Goal: Task Accomplishment & Management: Manage account settings

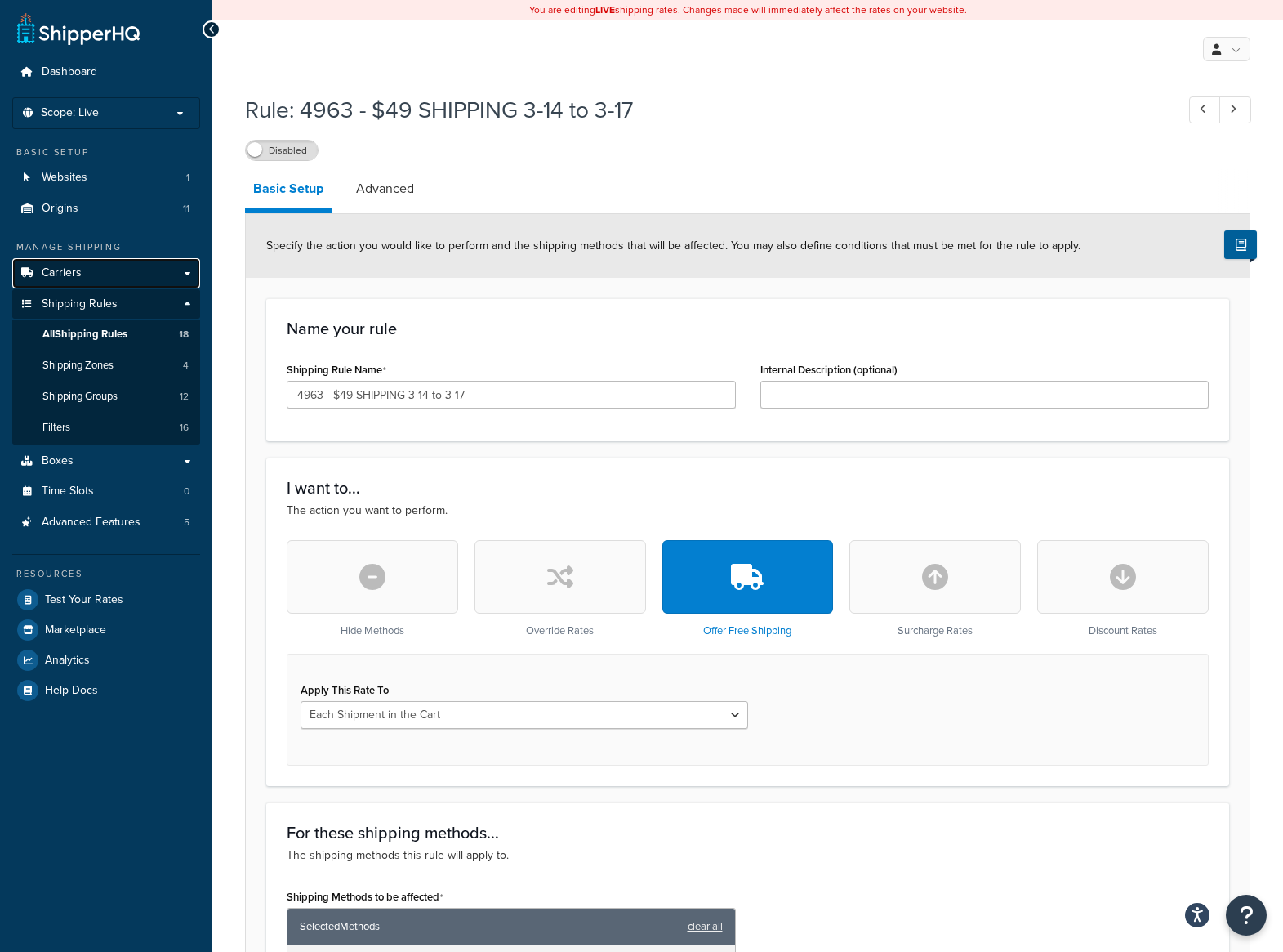
click at [81, 282] on link "Carriers" at bounding box center [105, 273] width 187 height 30
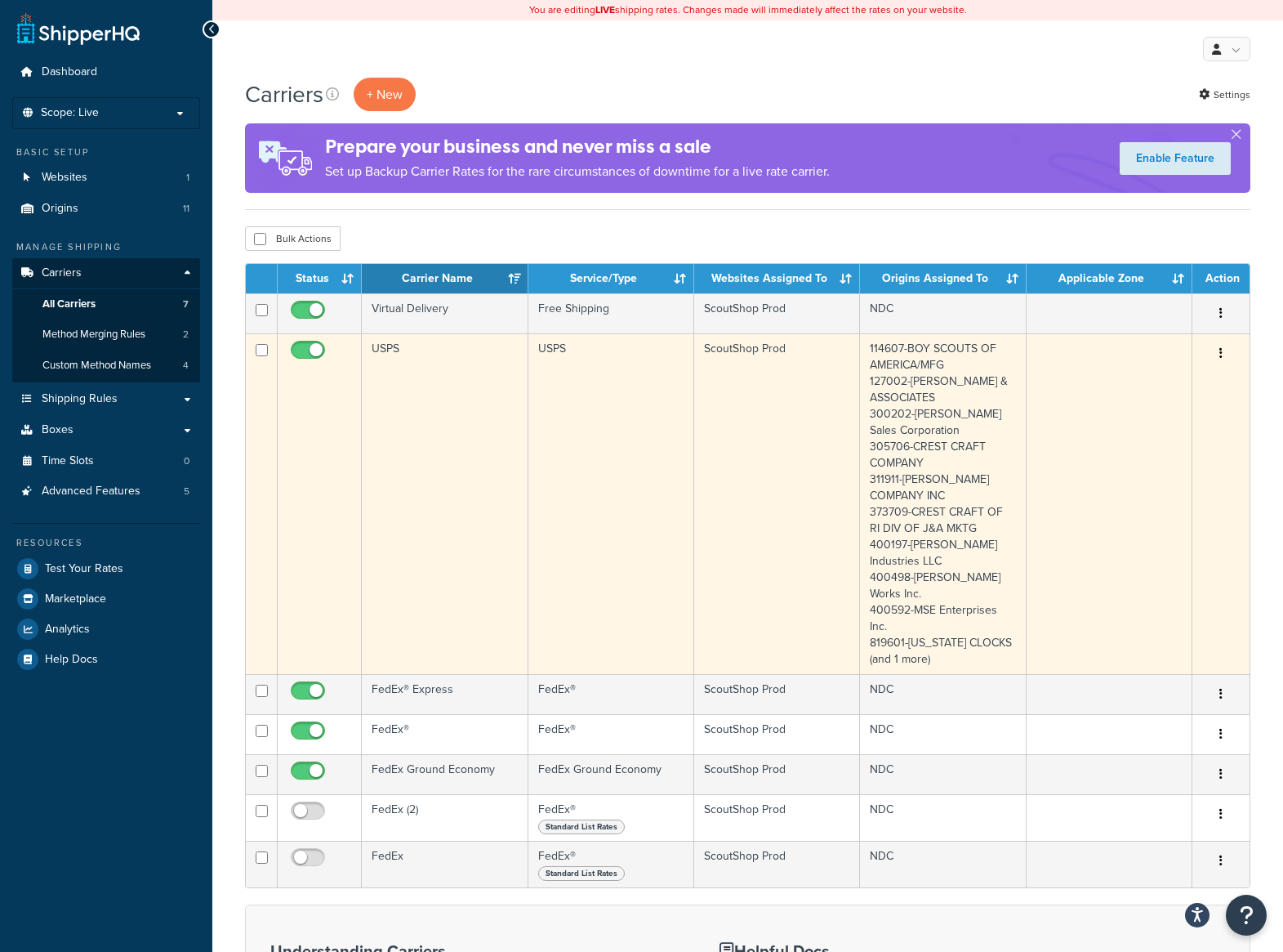
click at [1223, 353] on button "button" at bounding box center [1221, 353] width 23 height 26
click at [1161, 387] on link "Edit" at bounding box center [1154, 388] width 129 height 33
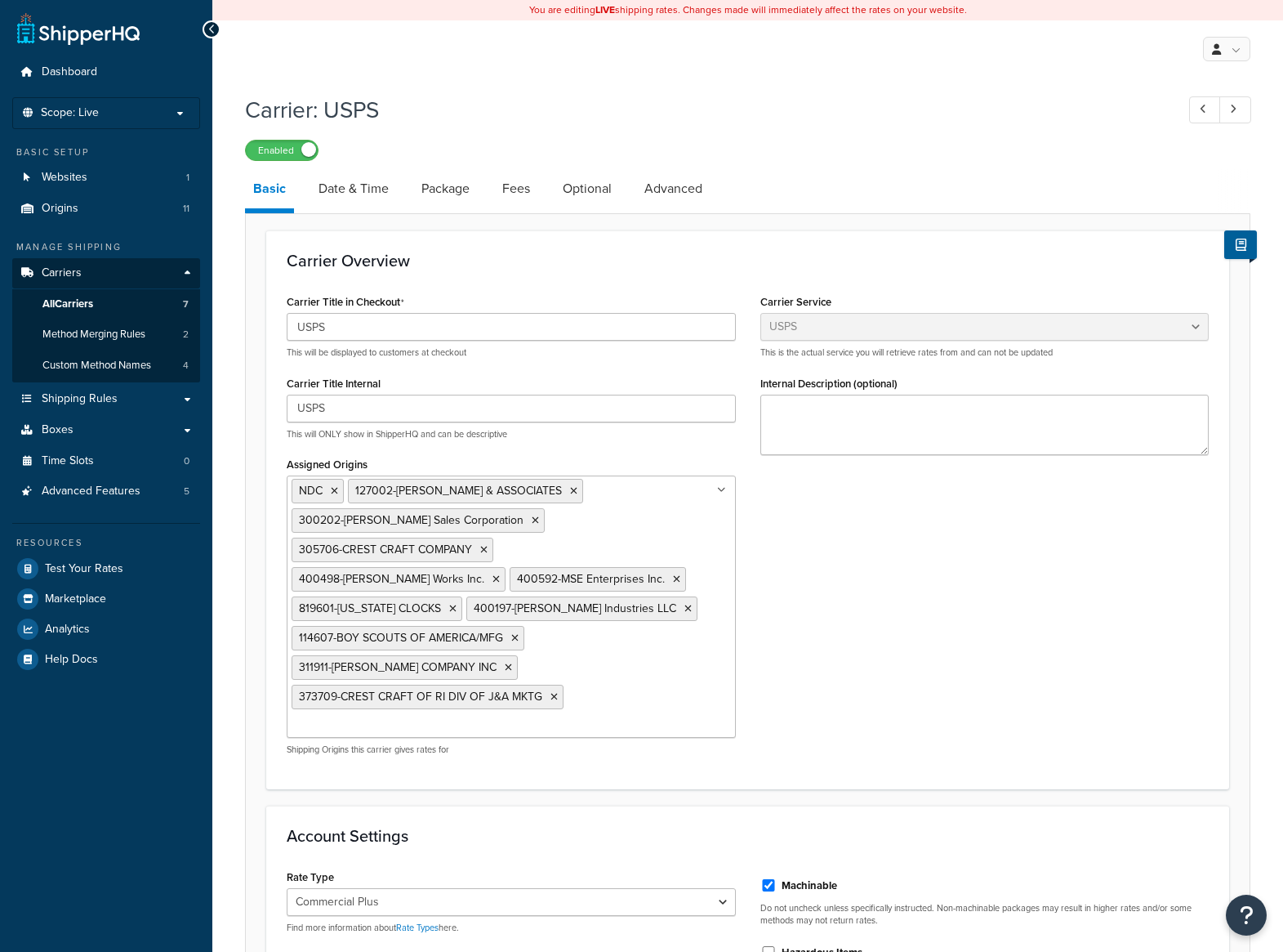
select select "usps"
select select "PLUS"
click at [360, 187] on link "Date & Time" at bounding box center [353, 188] width 86 height 39
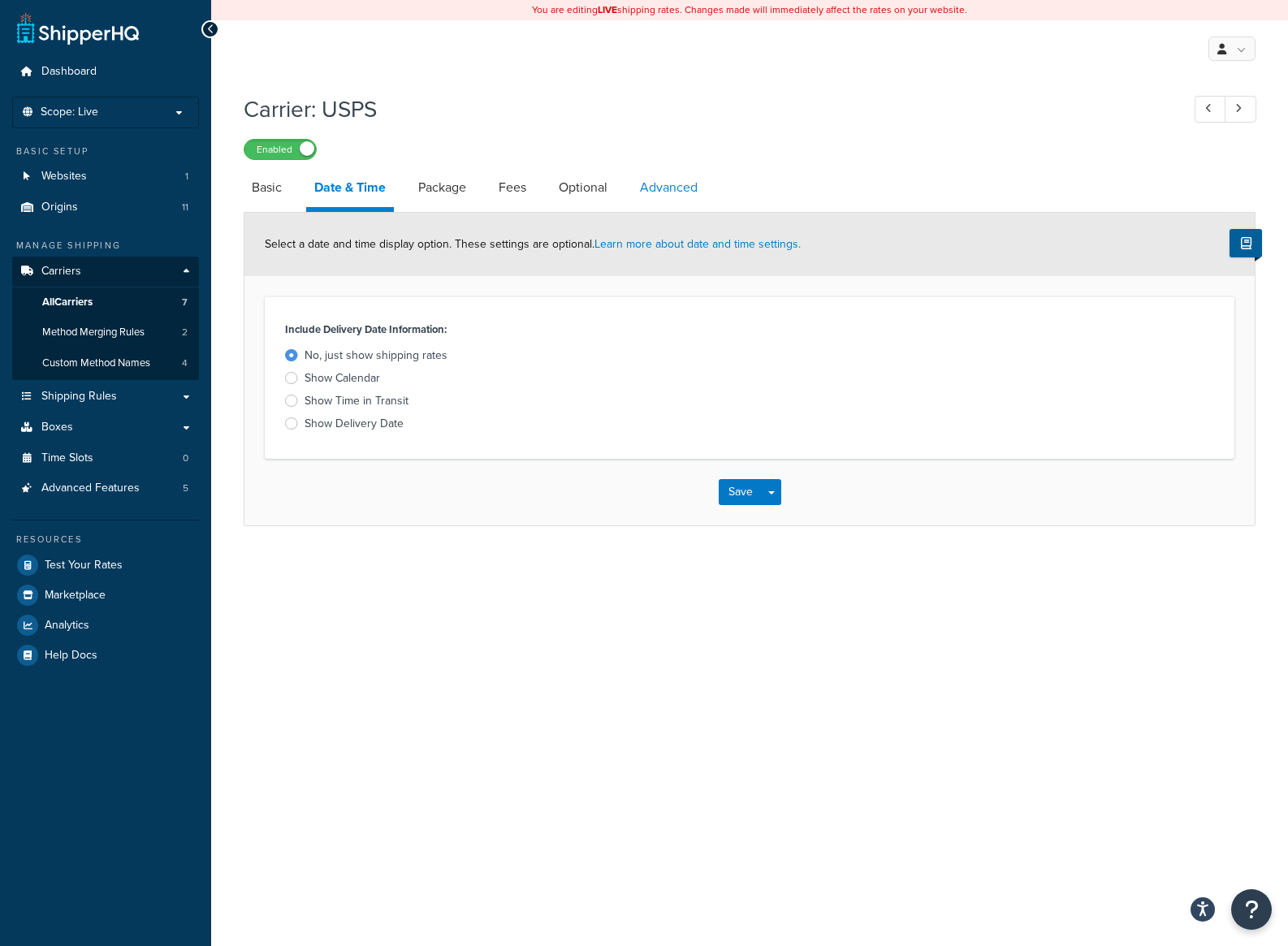
click at [669, 196] on link "Advanced" at bounding box center [668, 187] width 74 height 39
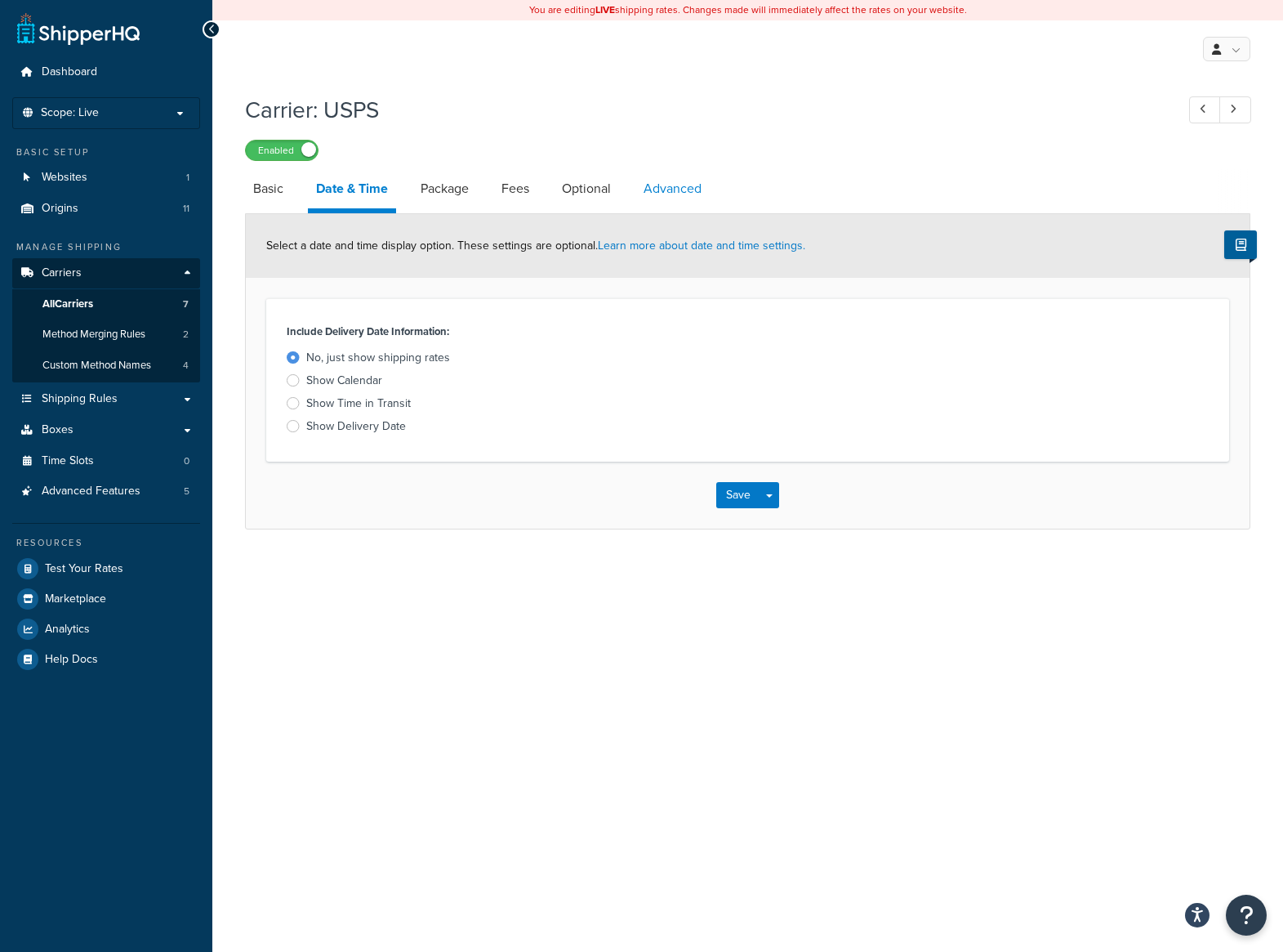
select select "false"
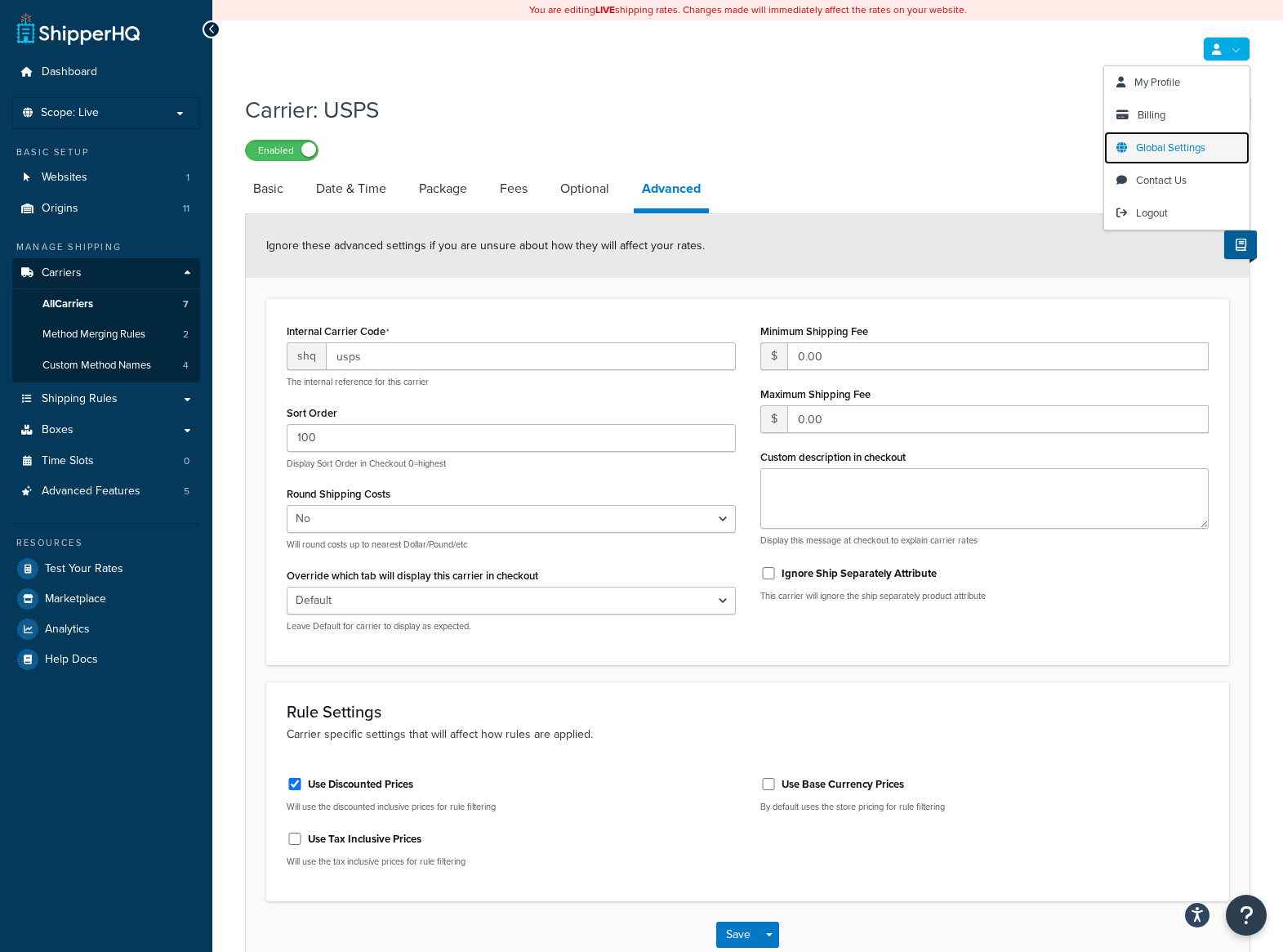
click at [1176, 147] on span "Global Settings" at bounding box center [1171, 147] width 70 height 16
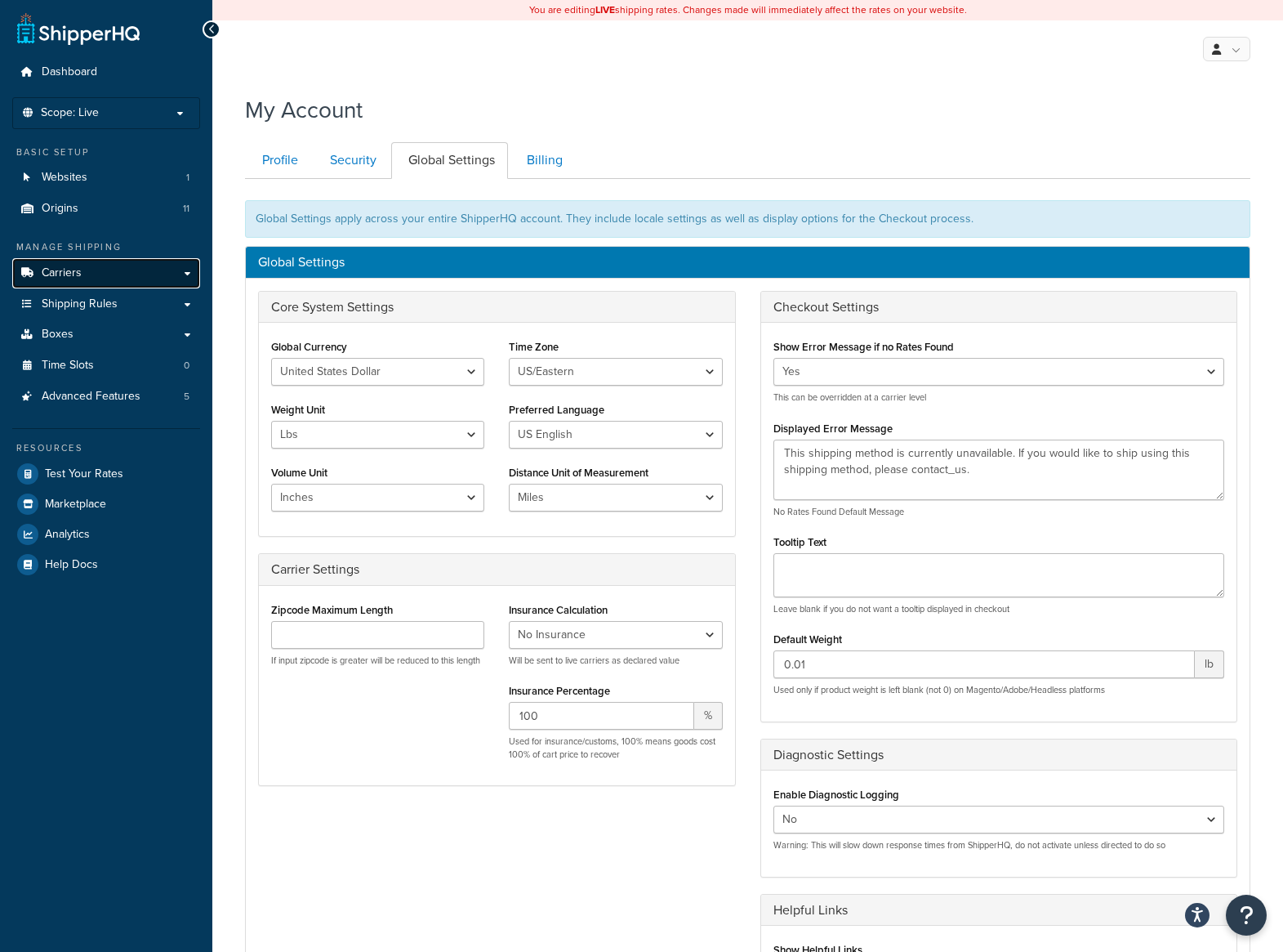
click at [75, 269] on span "Carriers" at bounding box center [61, 273] width 40 height 14
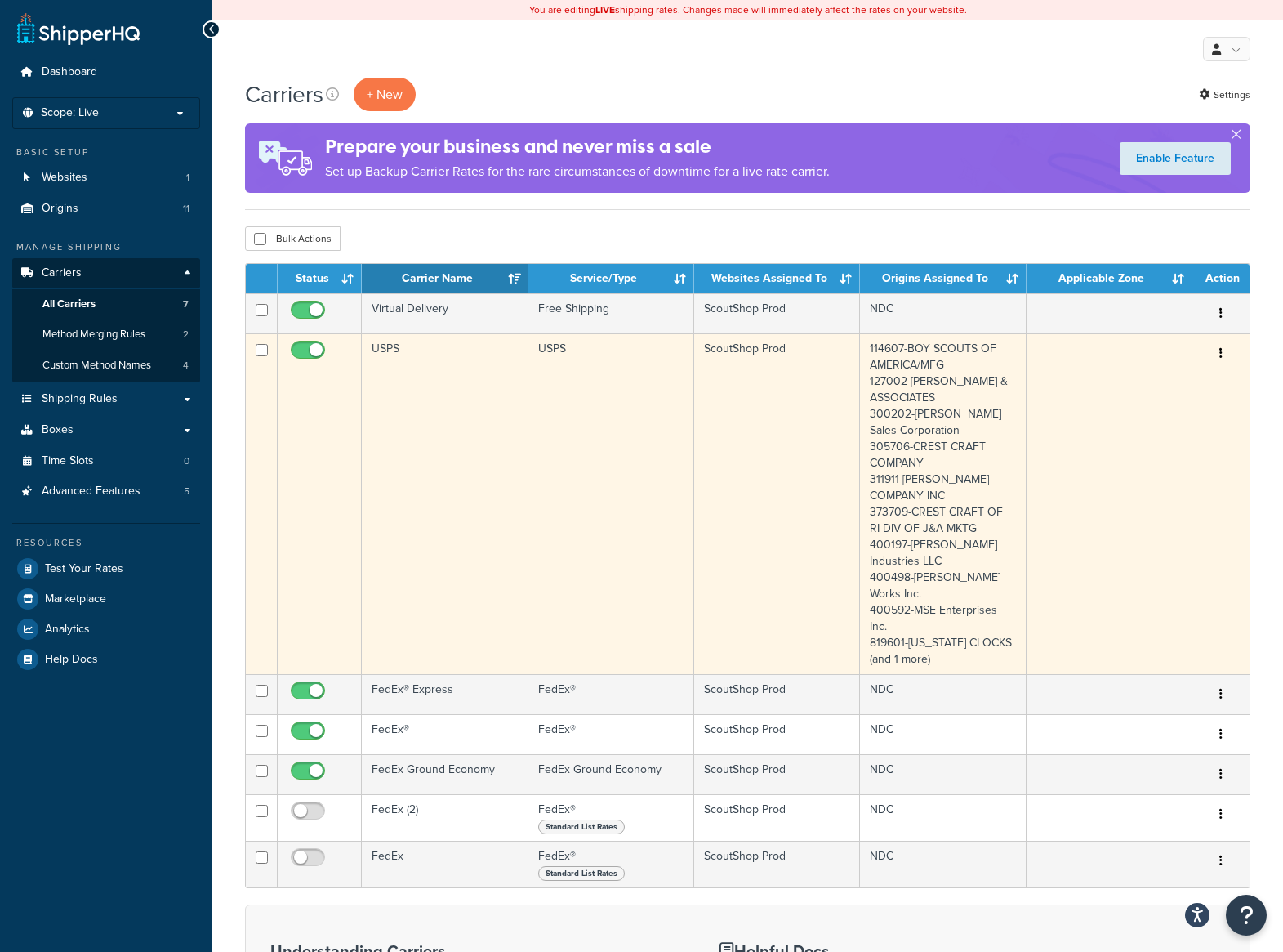
click at [1221, 363] on button "button" at bounding box center [1221, 353] width 23 height 26
click at [1176, 385] on link "Edit" at bounding box center [1154, 388] width 129 height 33
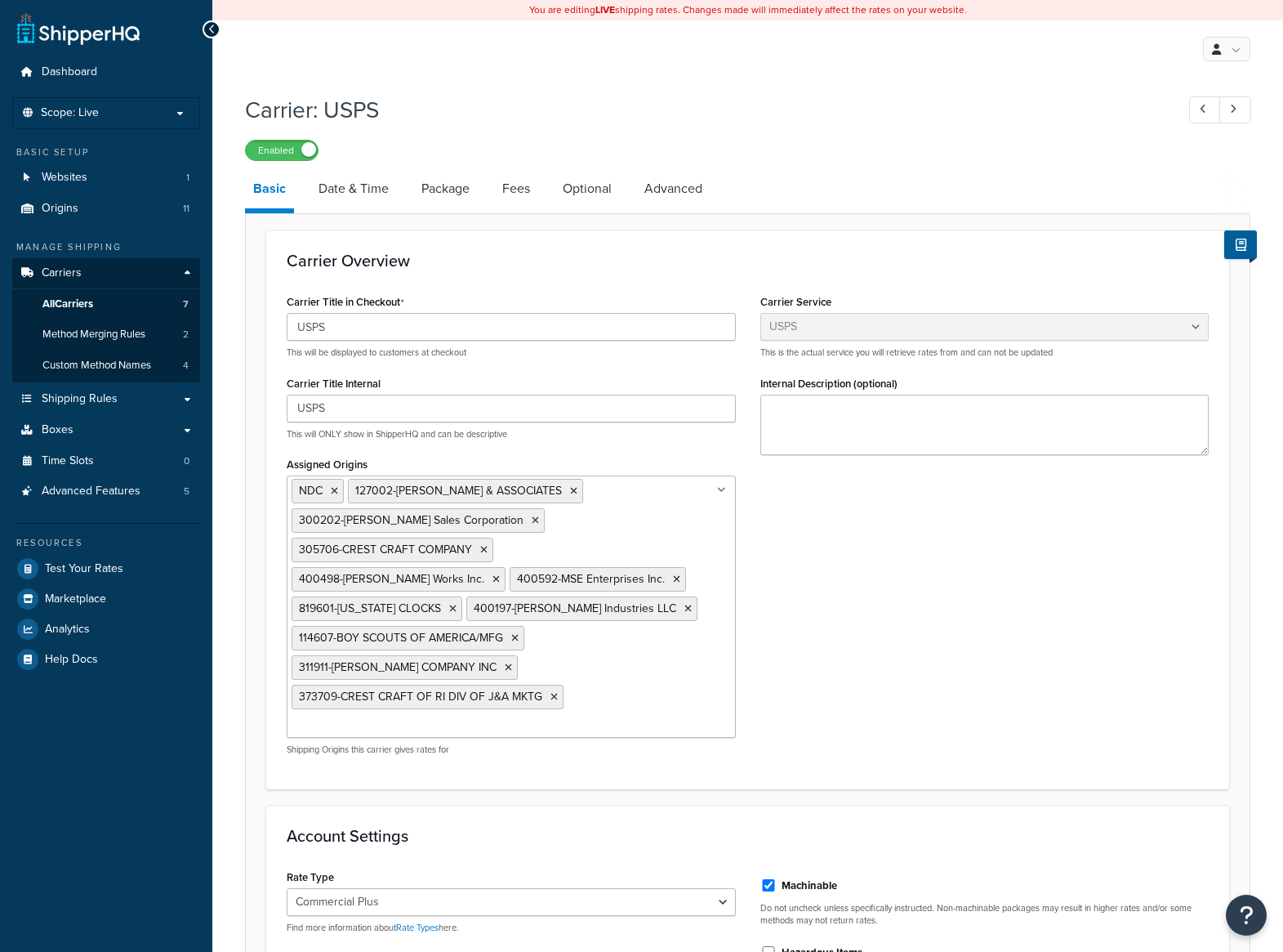
select select "usps"
select select "PLUS"
click at [445, 195] on link "Package" at bounding box center [446, 188] width 65 height 39
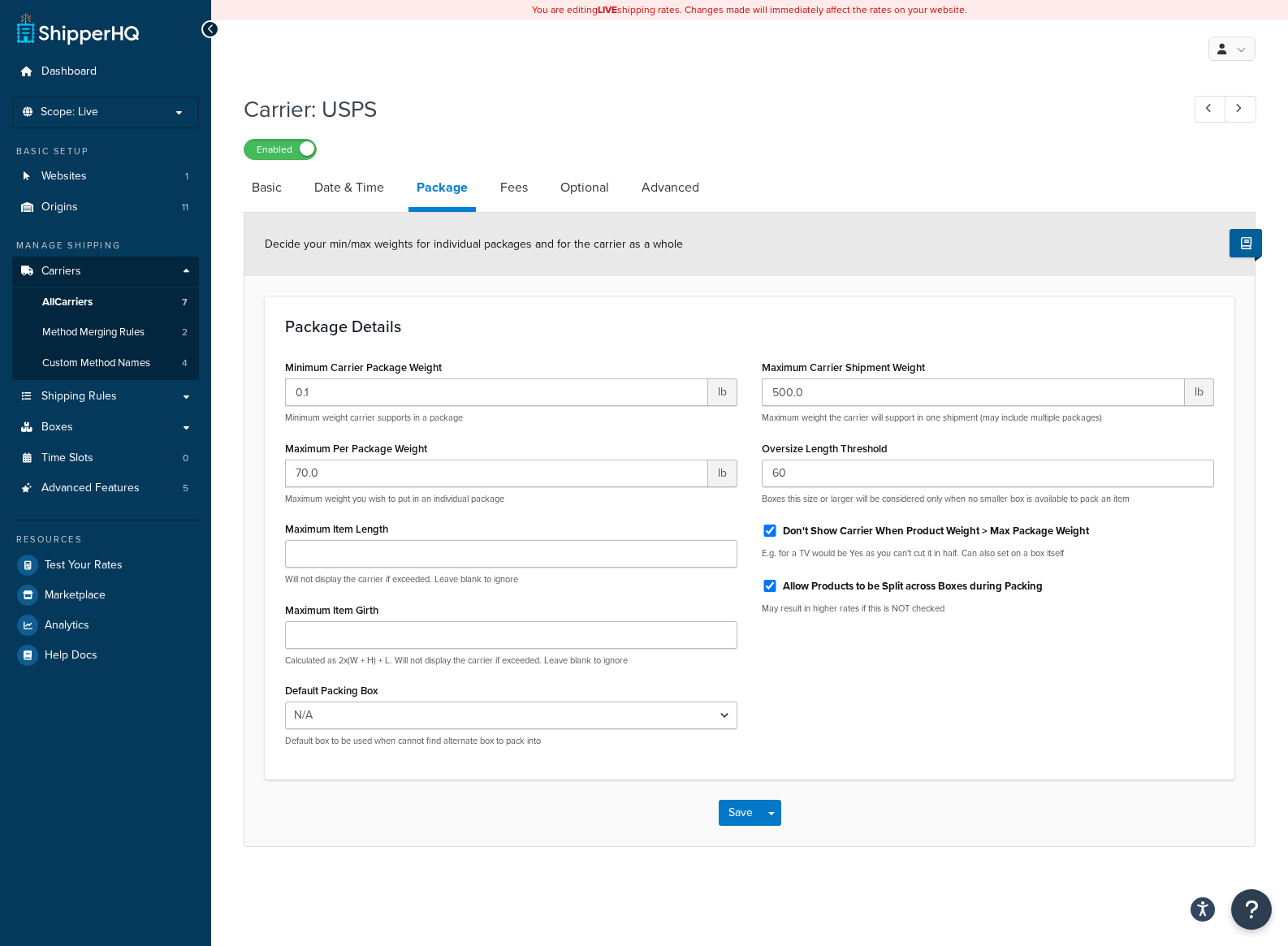
click at [490, 190] on li "Package" at bounding box center [451, 189] width 84 height 44
click at [521, 186] on link "Fees" at bounding box center [513, 187] width 44 height 39
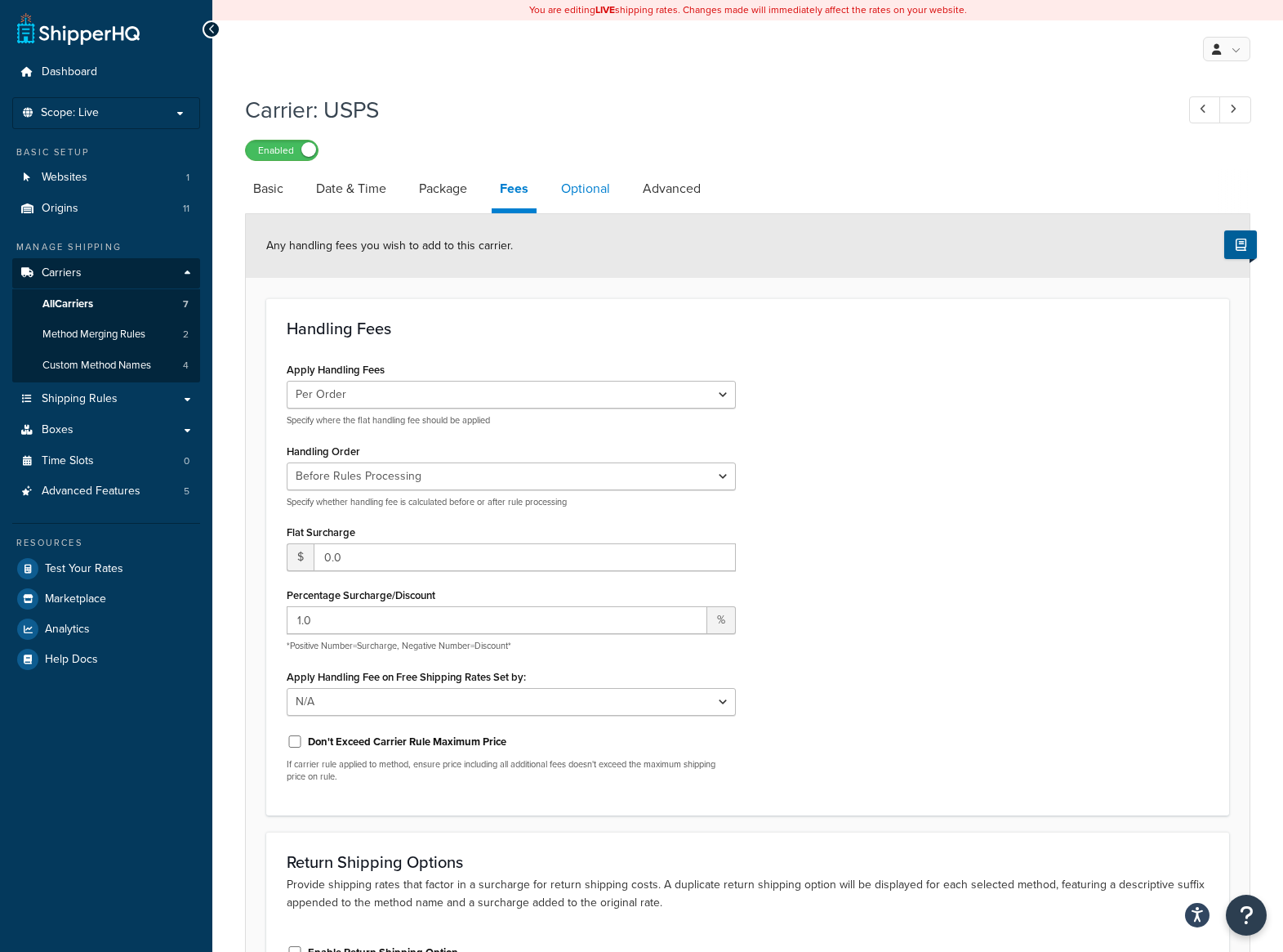
click at [570, 197] on link "Optional" at bounding box center [585, 188] width 66 height 39
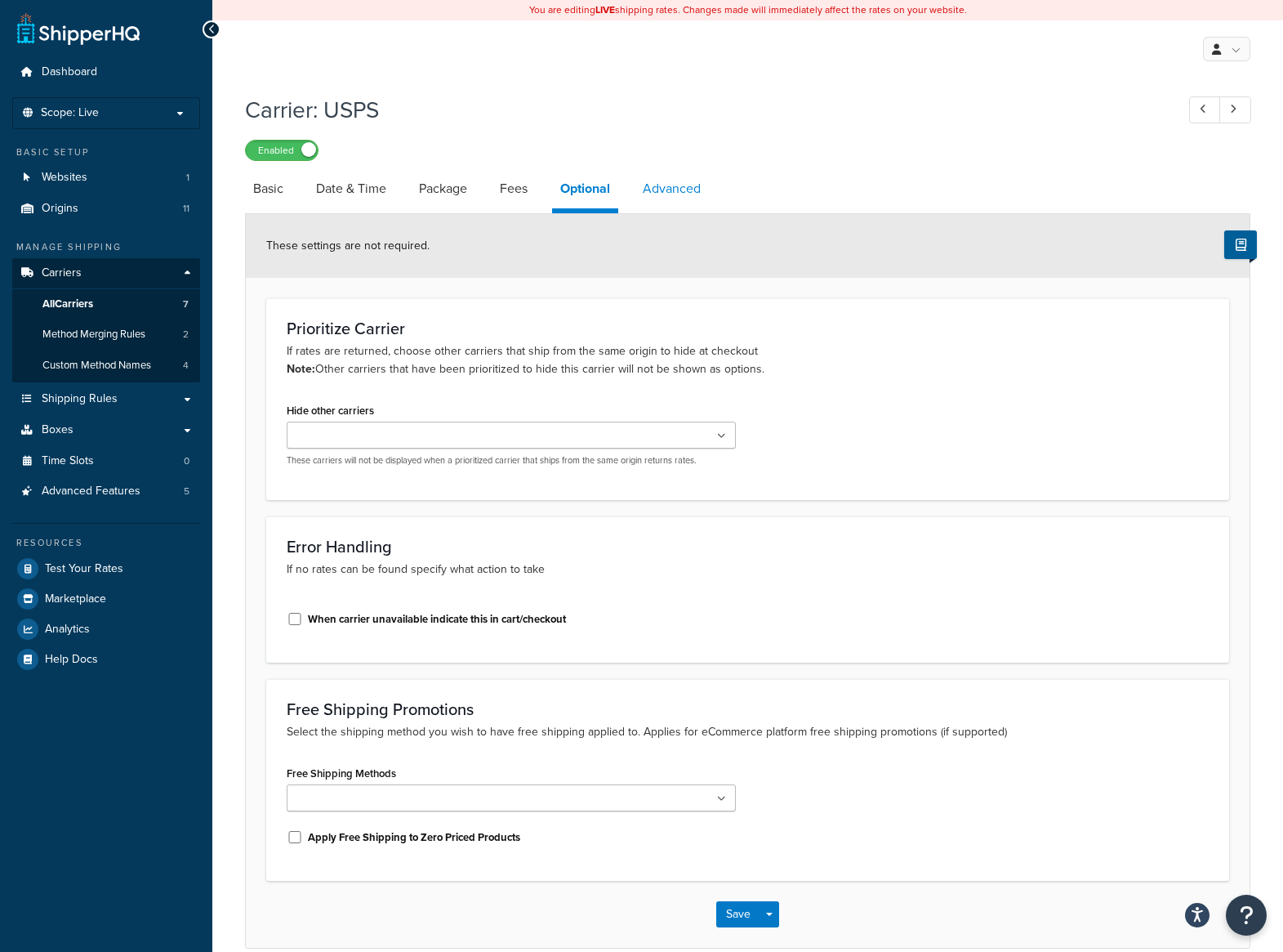
click at [701, 188] on link "Advanced" at bounding box center [672, 188] width 75 height 39
select select "false"
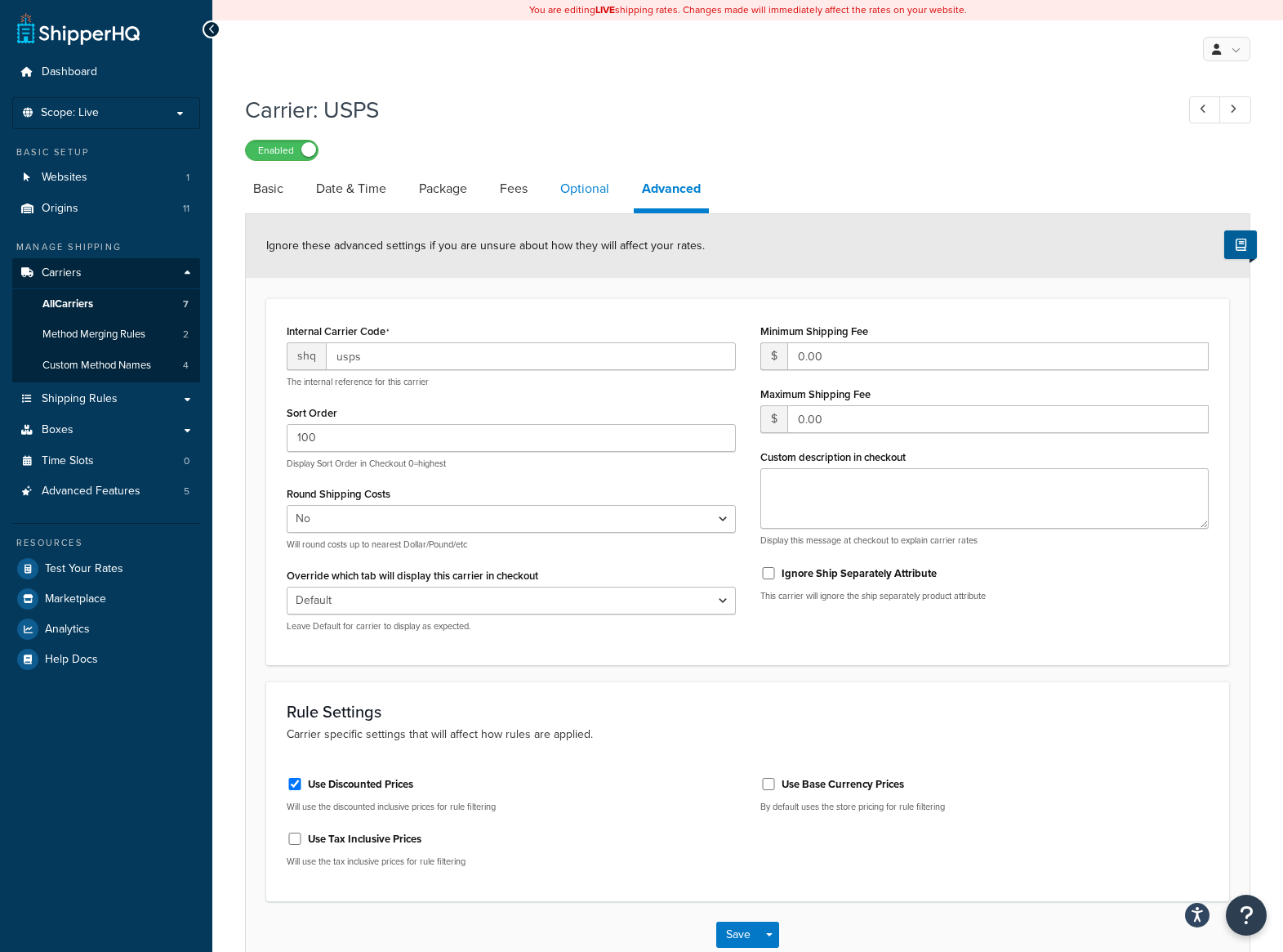
click at [572, 193] on link "Optional" at bounding box center [585, 188] width 66 height 39
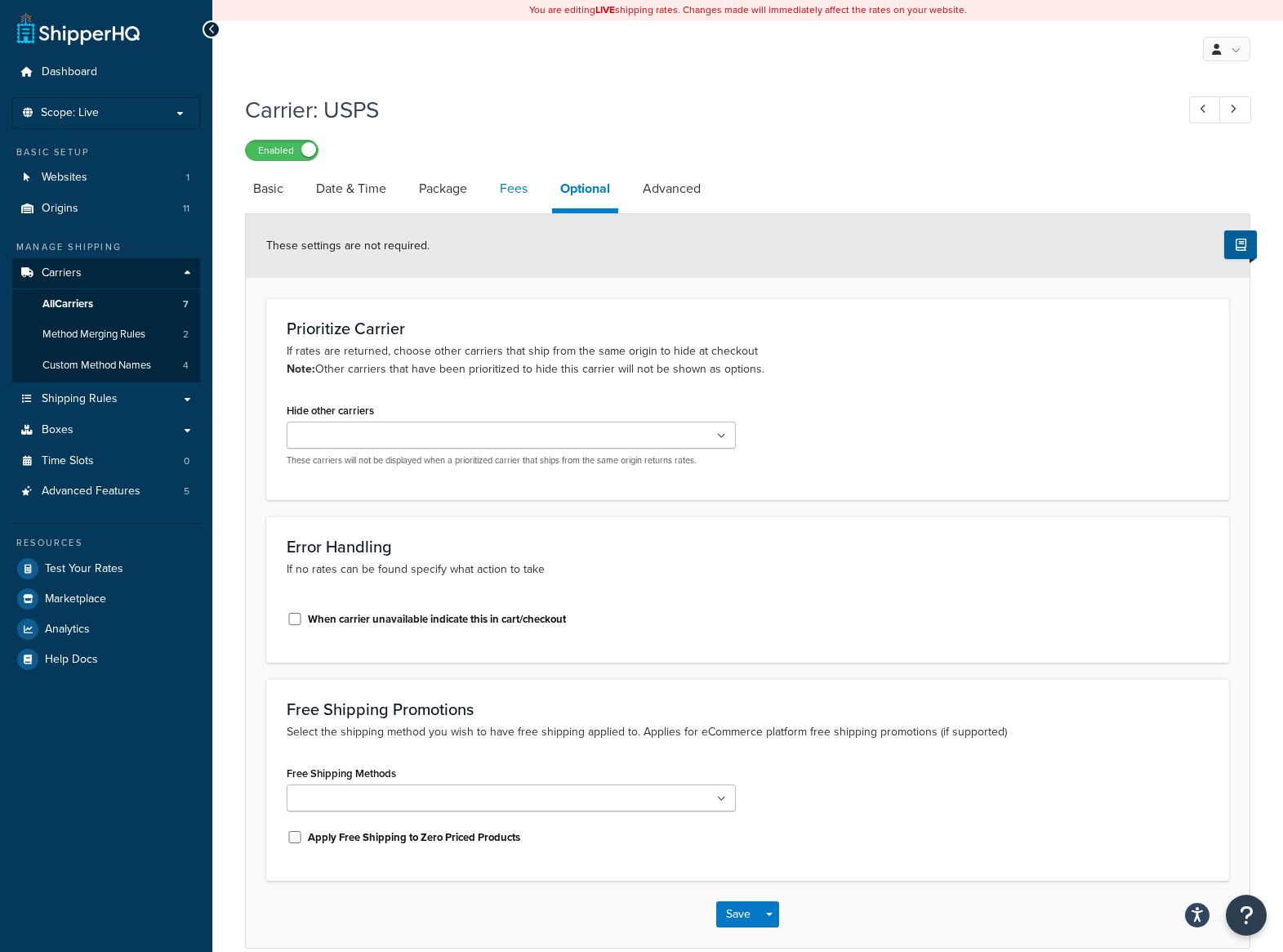
click at [508, 200] on link "Fees" at bounding box center [513, 188] width 44 height 39
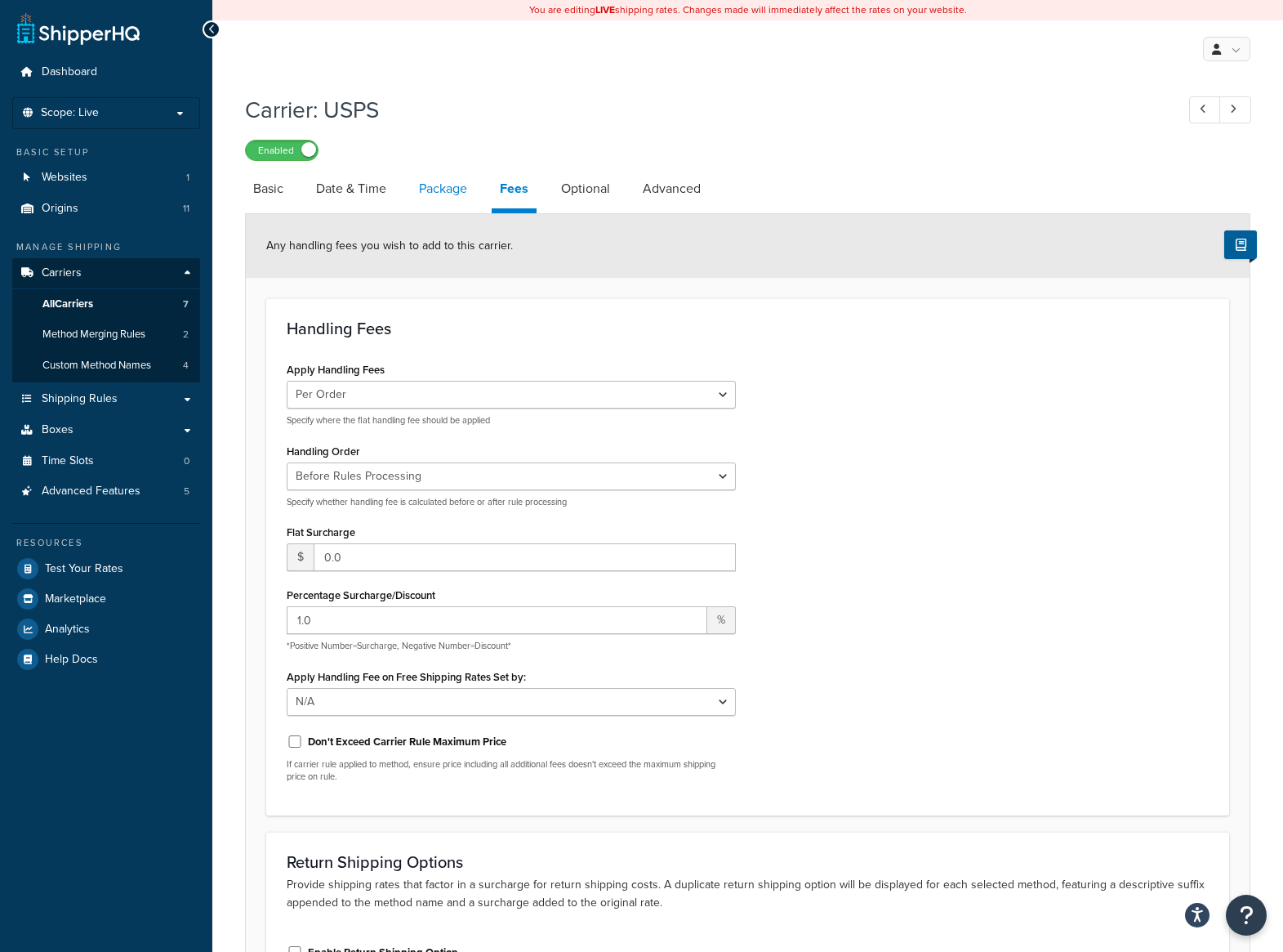
click at [445, 183] on link "Package" at bounding box center [444, 188] width 65 height 39
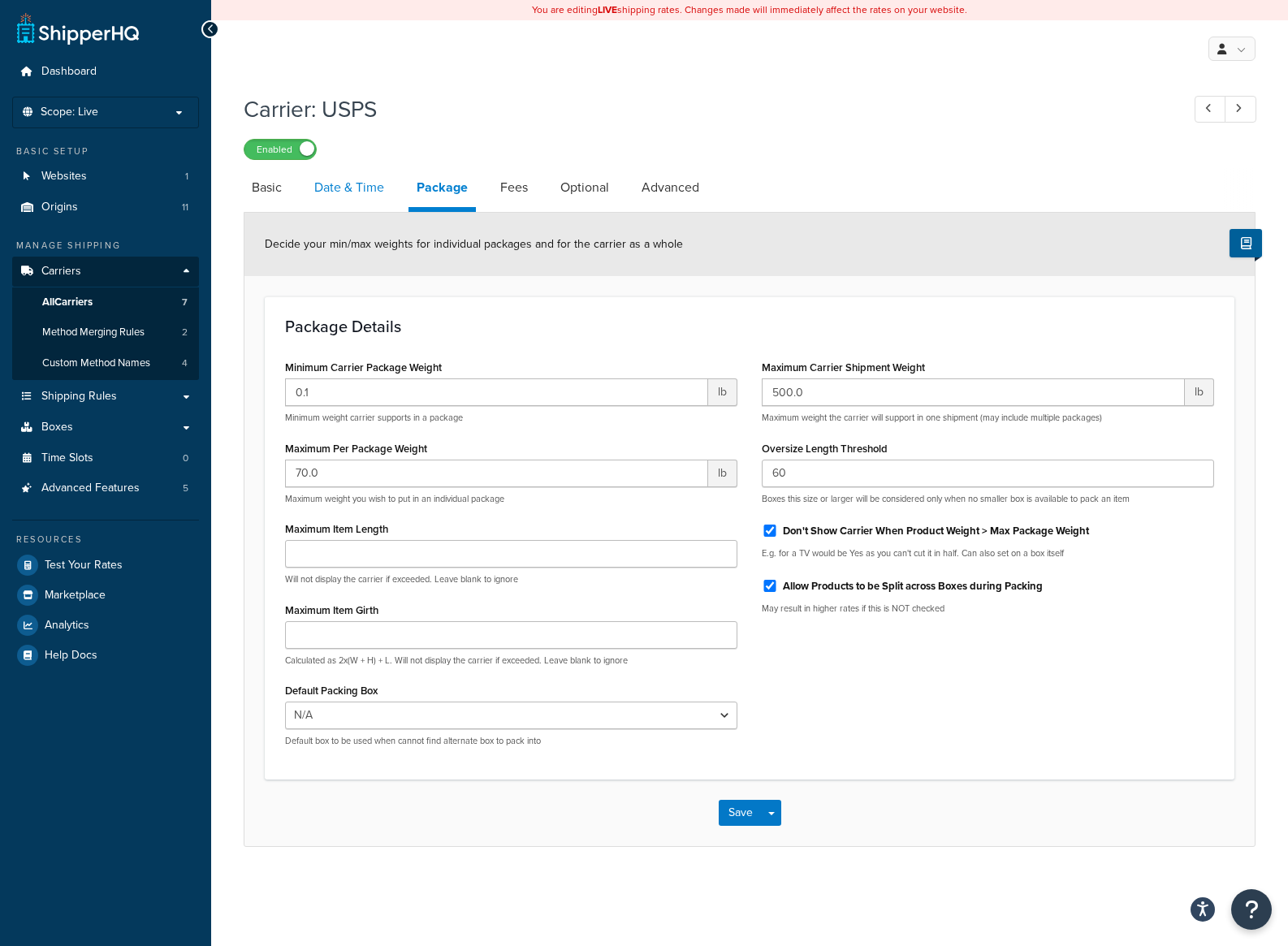
click at [365, 195] on link "Date & Time" at bounding box center [349, 187] width 86 height 39
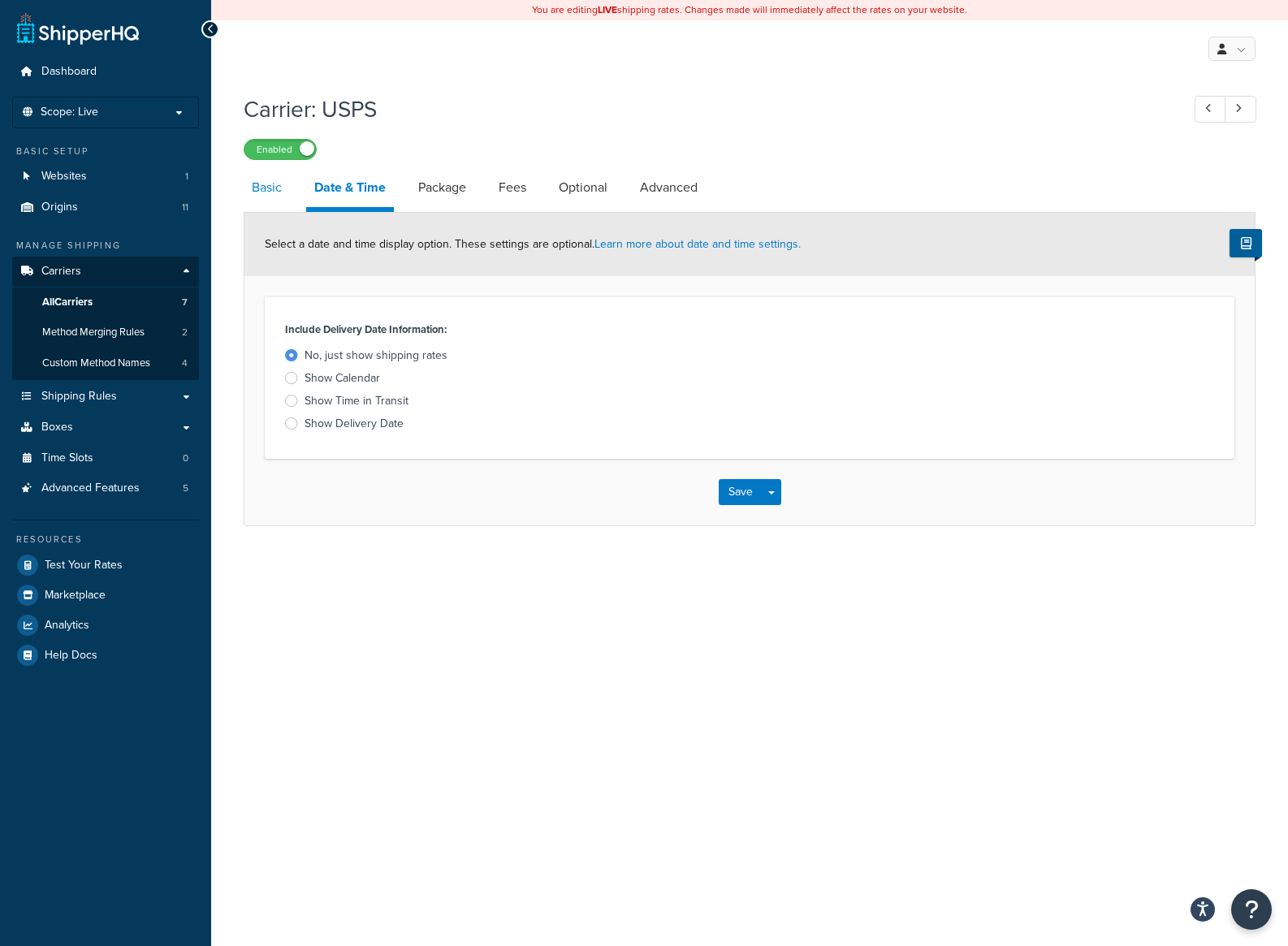
click at [273, 180] on link "Basic" at bounding box center [266, 187] width 46 height 39
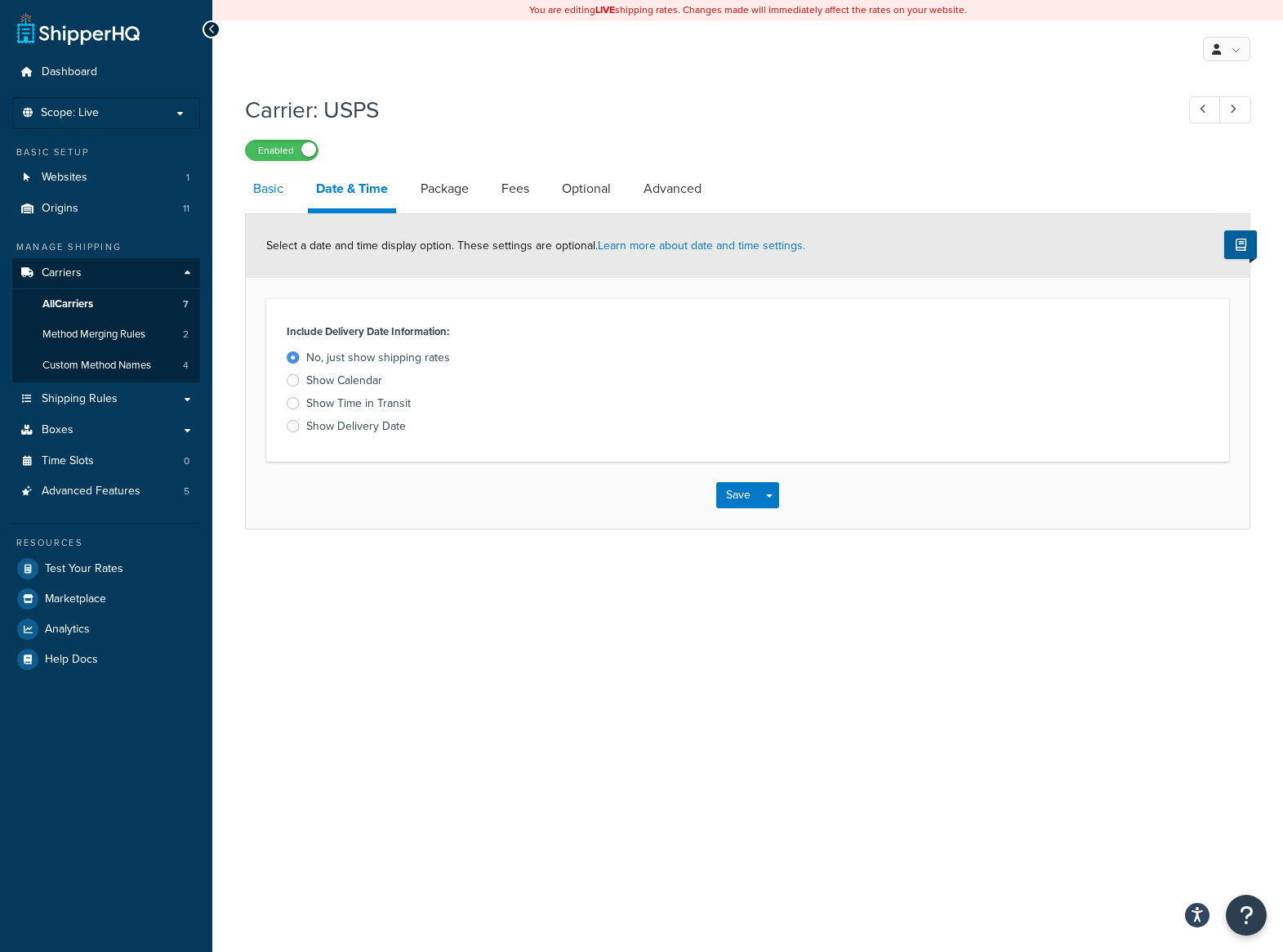
select select "usps"
select select "PLUS"
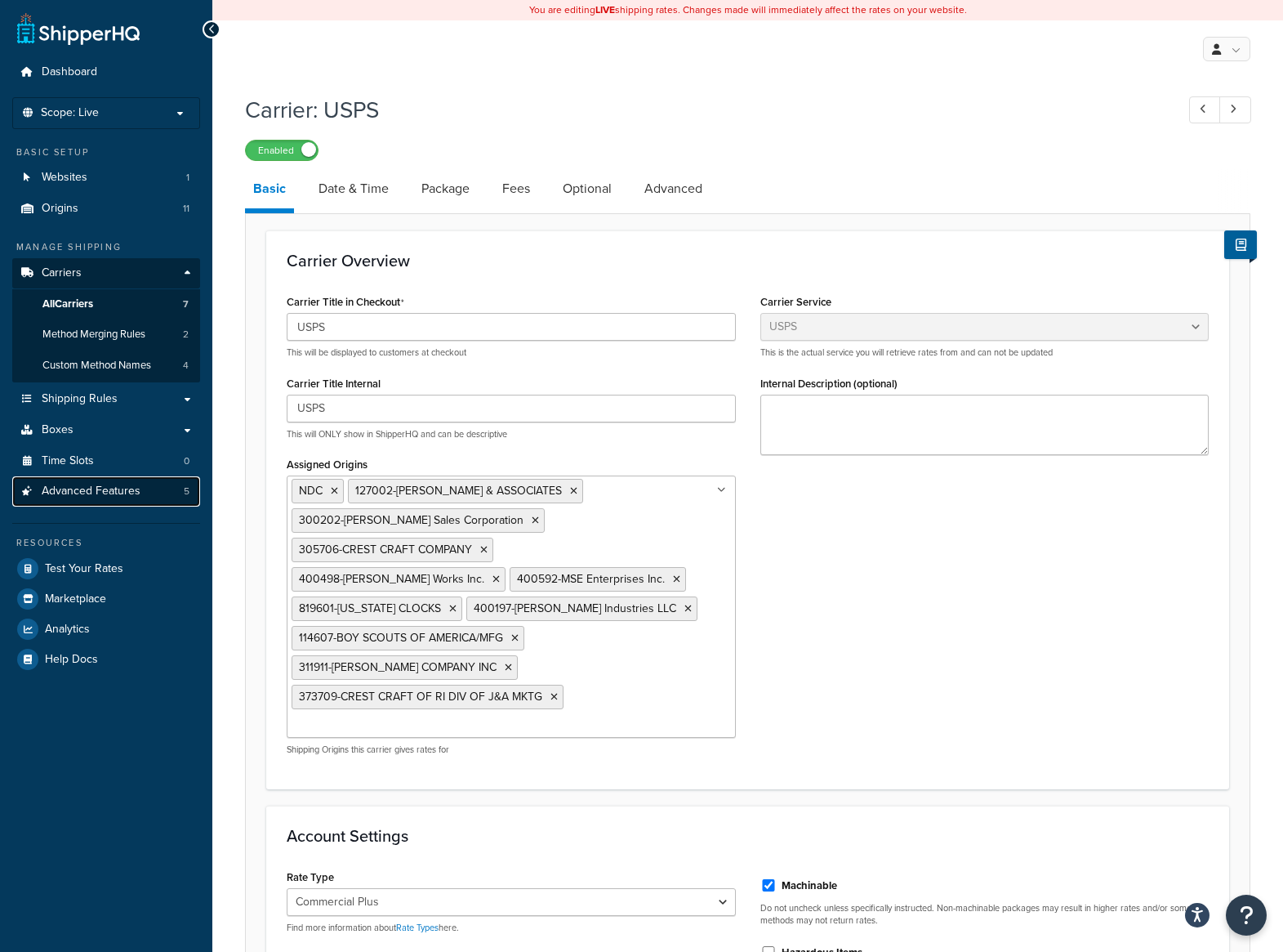
click at [105, 492] on span "Advanced Features" at bounding box center [90, 491] width 99 height 14
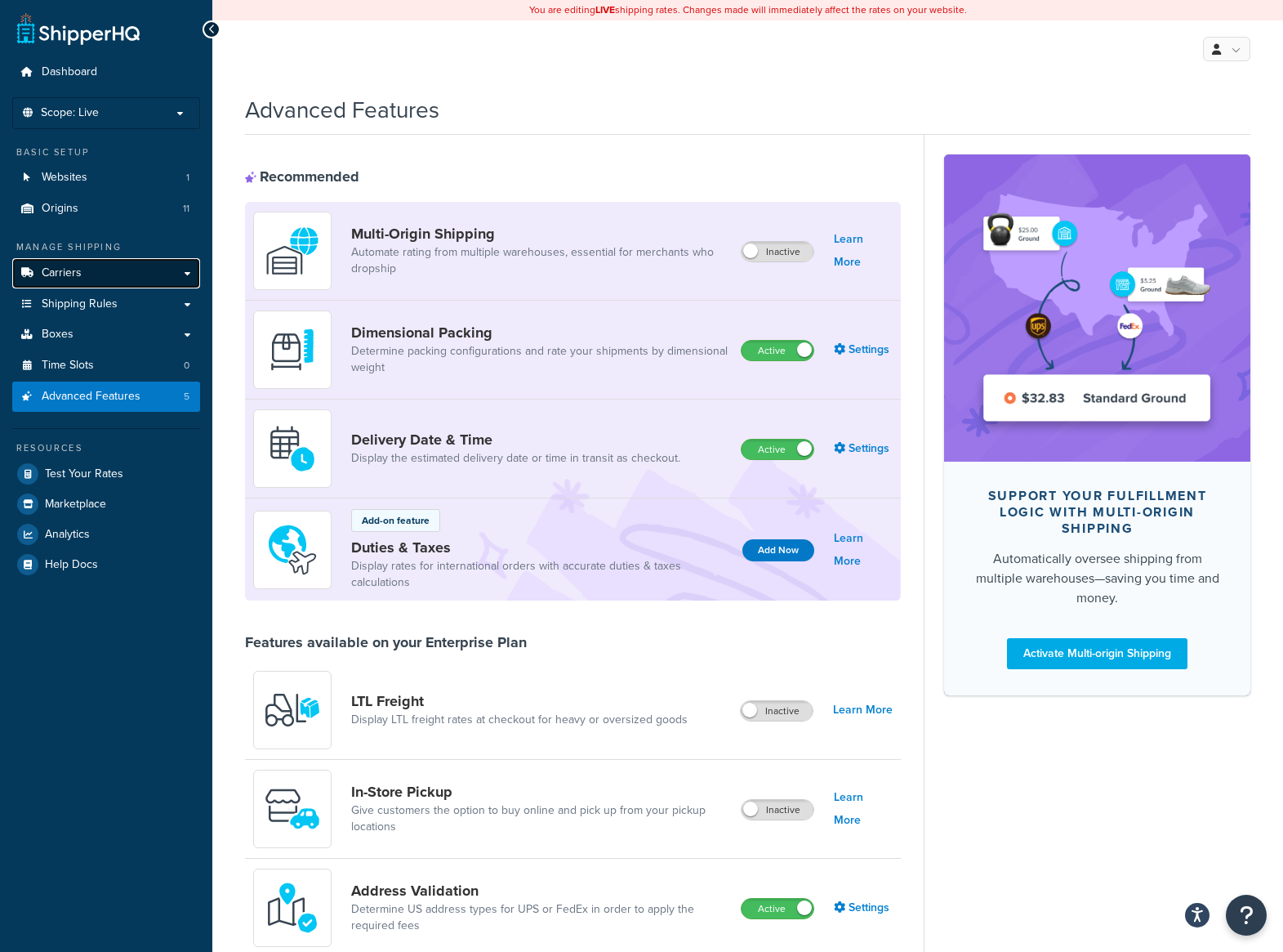
click at [61, 267] on span "Carriers" at bounding box center [61, 273] width 40 height 14
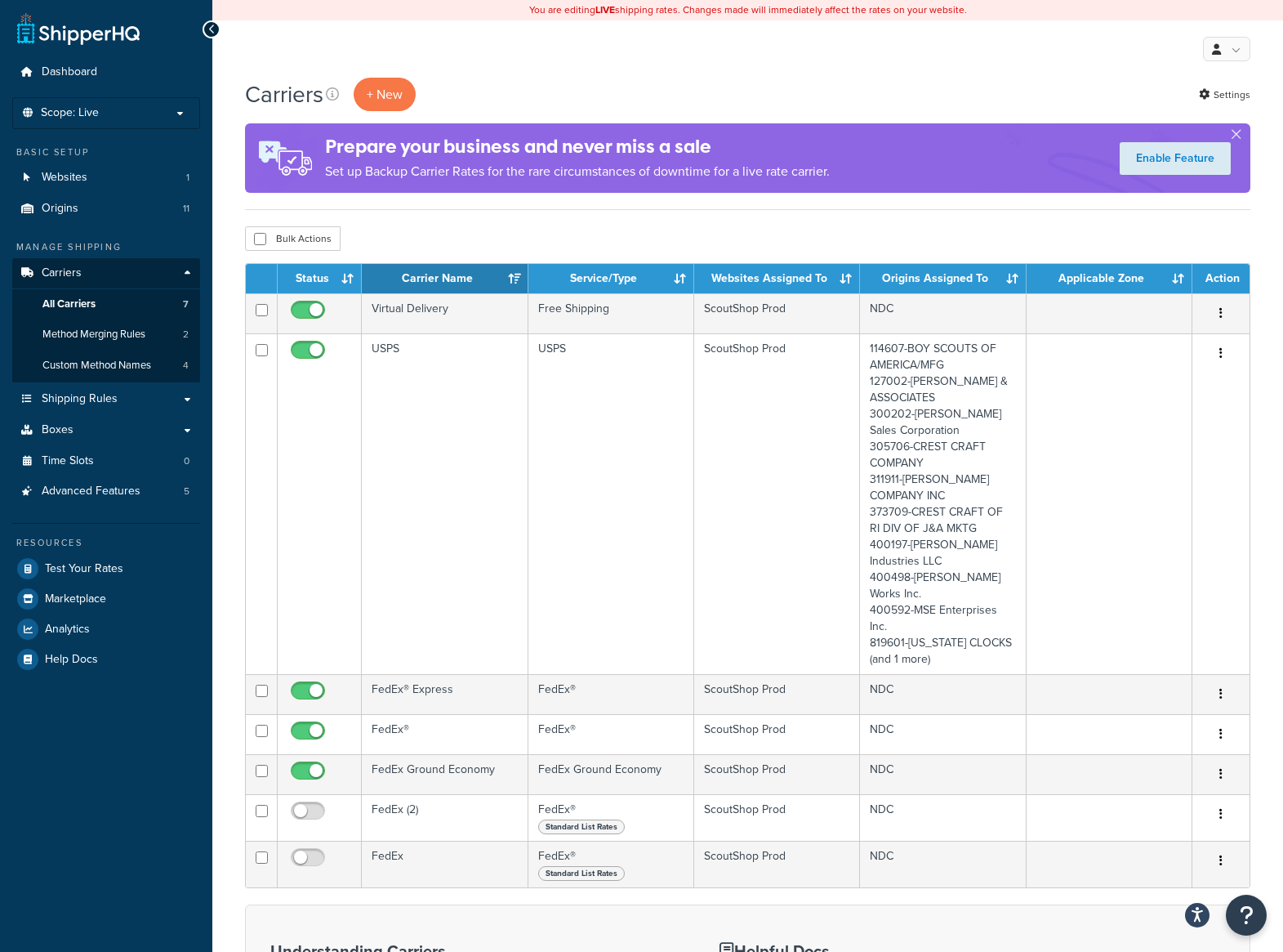
click at [874, 75] on div "My Profile Billing Global Settings Contact Us Logout" at bounding box center [747, 49] width 1071 height 57
click at [1217, 91] on link "Settings" at bounding box center [1225, 94] width 51 height 23
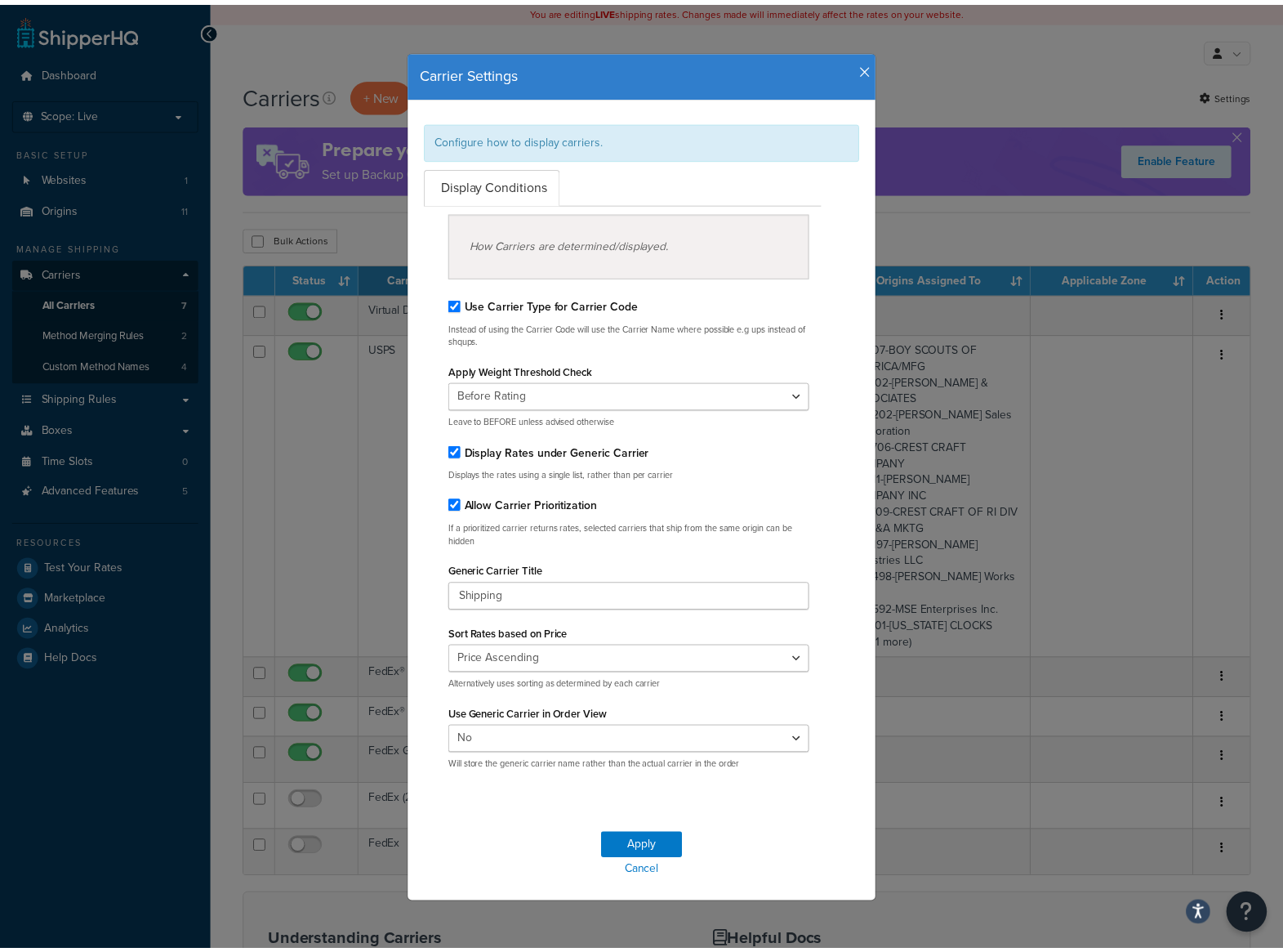
scroll to position [2, 0]
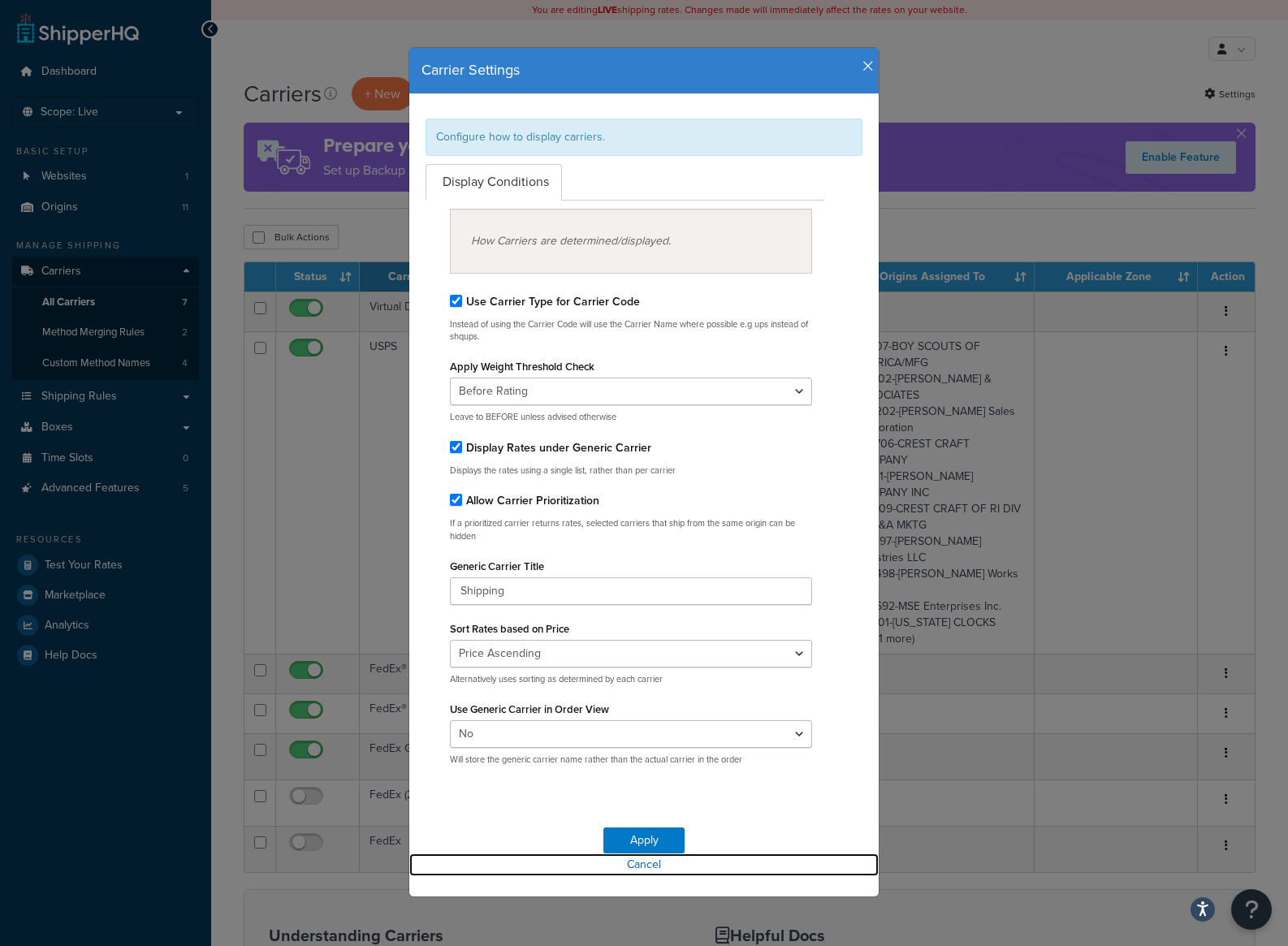
click at [654, 865] on link "Cancel" at bounding box center [643, 864] width 469 height 22
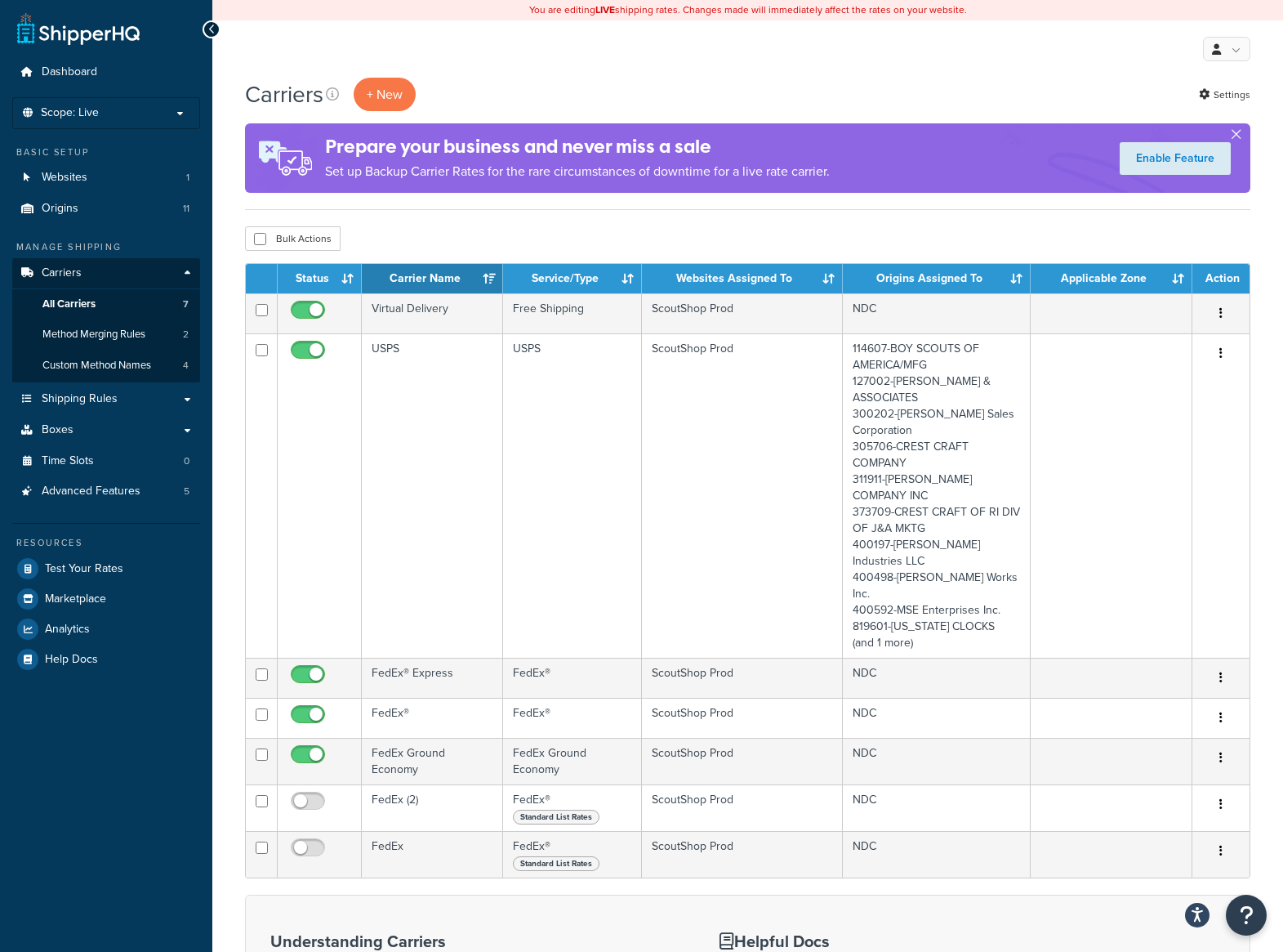
click at [1236, 135] on button "button" at bounding box center [1236, 137] width 4 height 4
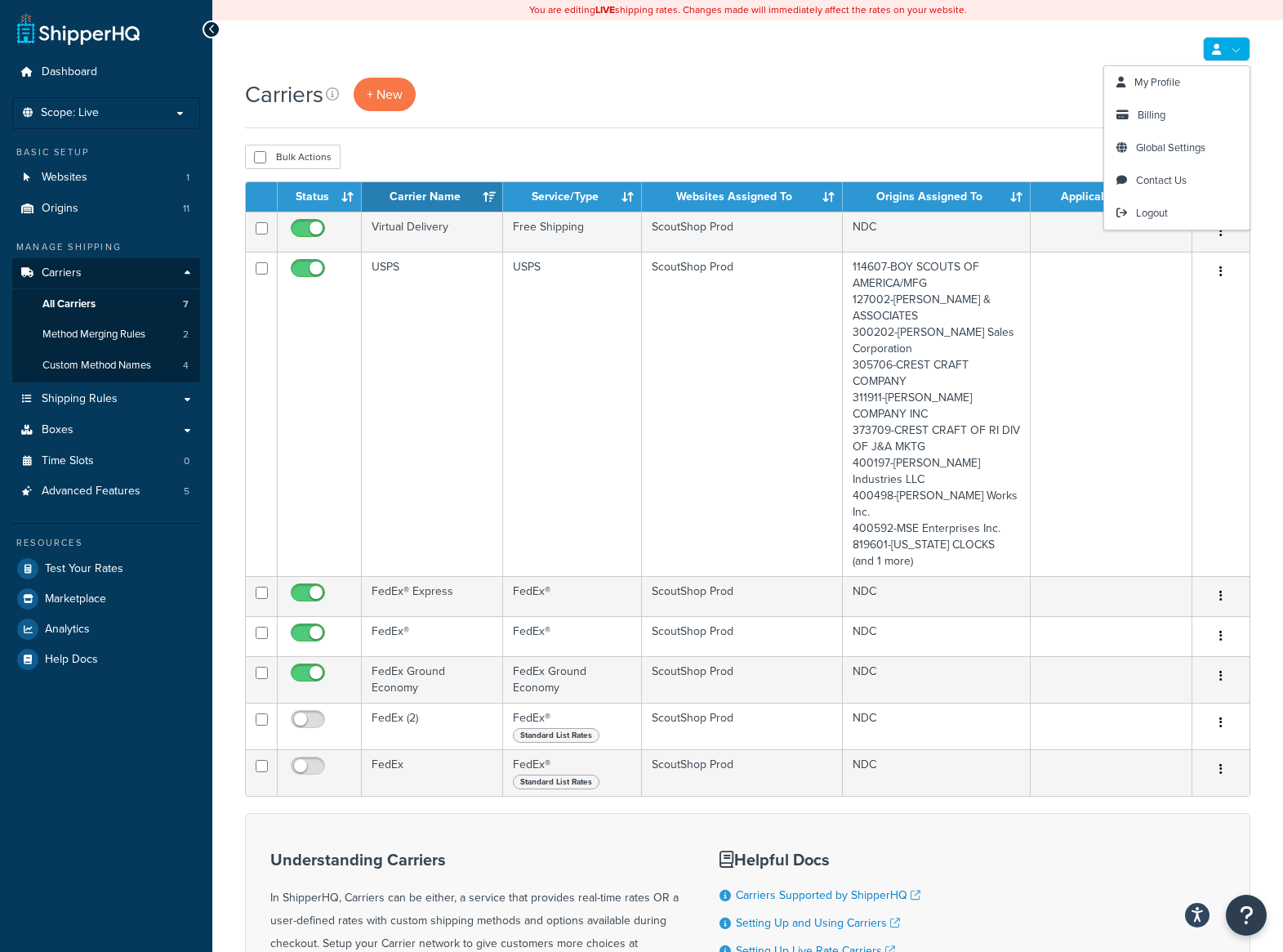
click at [1229, 48] on link at bounding box center [1227, 48] width 47 height 25
click at [1169, 141] on span "Global Settings" at bounding box center [1171, 147] width 70 height 16
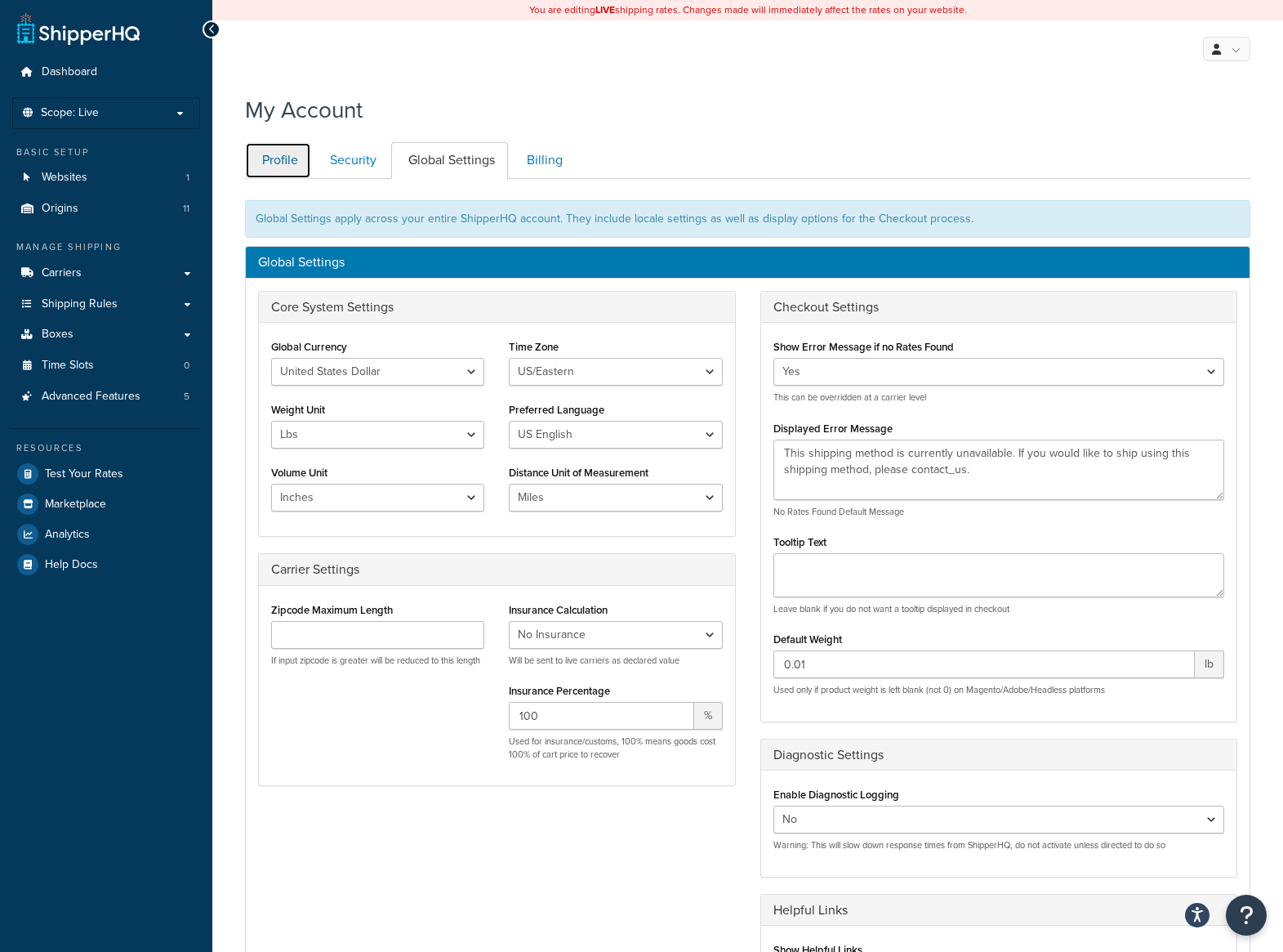
click at [294, 163] on link "Profile" at bounding box center [278, 160] width 66 height 36
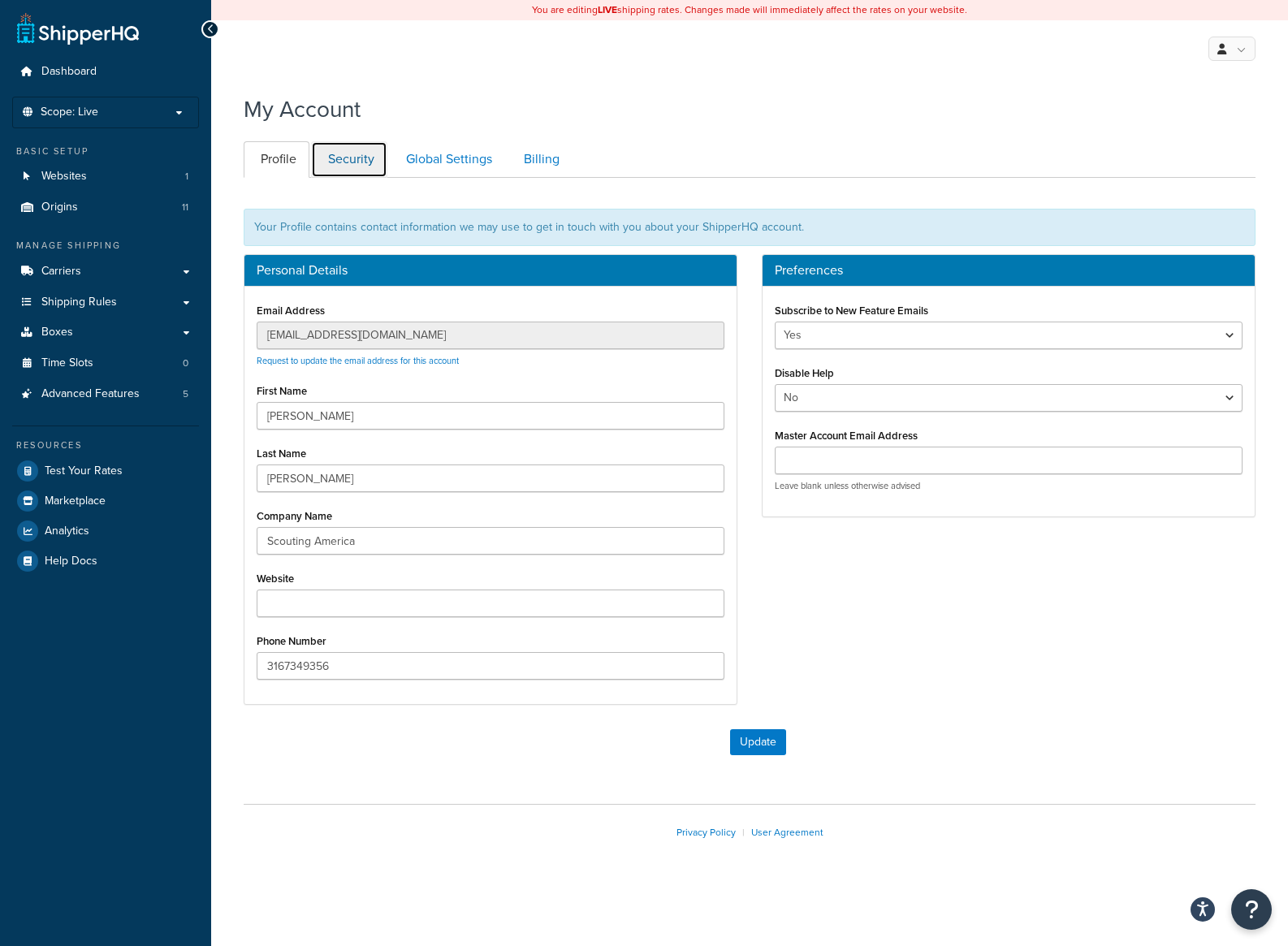
click at [342, 154] on link "Security" at bounding box center [349, 159] width 76 height 36
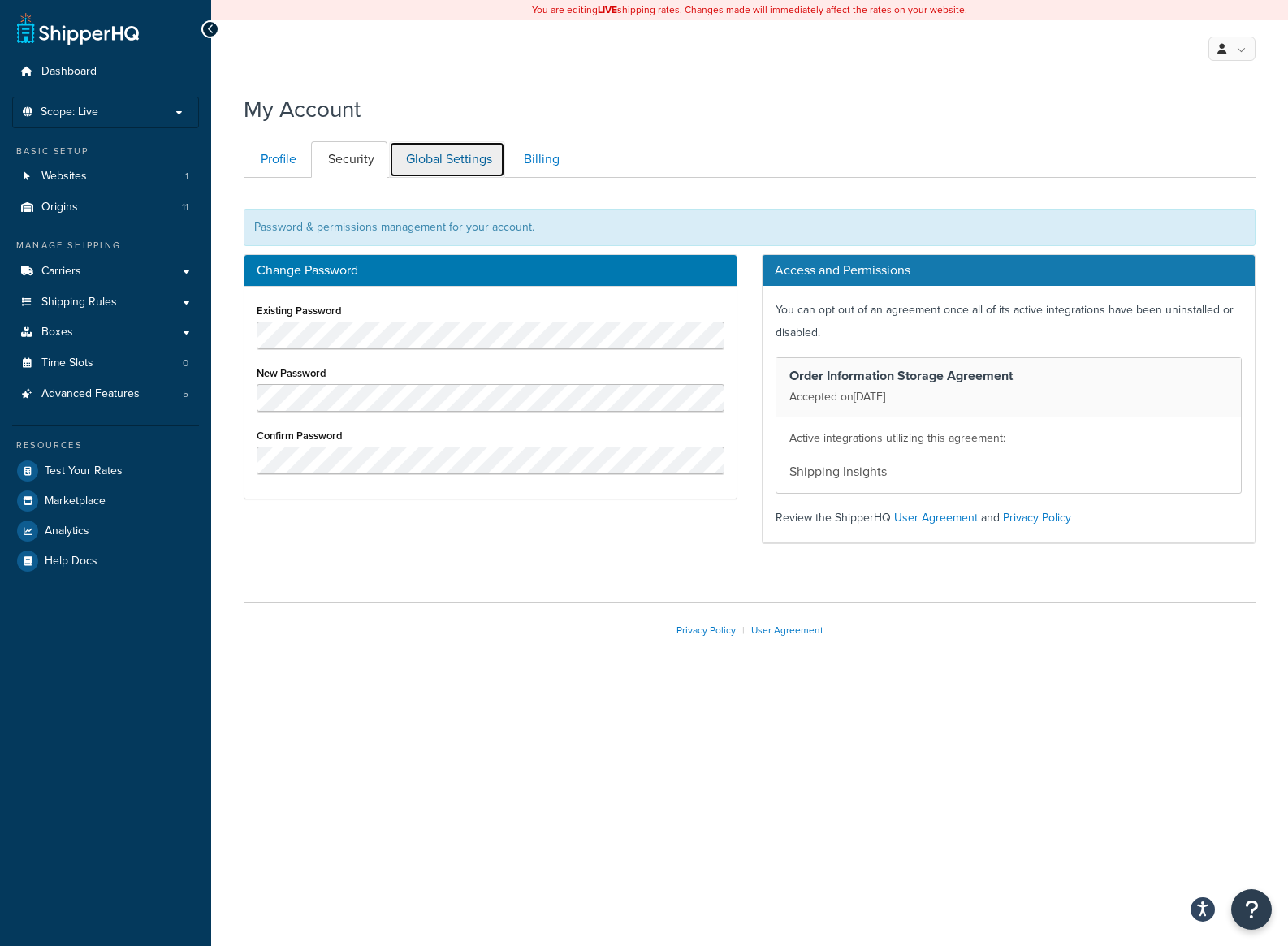
click at [423, 161] on link "Global Settings" at bounding box center [447, 159] width 116 height 36
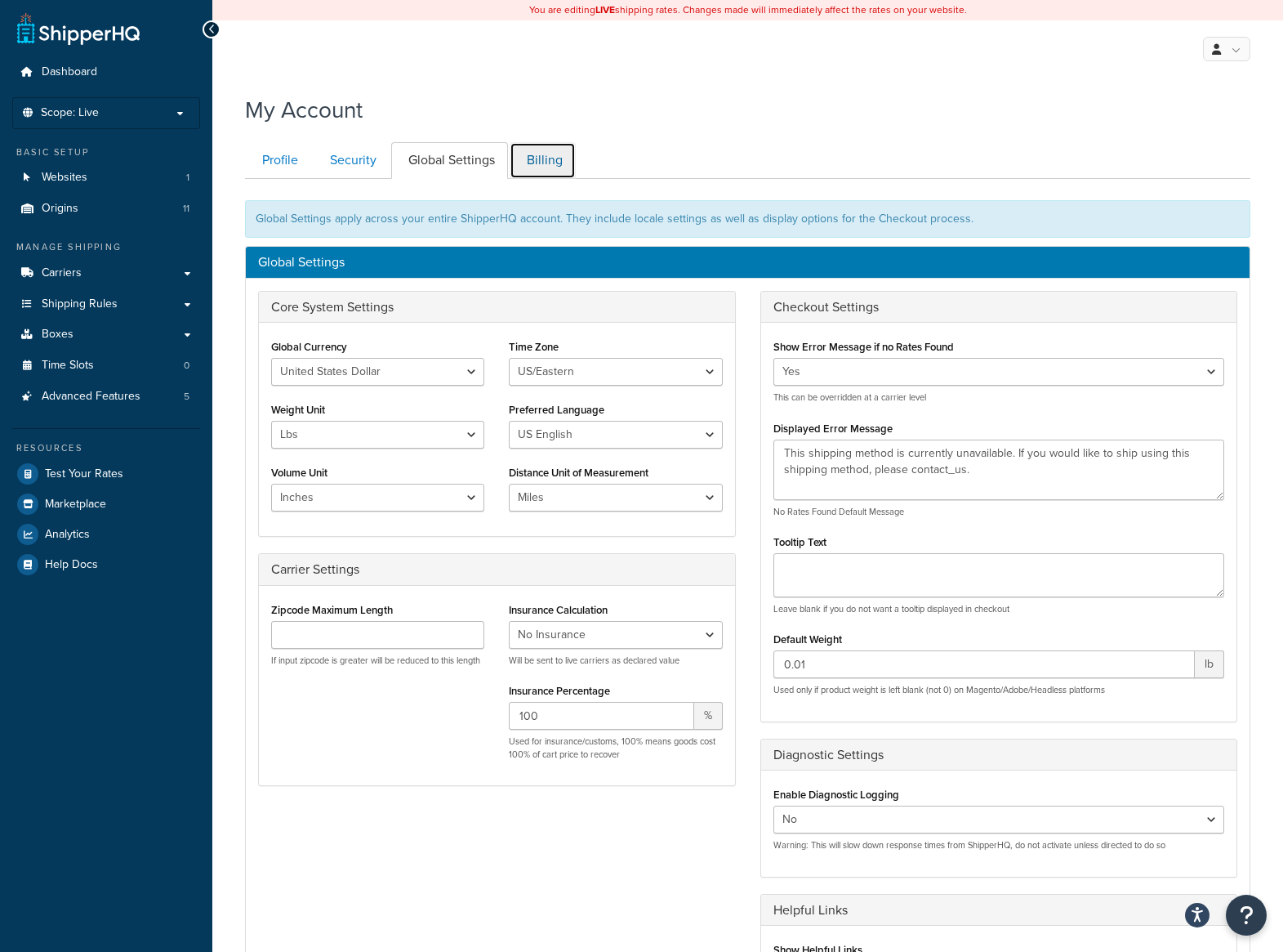
click at [551, 161] on link "Billing" at bounding box center [542, 160] width 66 height 36
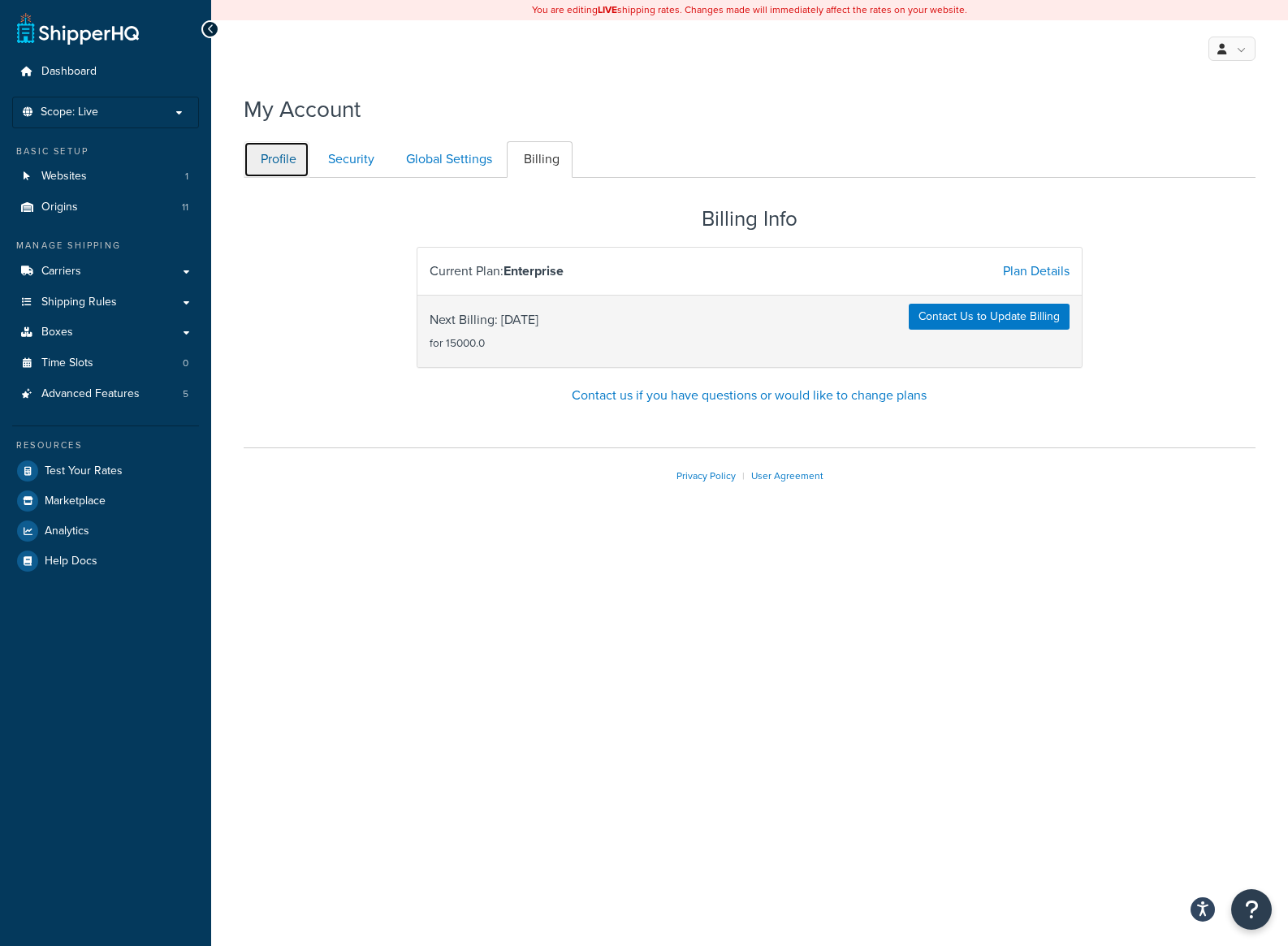
click at [288, 155] on link "Profile" at bounding box center [276, 159] width 65 height 36
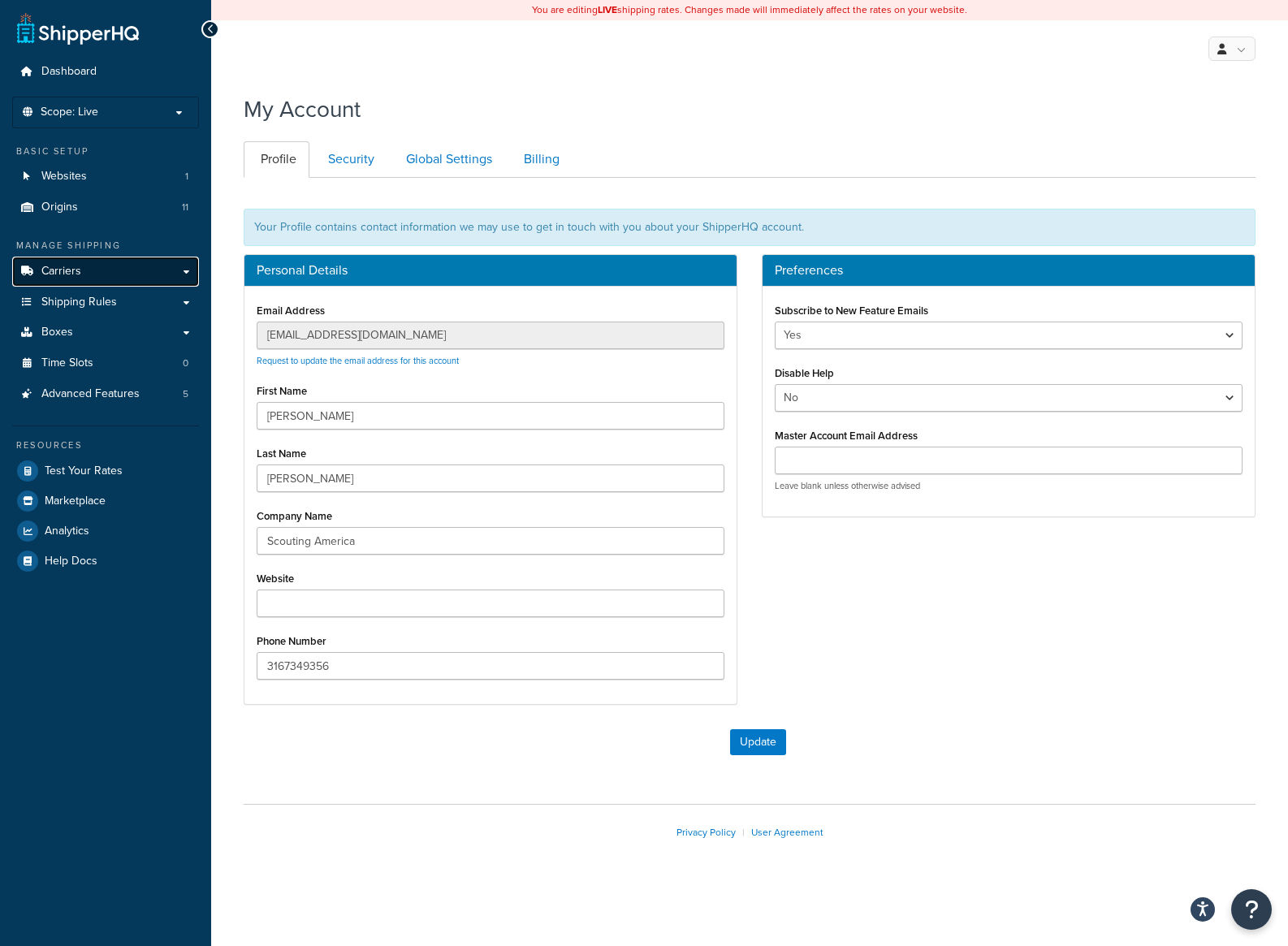
click at [112, 275] on link "Carriers" at bounding box center [104, 271] width 186 height 30
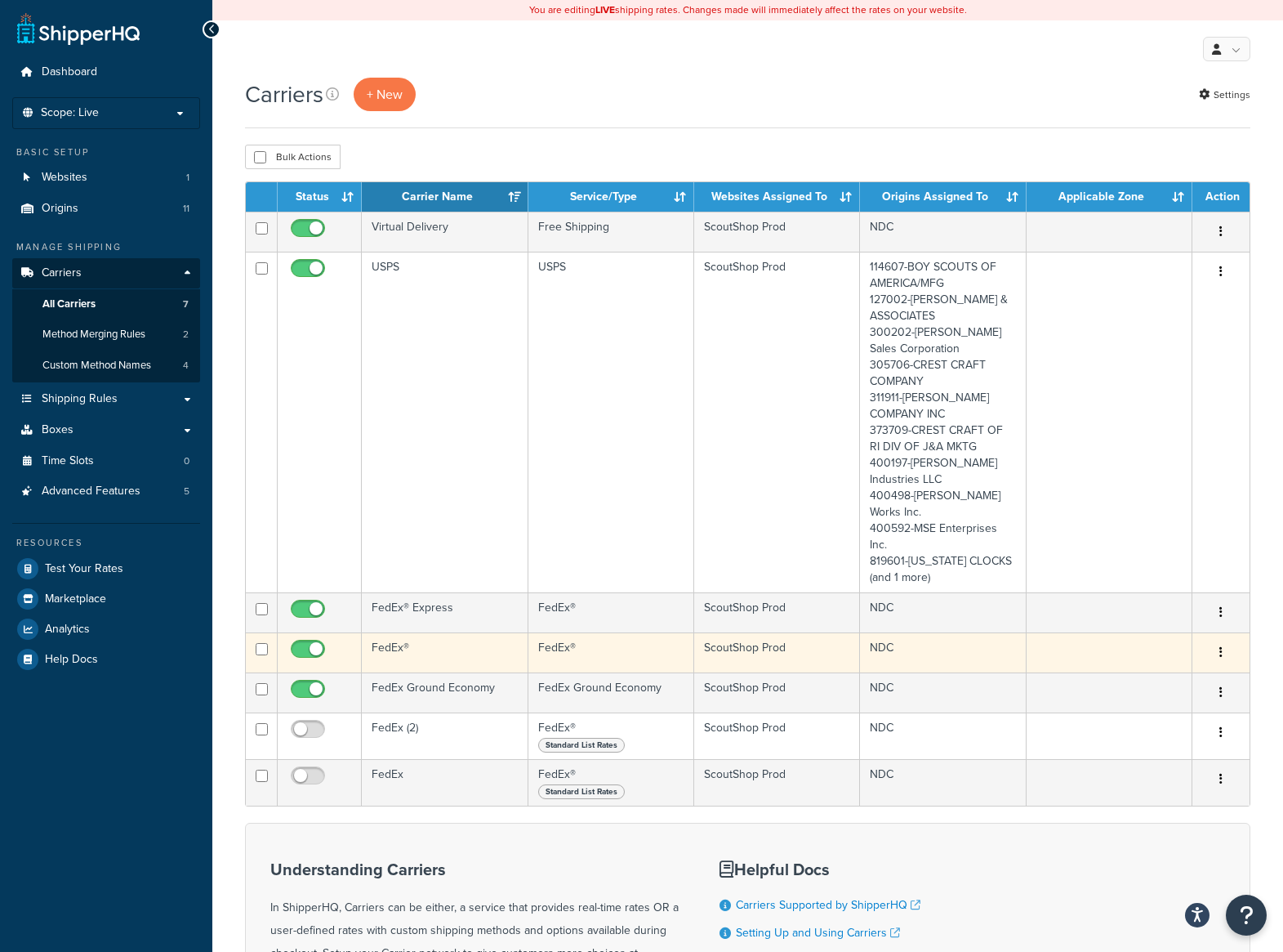
click at [1221, 653] on icon "button" at bounding box center [1220, 652] width 3 height 12
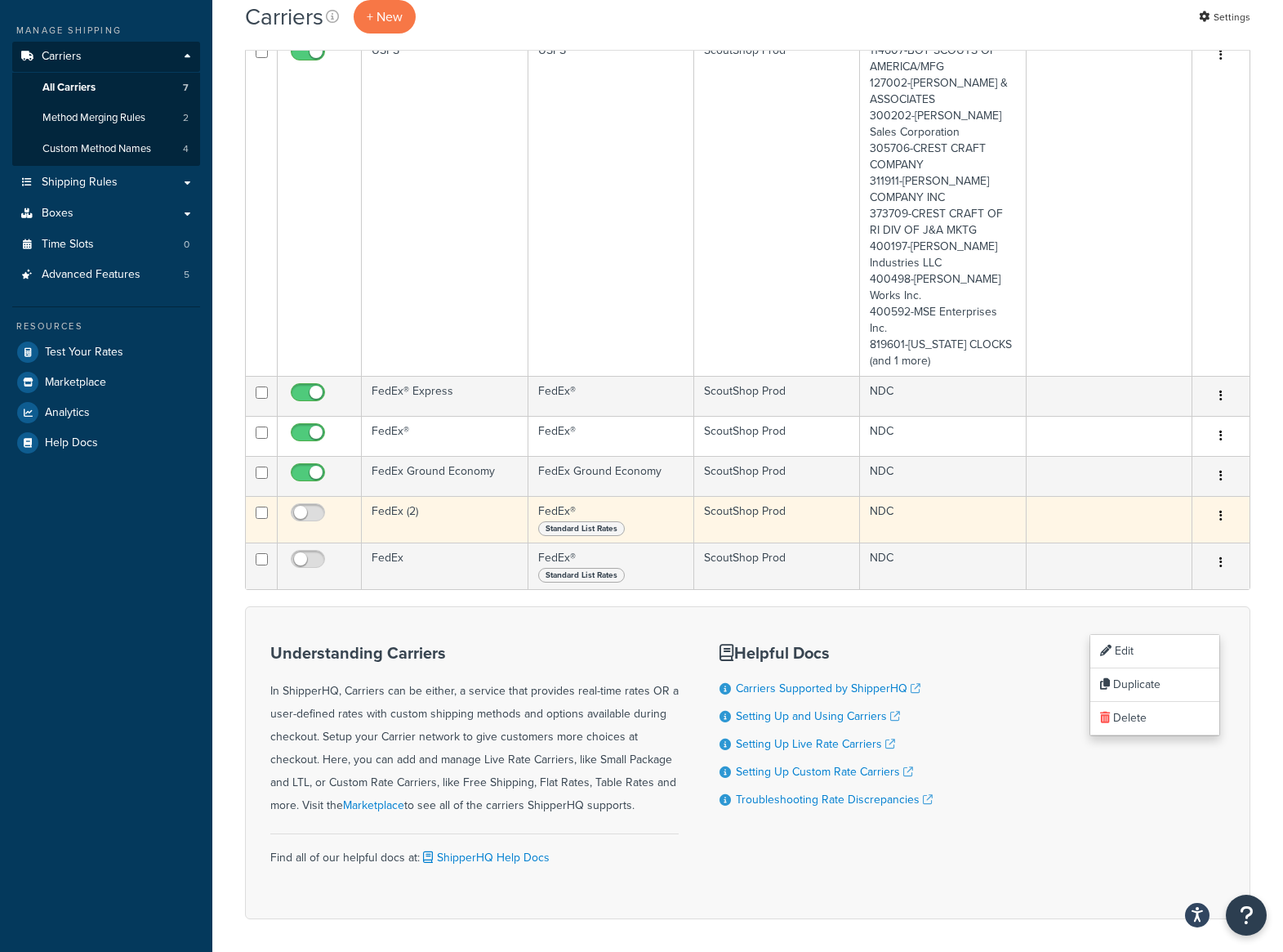
scroll to position [245, 0]
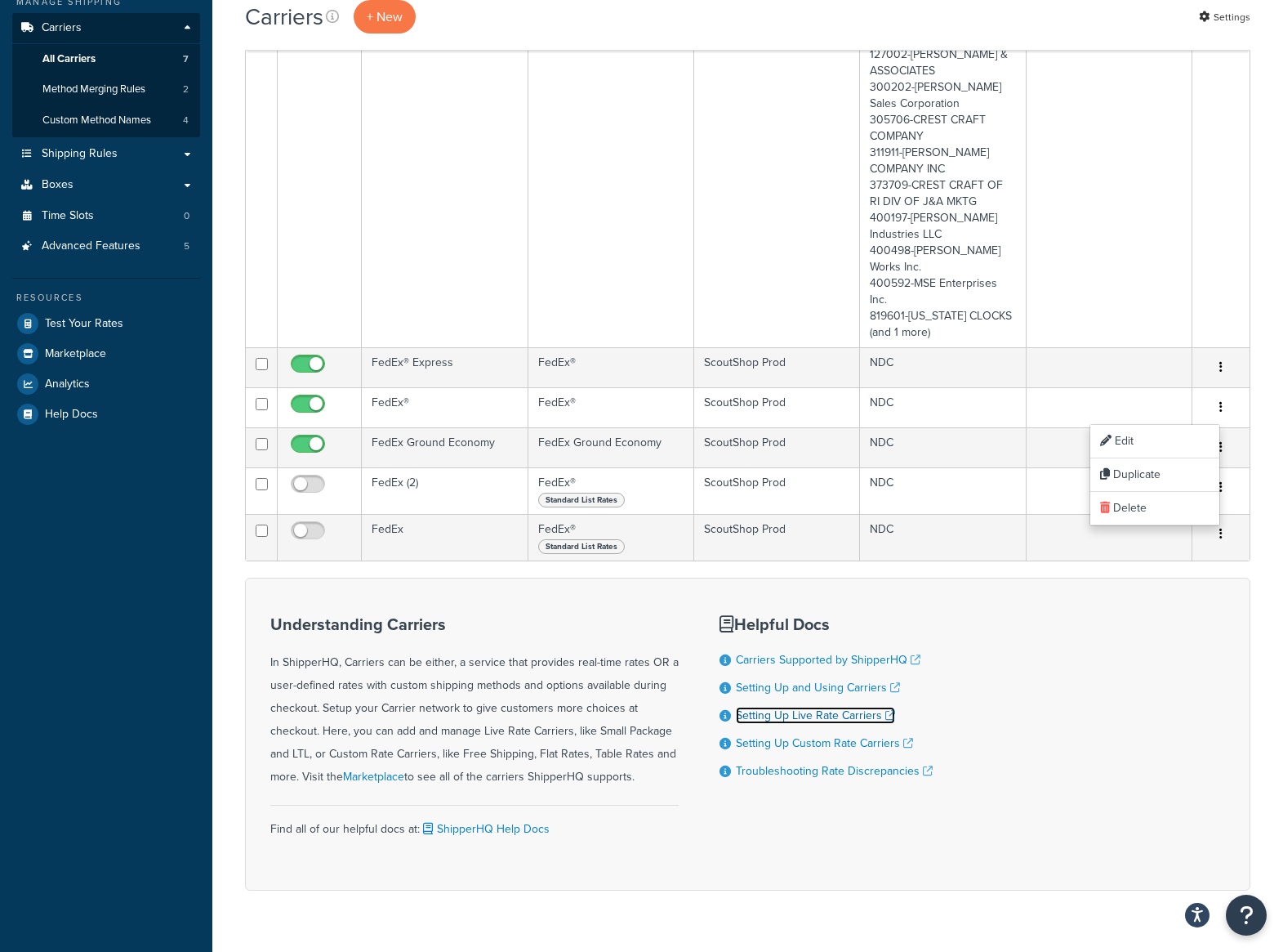
click at [854, 723] on link "Setting Up Live Rate Carriers" at bounding box center [816, 714] width 159 height 17
click at [811, 716] on link "Setting Up Live Rate Carriers" at bounding box center [816, 714] width 159 height 17
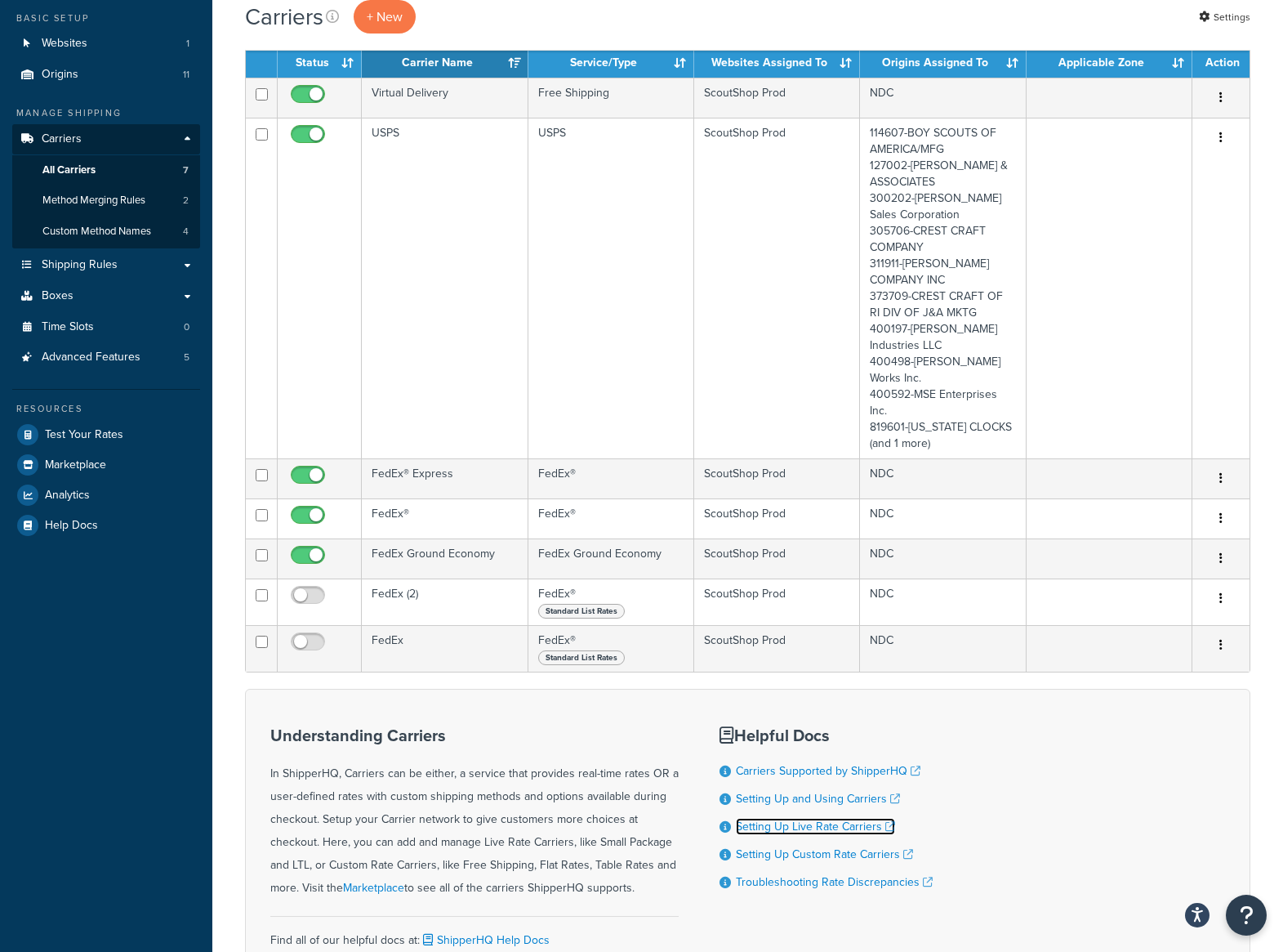
scroll to position [0, 0]
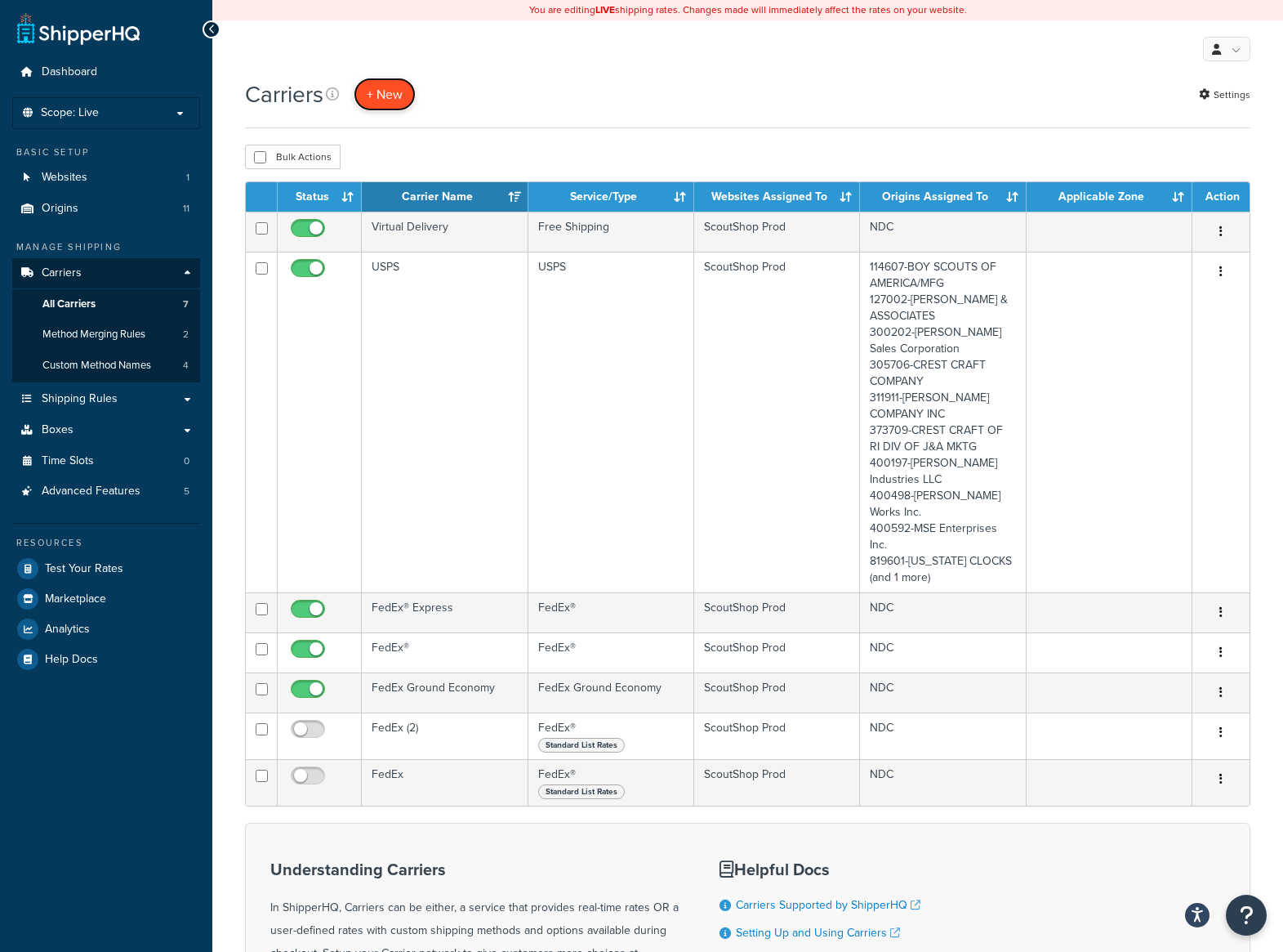
click at [397, 102] on button "+ New" at bounding box center [384, 94] width 62 height 33
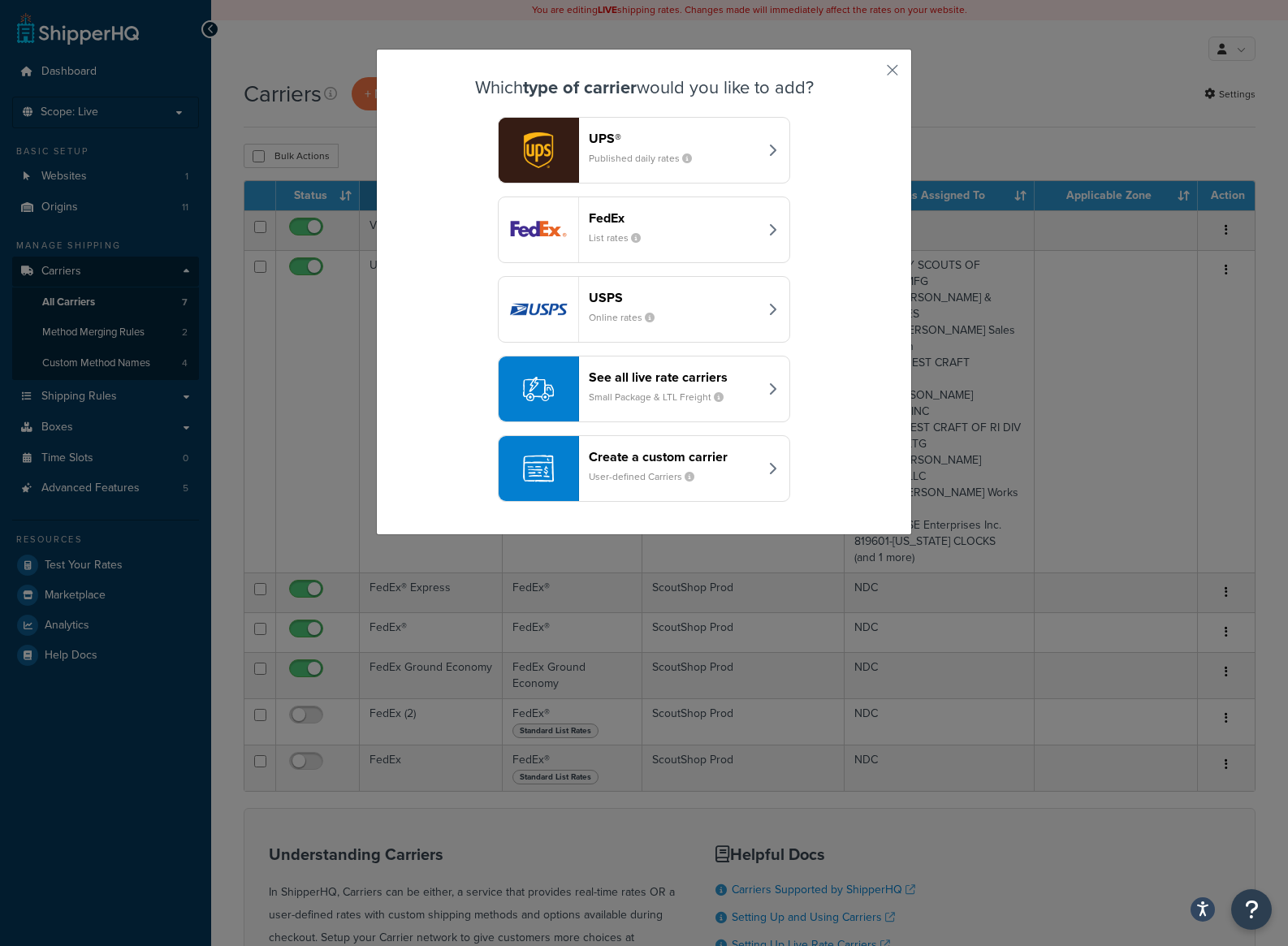
click at [662, 394] on small "Small Package & LTL Freight" at bounding box center [662, 396] width 147 height 15
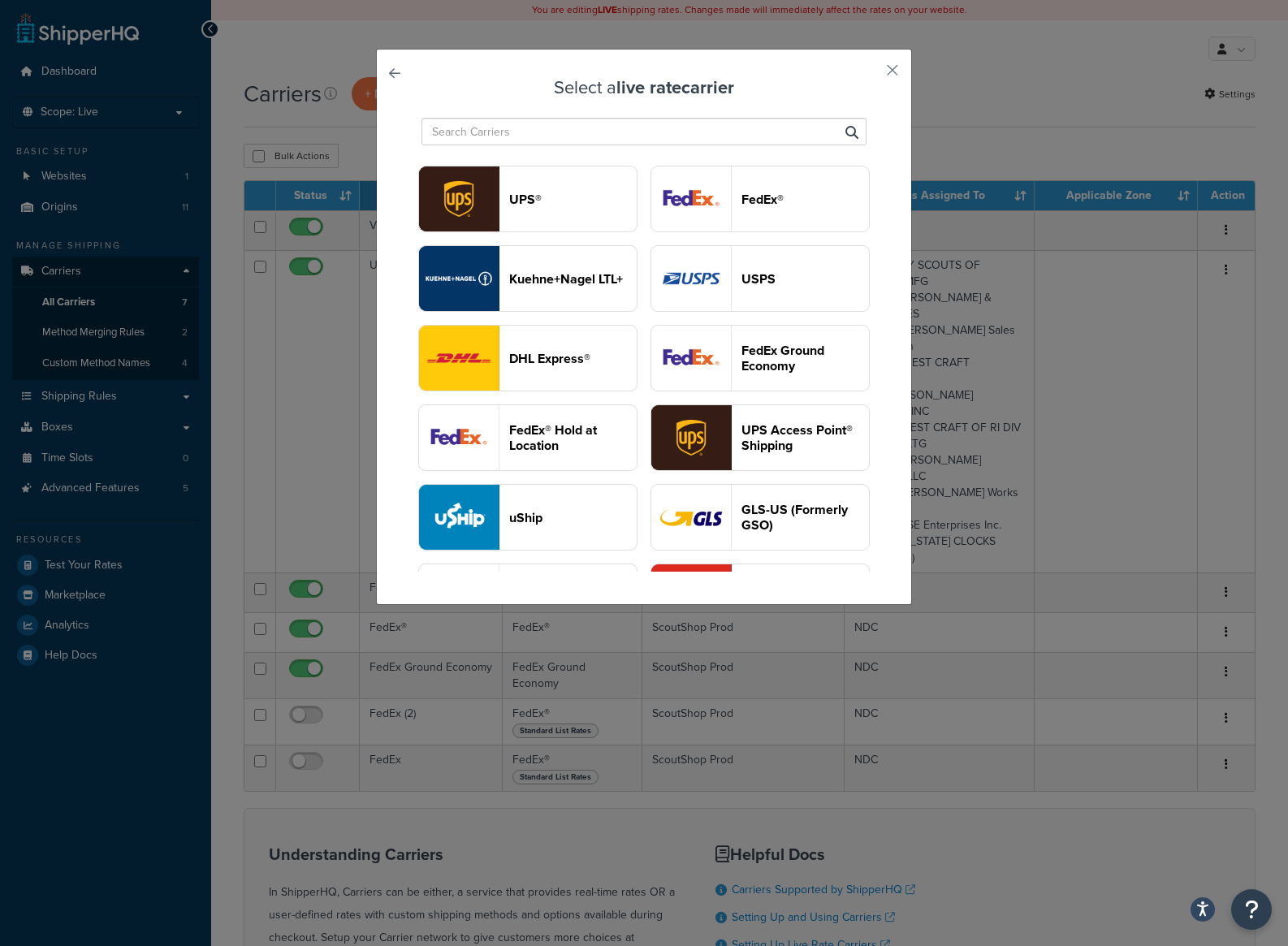
click at [742, 287] on header "USPS" at bounding box center [805, 279] width 128 height 16
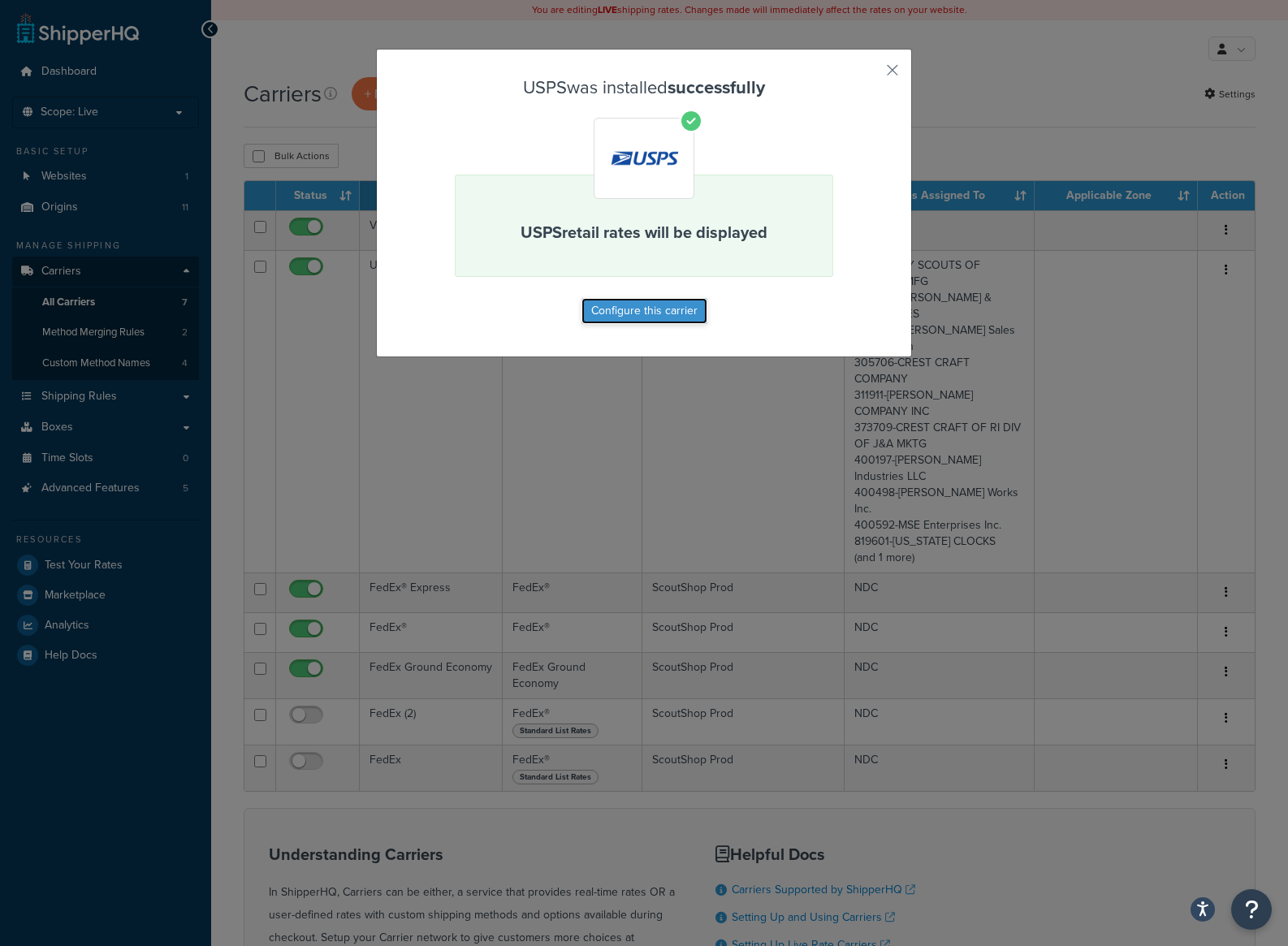
click at [638, 310] on button "Configure this carrier" at bounding box center [644, 310] width 126 height 26
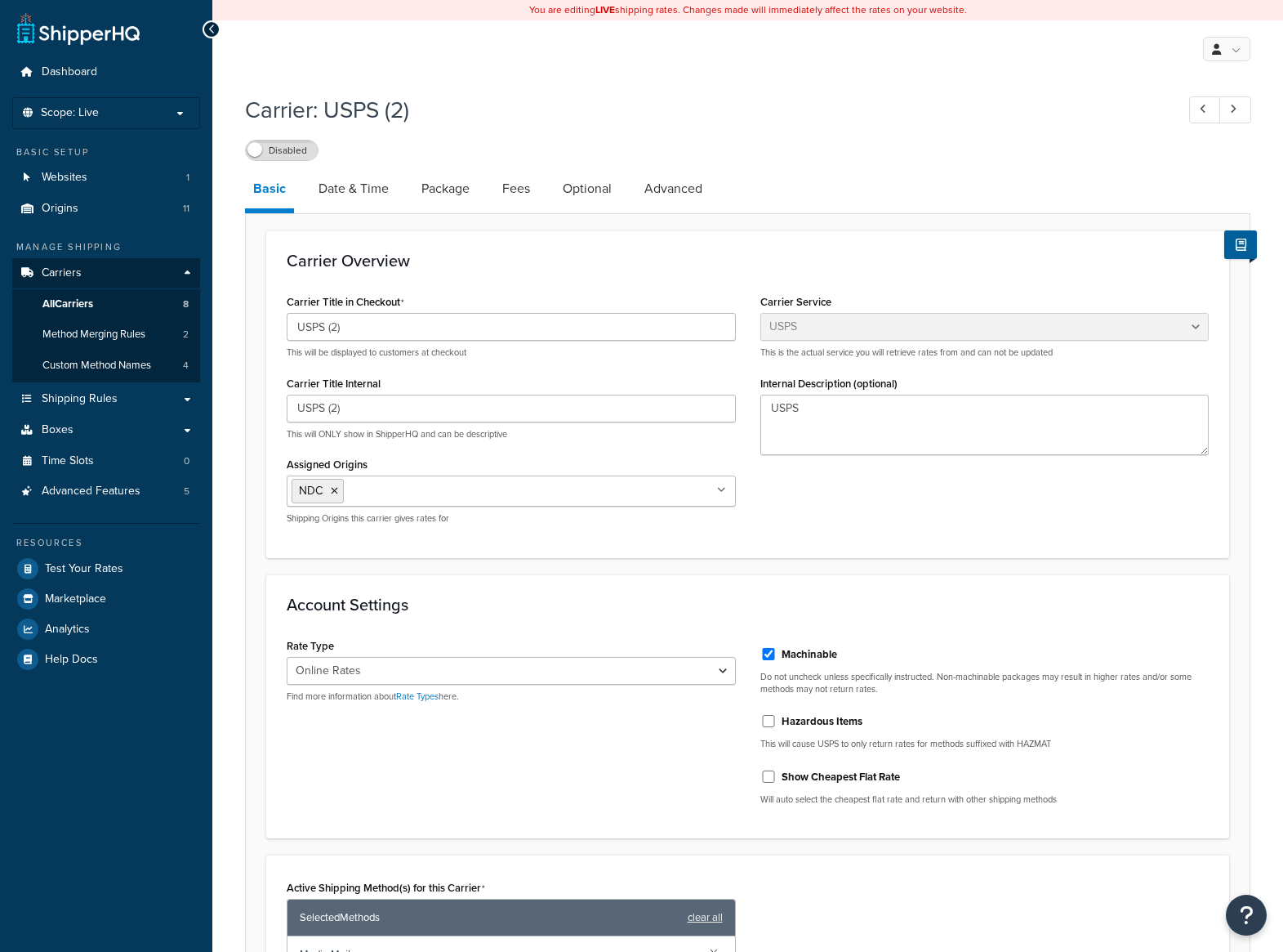
select select "usps"
select select "ONLINE"
click at [347, 189] on link "Date & Time" at bounding box center [353, 188] width 86 height 39
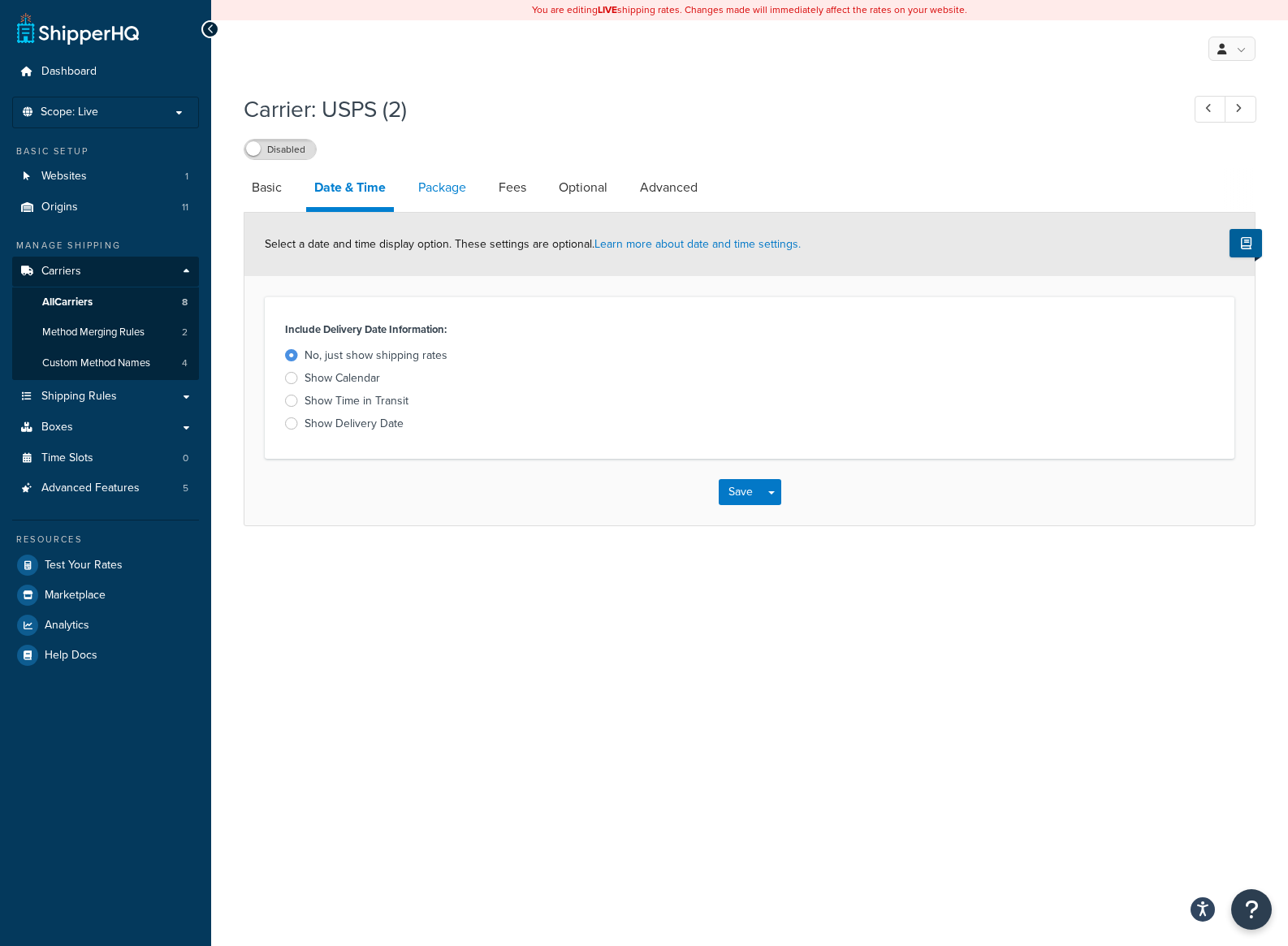
click at [453, 188] on link "Package" at bounding box center [442, 187] width 64 height 39
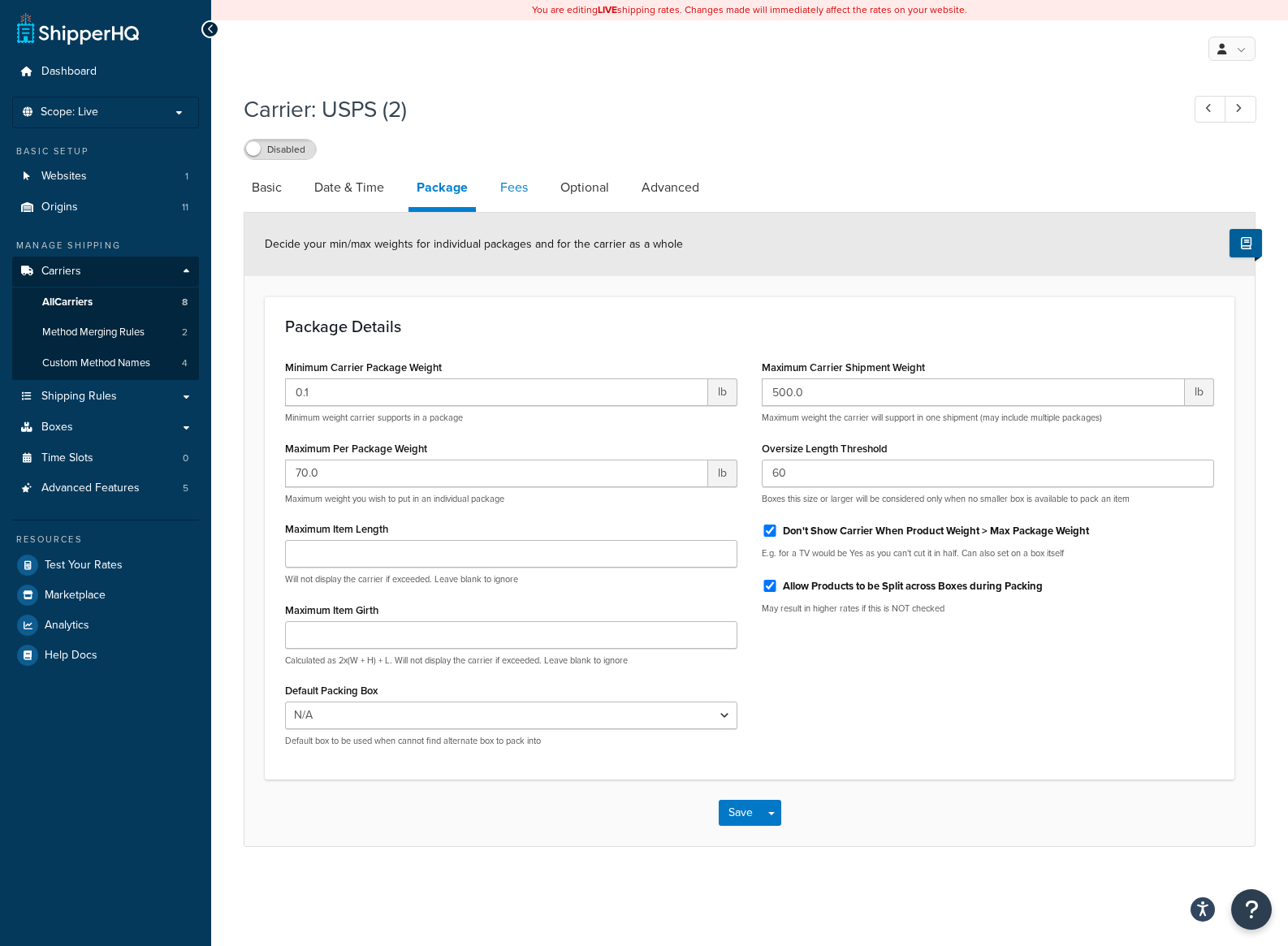
click at [513, 201] on link "Fees" at bounding box center [513, 187] width 44 height 39
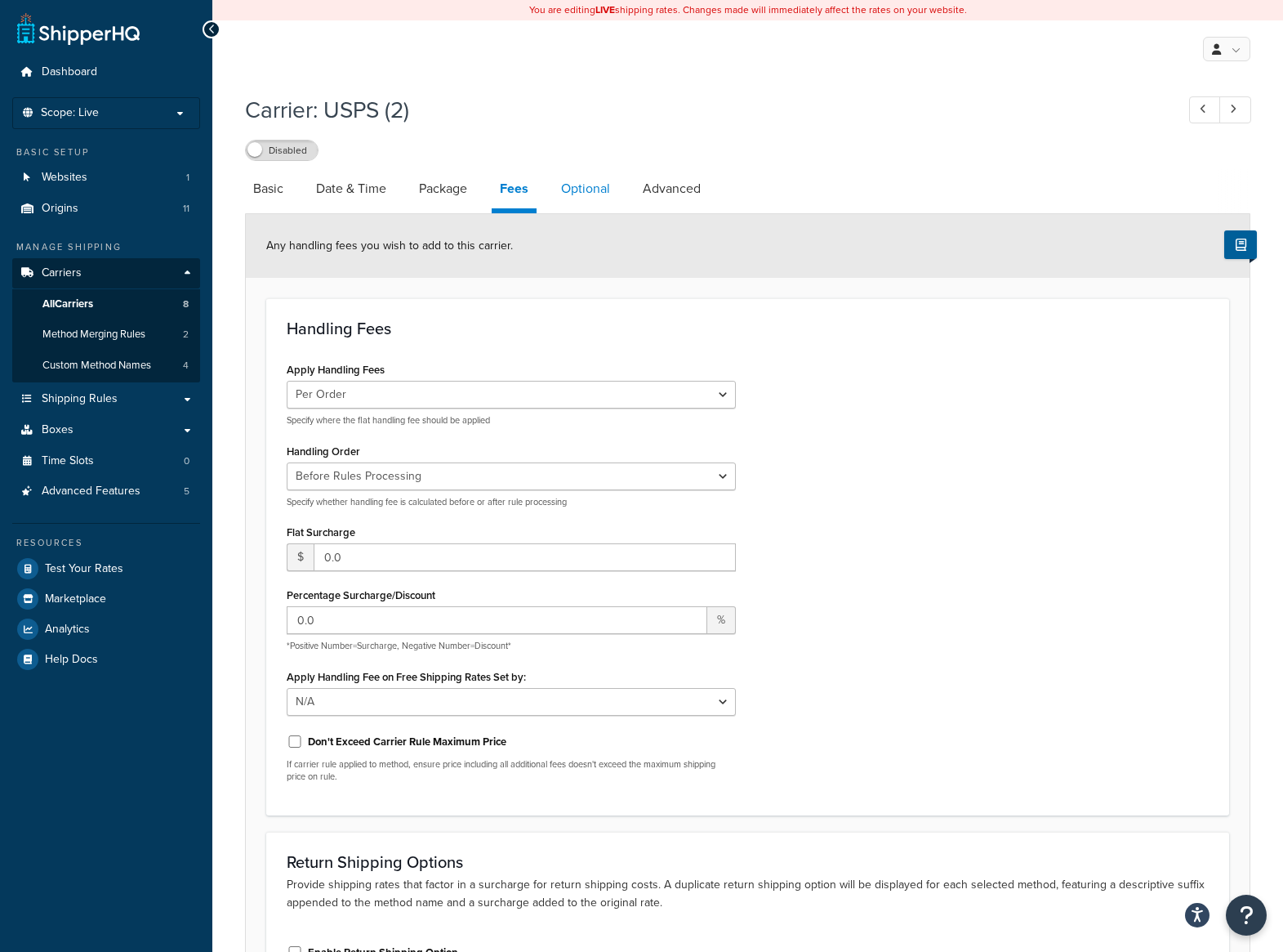
click at [605, 173] on link "Optional" at bounding box center [585, 188] width 66 height 39
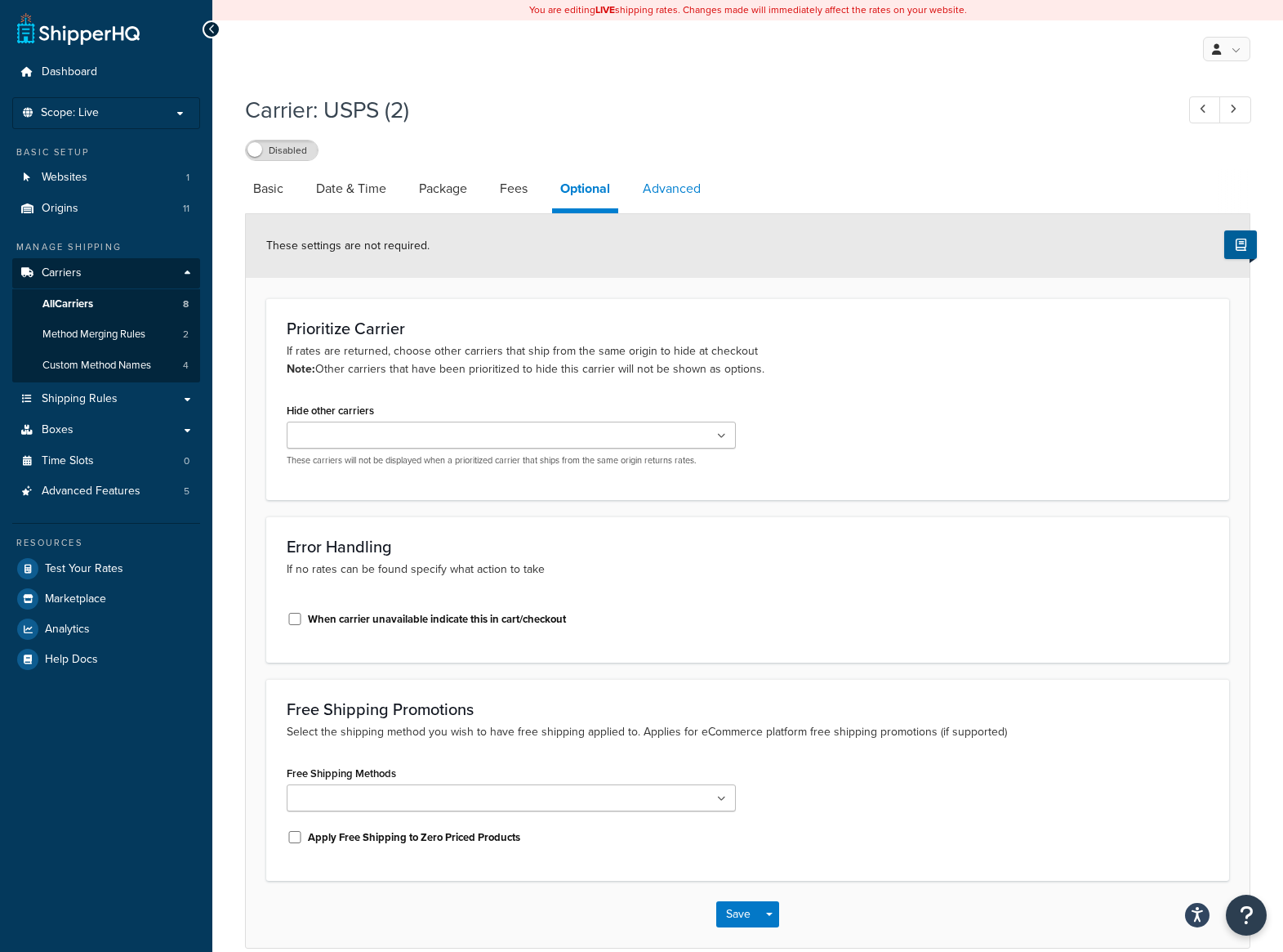
click at [688, 183] on link "Advanced" at bounding box center [672, 188] width 75 height 39
select select "false"
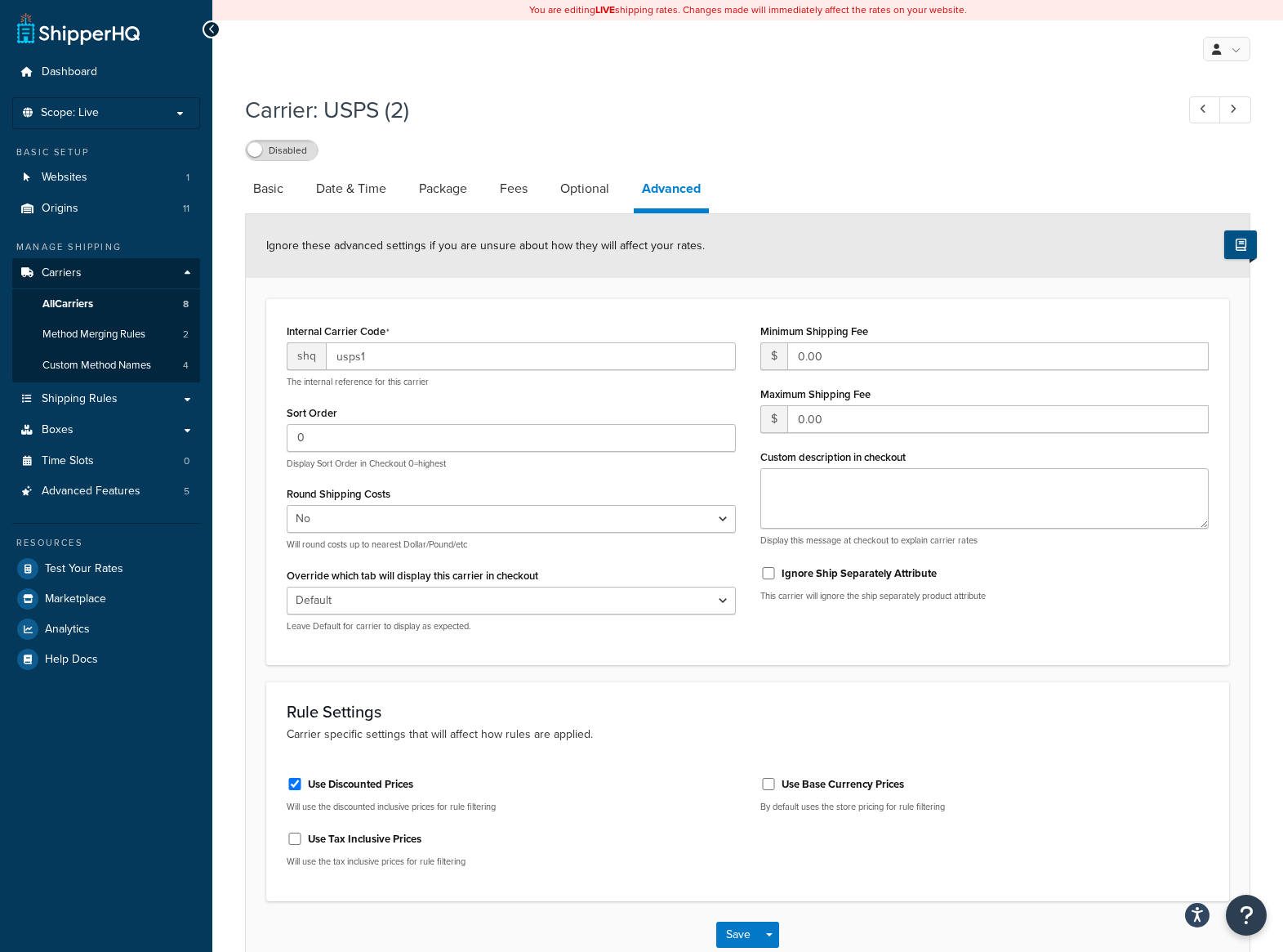
click at [1242, 242] on icon at bounding box center [1241, 244] width 11 height 12
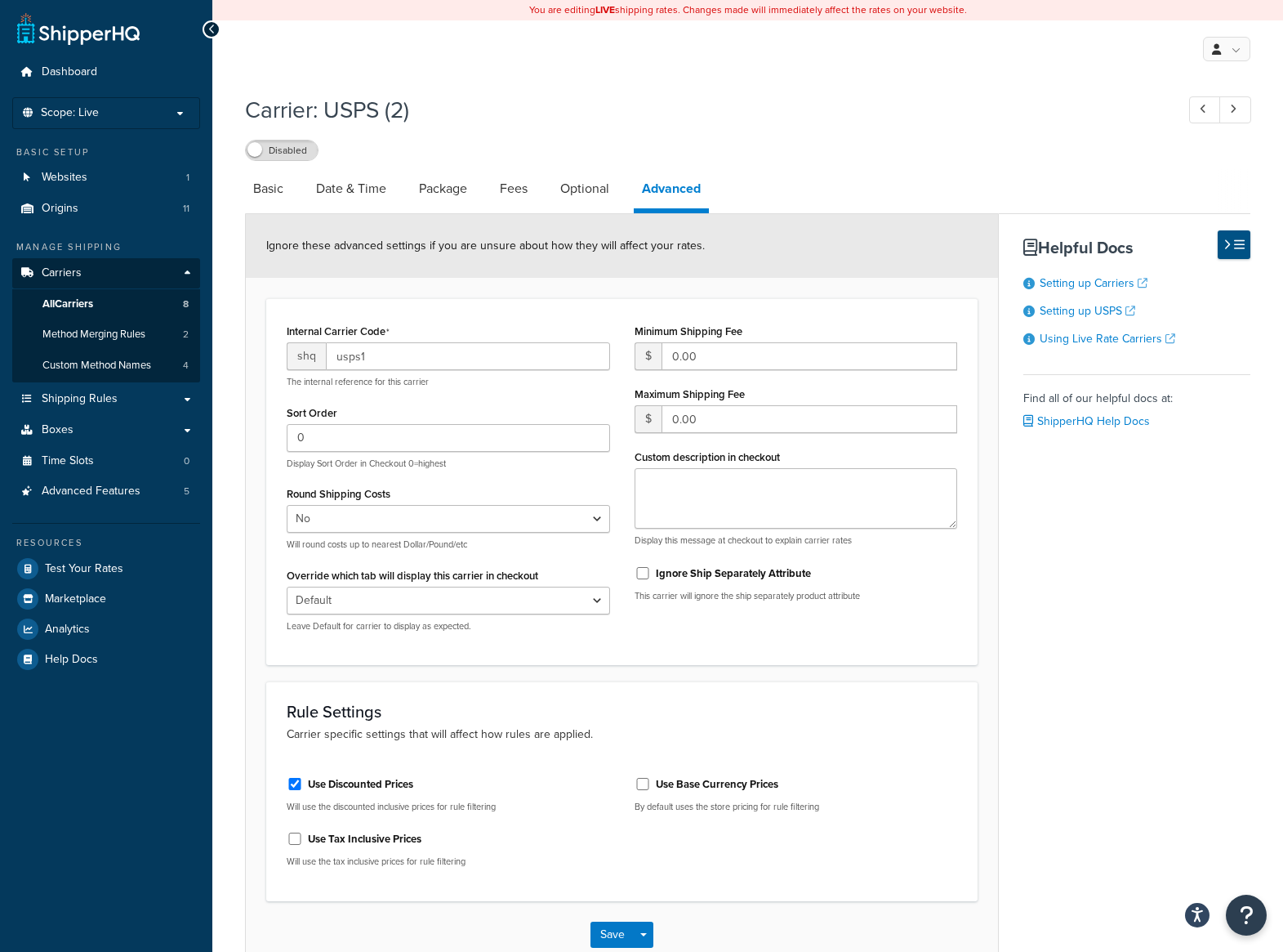
click at [1242, 242] on icon at bounding box center [1239, 244] width 11 height 12
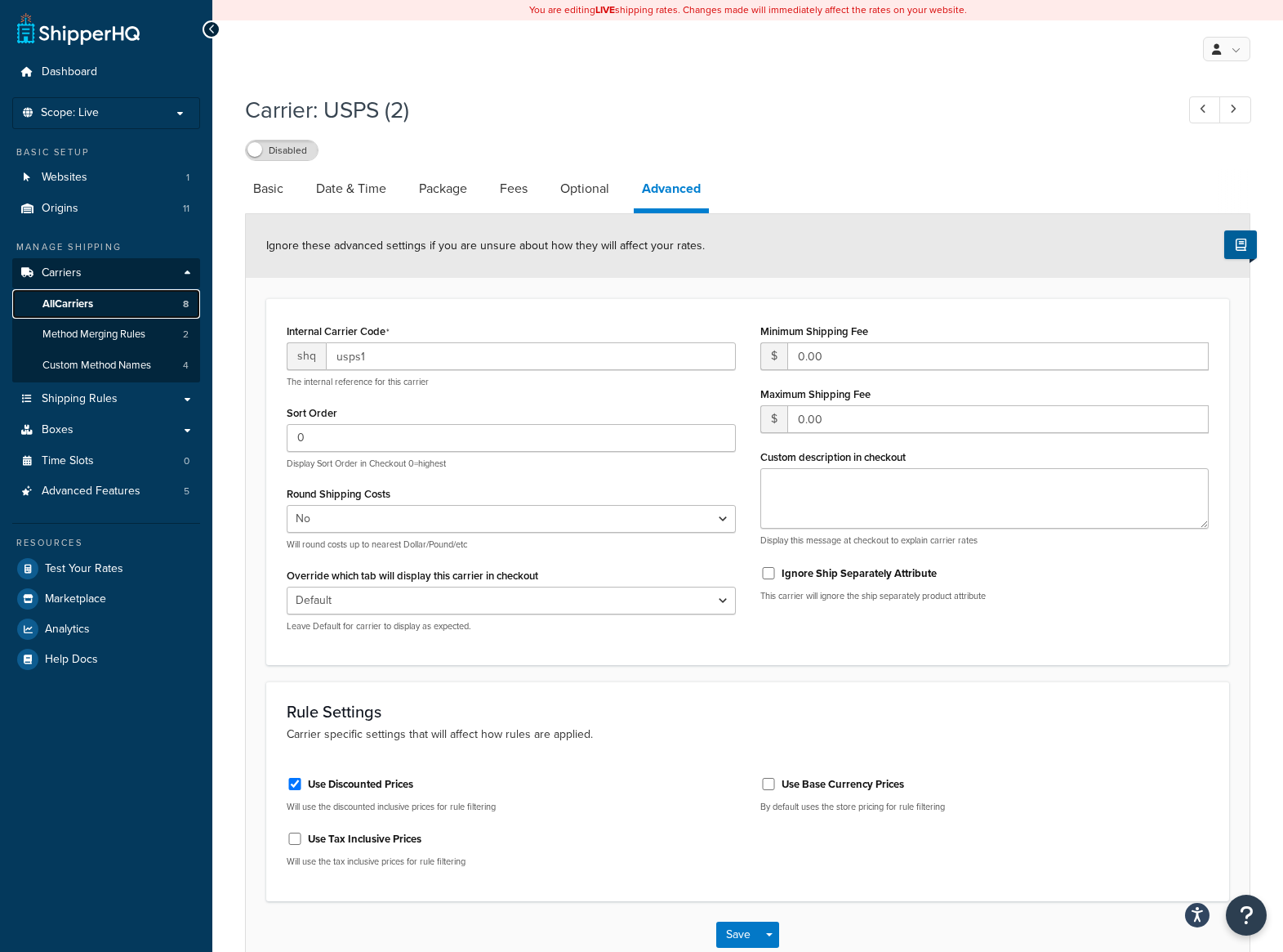
click at [76, 292] on link "All Carriers 8" at bounding box center [105, 304] width 187 height 30
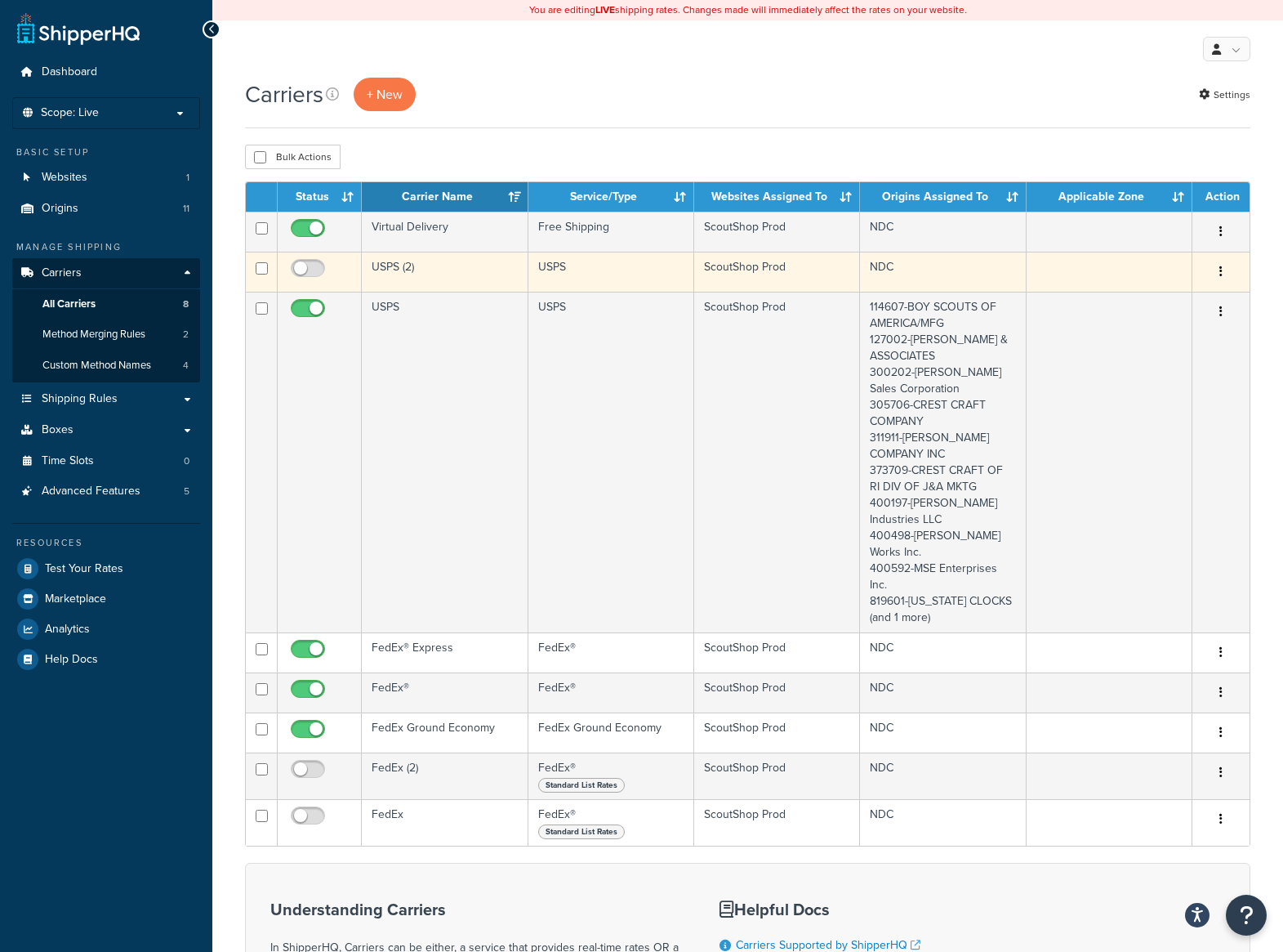
click at [1222, 266] on button "button" at bounding box center [1221, 272] width 23 height 26
click at [1154, 378] on link "Delete" at bounding box center [1154, 373] width 129 height 33
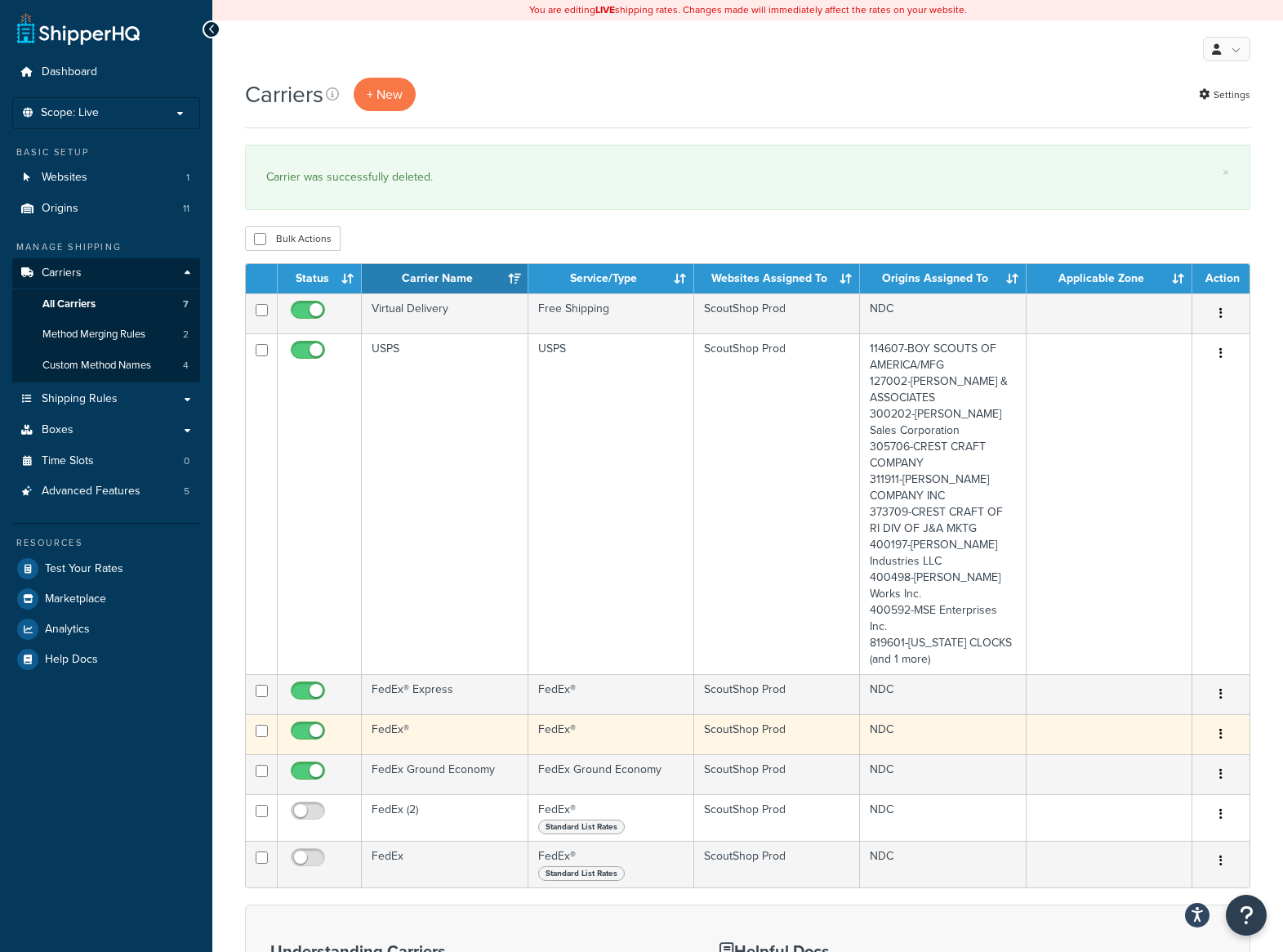
click at [1224, 732] on button "button" at bounding box center [1221, 734] width 23 height 26
click at [1142, 767] on link "Edit" at bounding box center [1154, 768] width 129 height 33
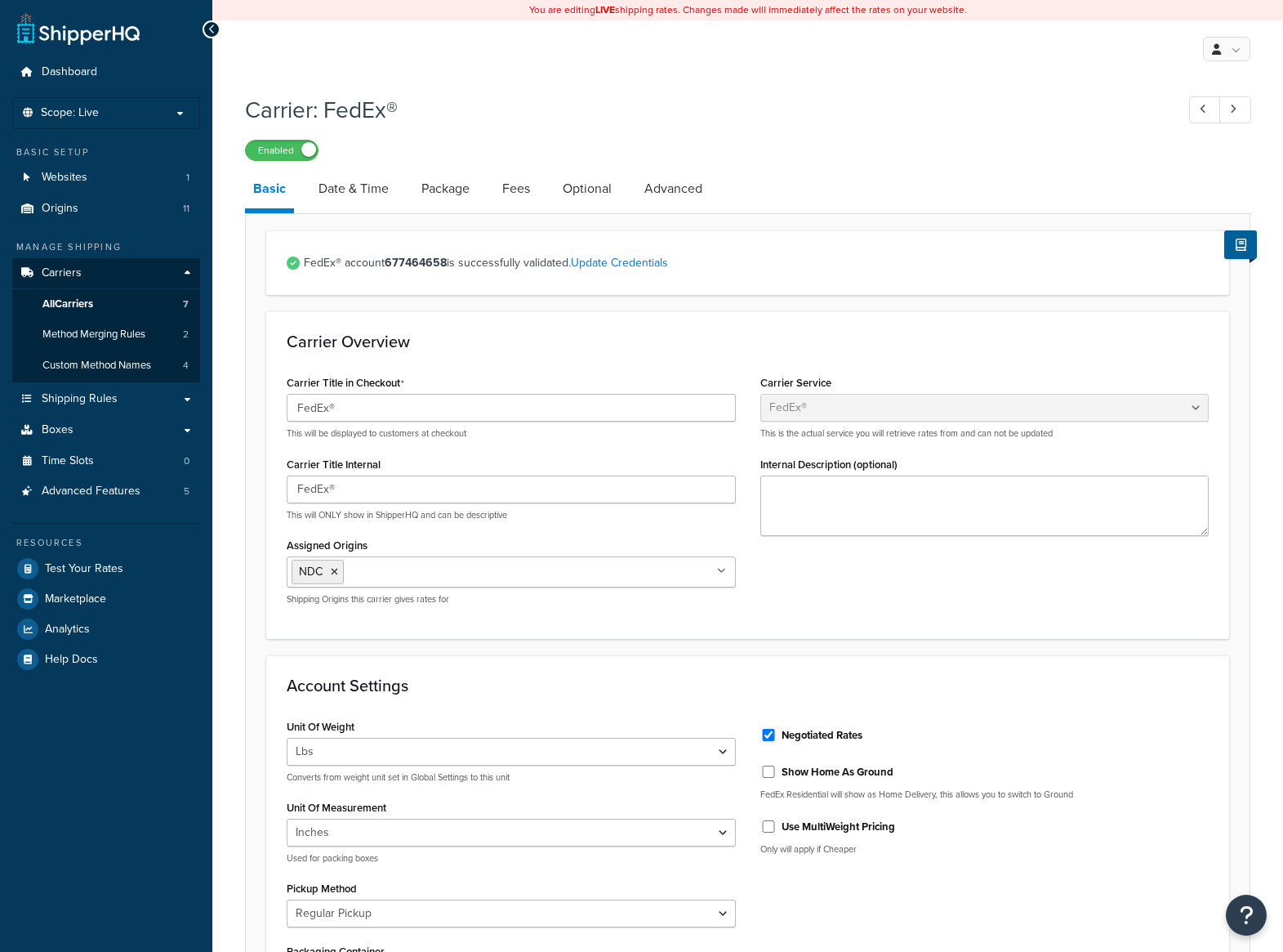
select select "fedEx"
select select "REGULAR_PICKUP"
select select "YOUR_PACKAGING"
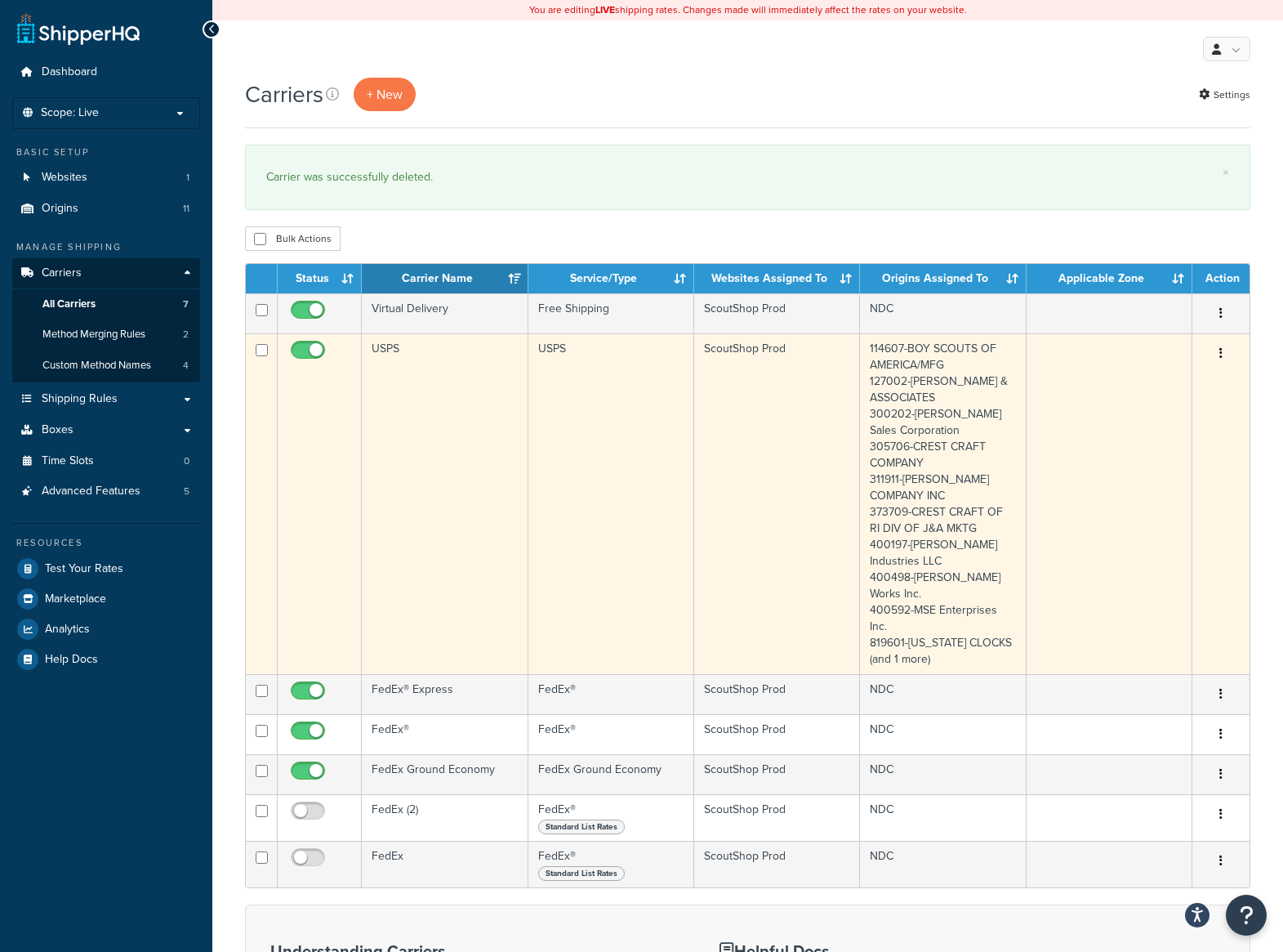
click at [1222, 350] on icon "button" at bounding box center [1220, 353] width 3 height 12
click at [1147, 382] on link "Edit" at bounding box center [1154, 388] width 129 height 33
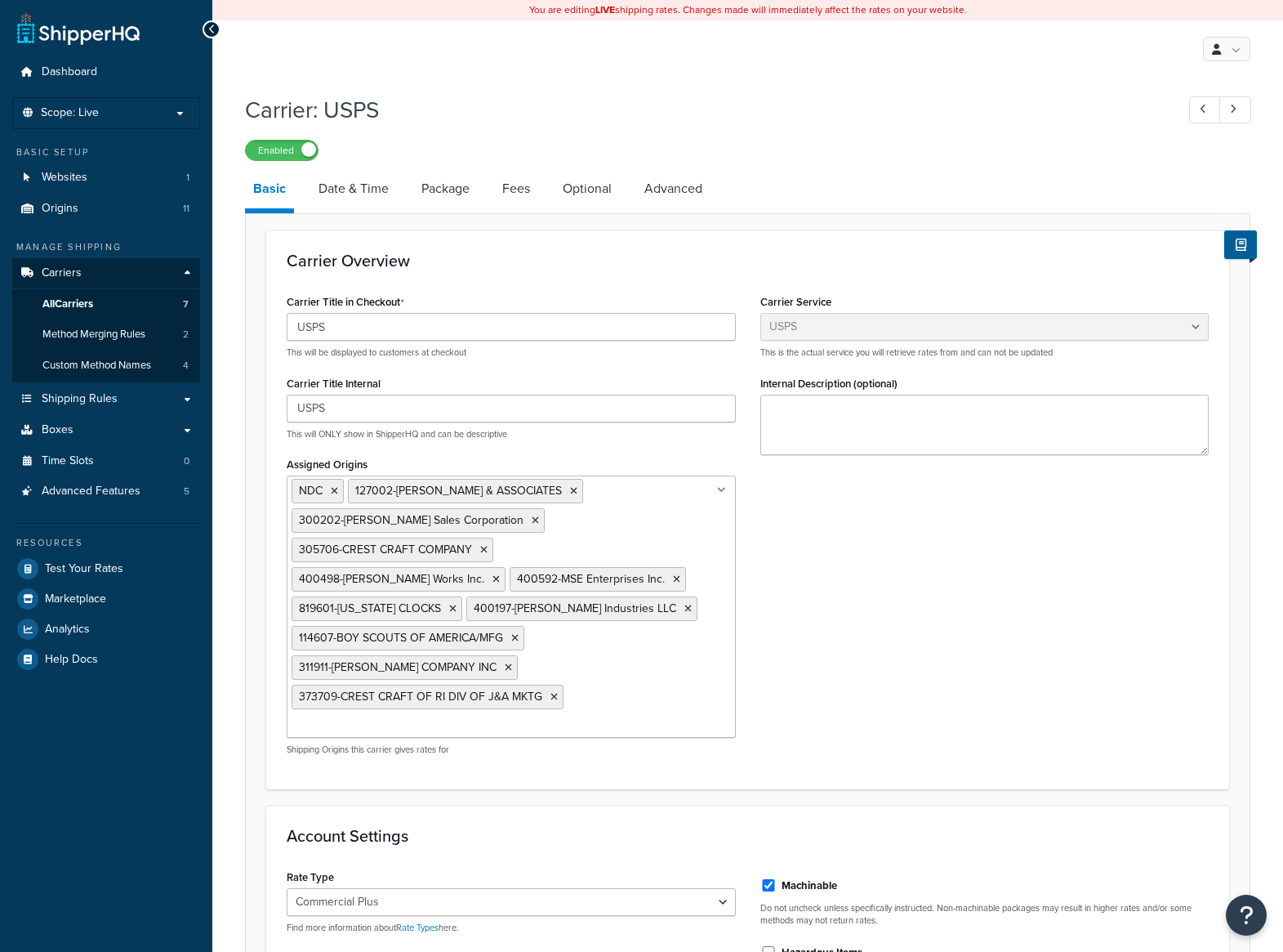
select select "usps"
select select "PLUS"
click at [1186, 112] on ul at bounding box center [1215, 109] width 71 height 26
click at [1193, 115] on link at bounding box center [1205, 109] width 31 height 26
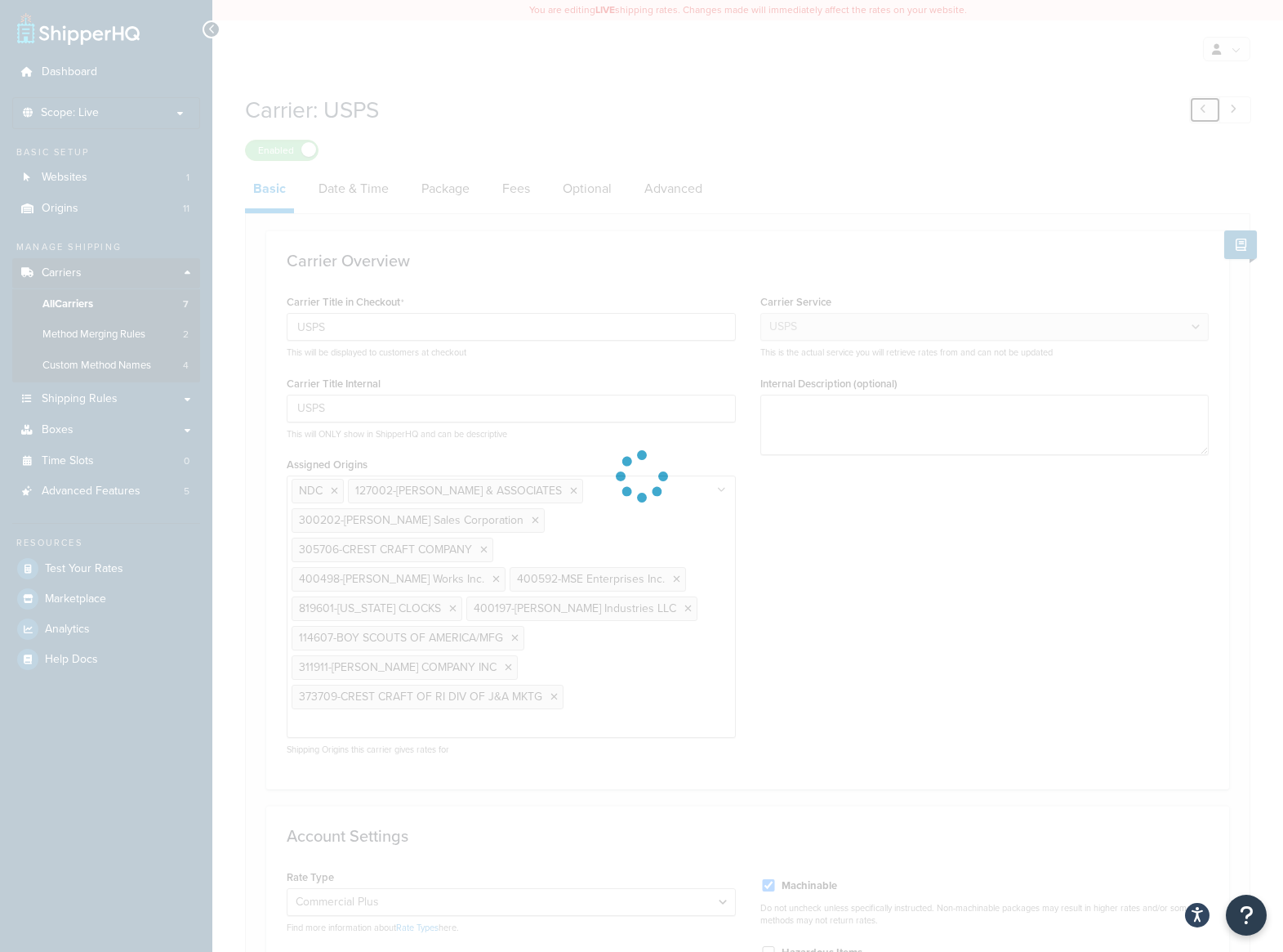
type input "FedEx (2)"
select select "fedEx"
select select "REGULAR_PICKUP"
select select "YOUR_PACKAGING"
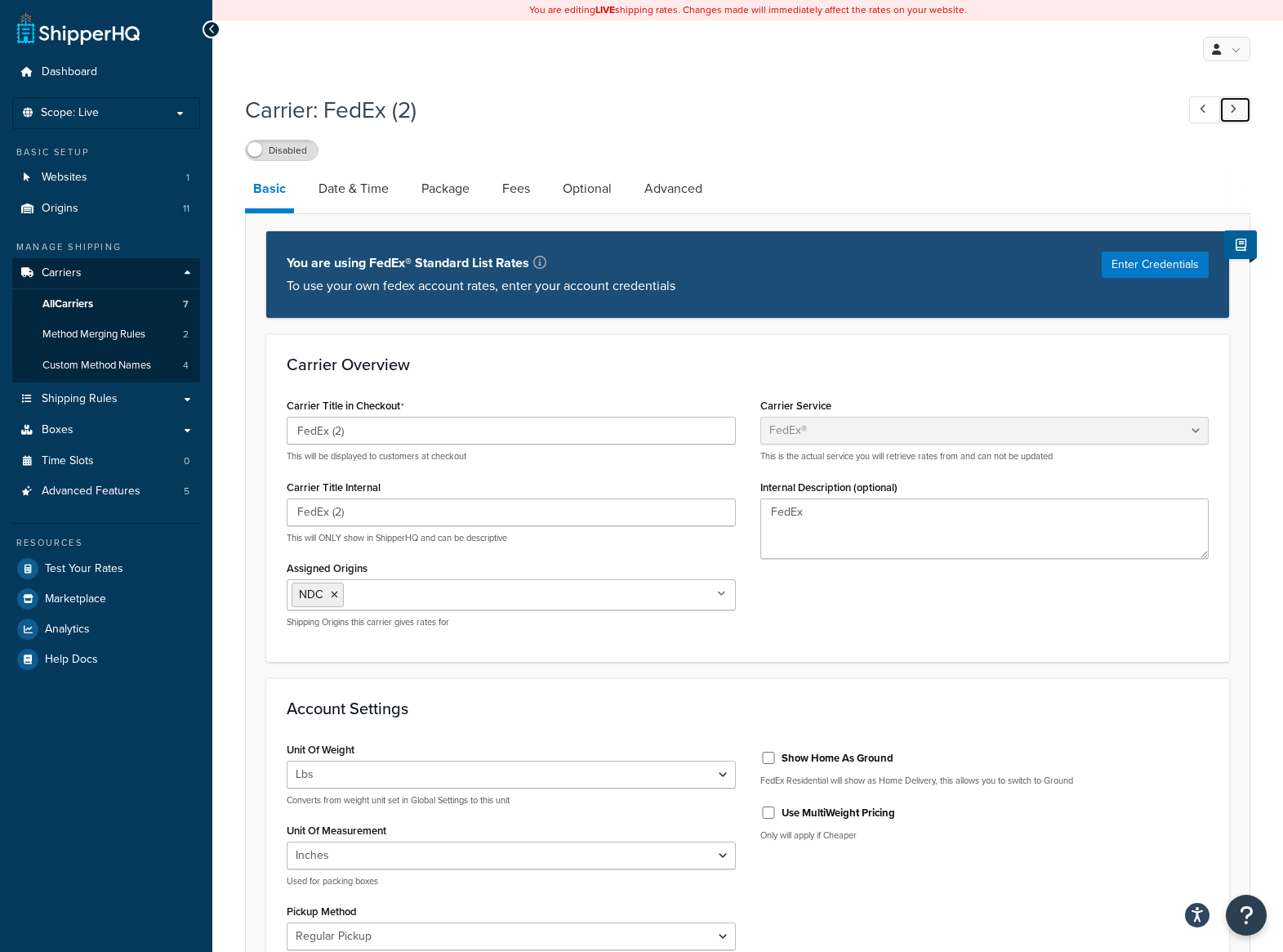
click at [1232, 115] on icon at bounding box center [1233, 109] width 7 height 11
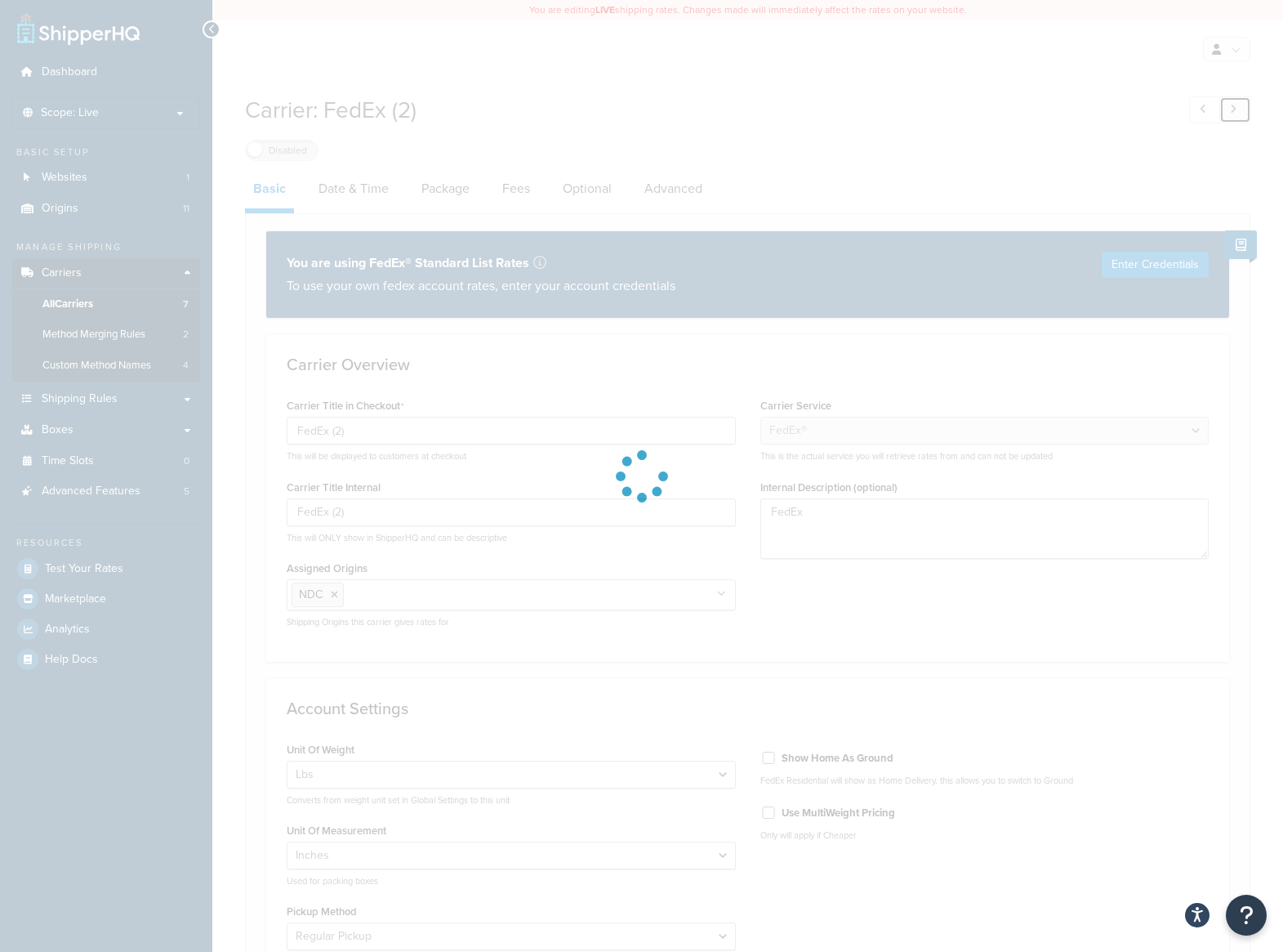
type input "USPS"
select select "usps"
select select "PLUS"
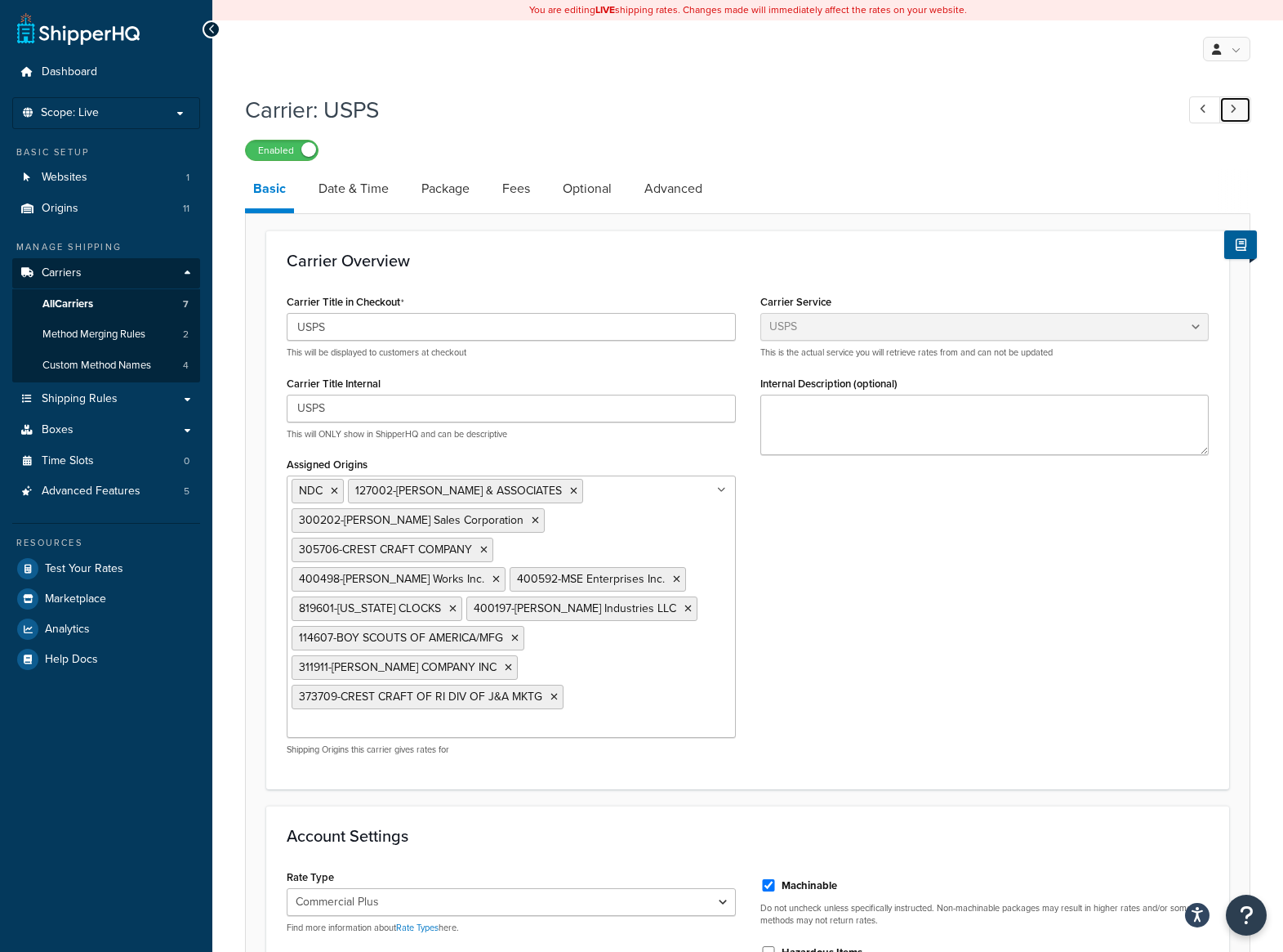
click at [1232, 115] on icon at bounding box center [1233, 109] width 7 height 11
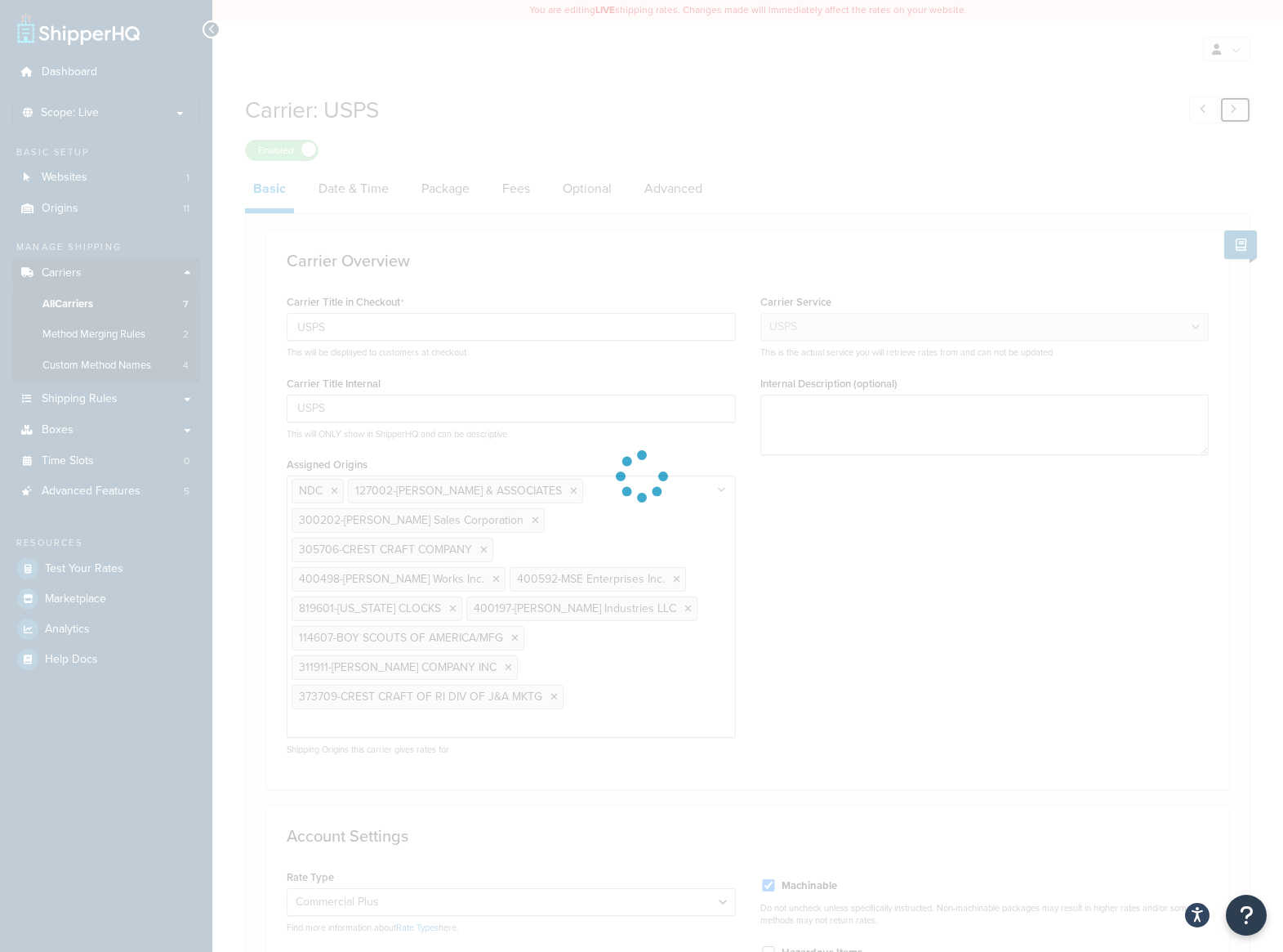
type input "FedEx®"
select select "fedEx"
select select "REGULAR_PICKUP"
select select "YOUR_PACKAGING"
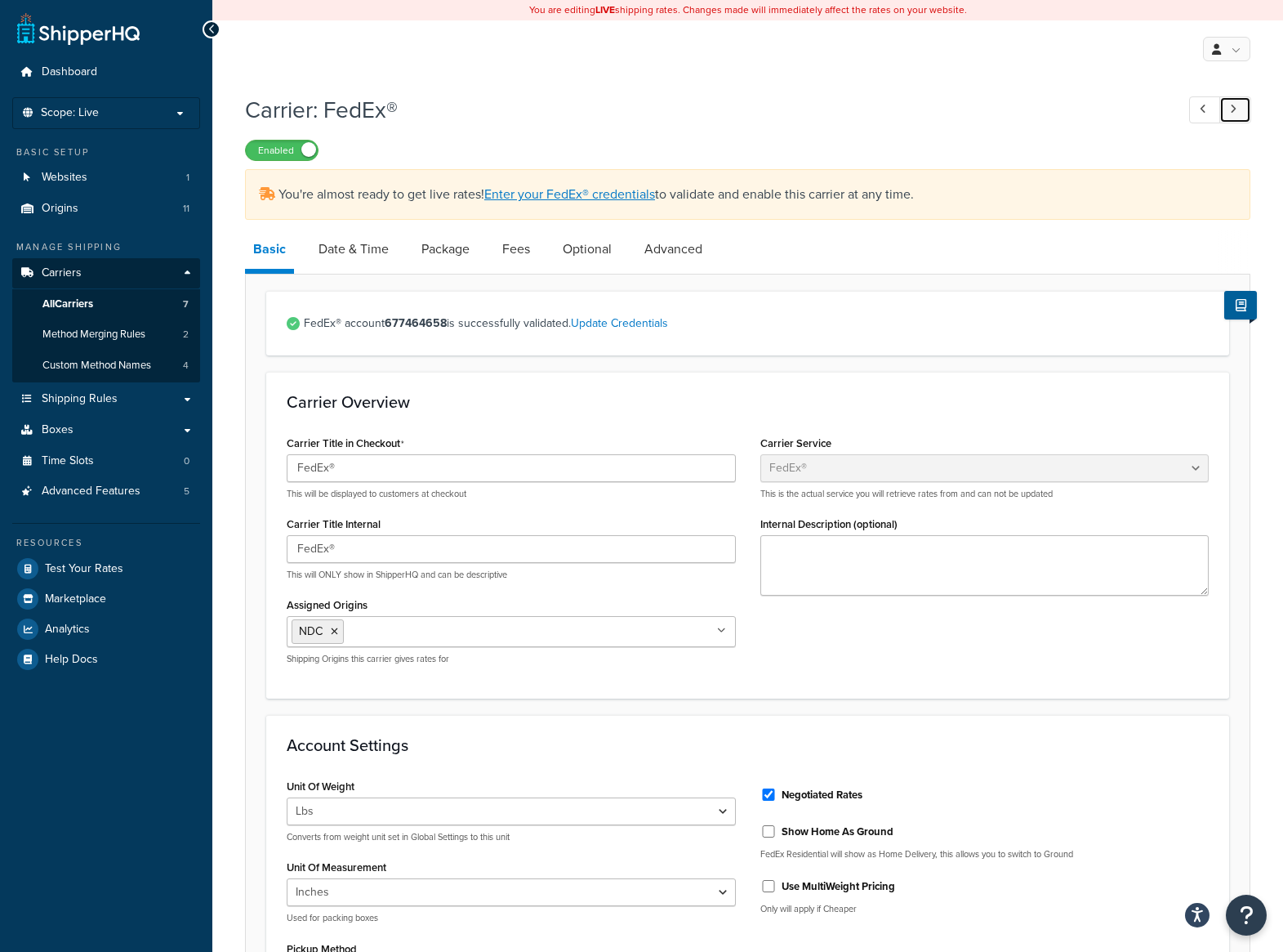
click at [1232, 115] on icon at bounding box center [1233, 109] width 7 height 11
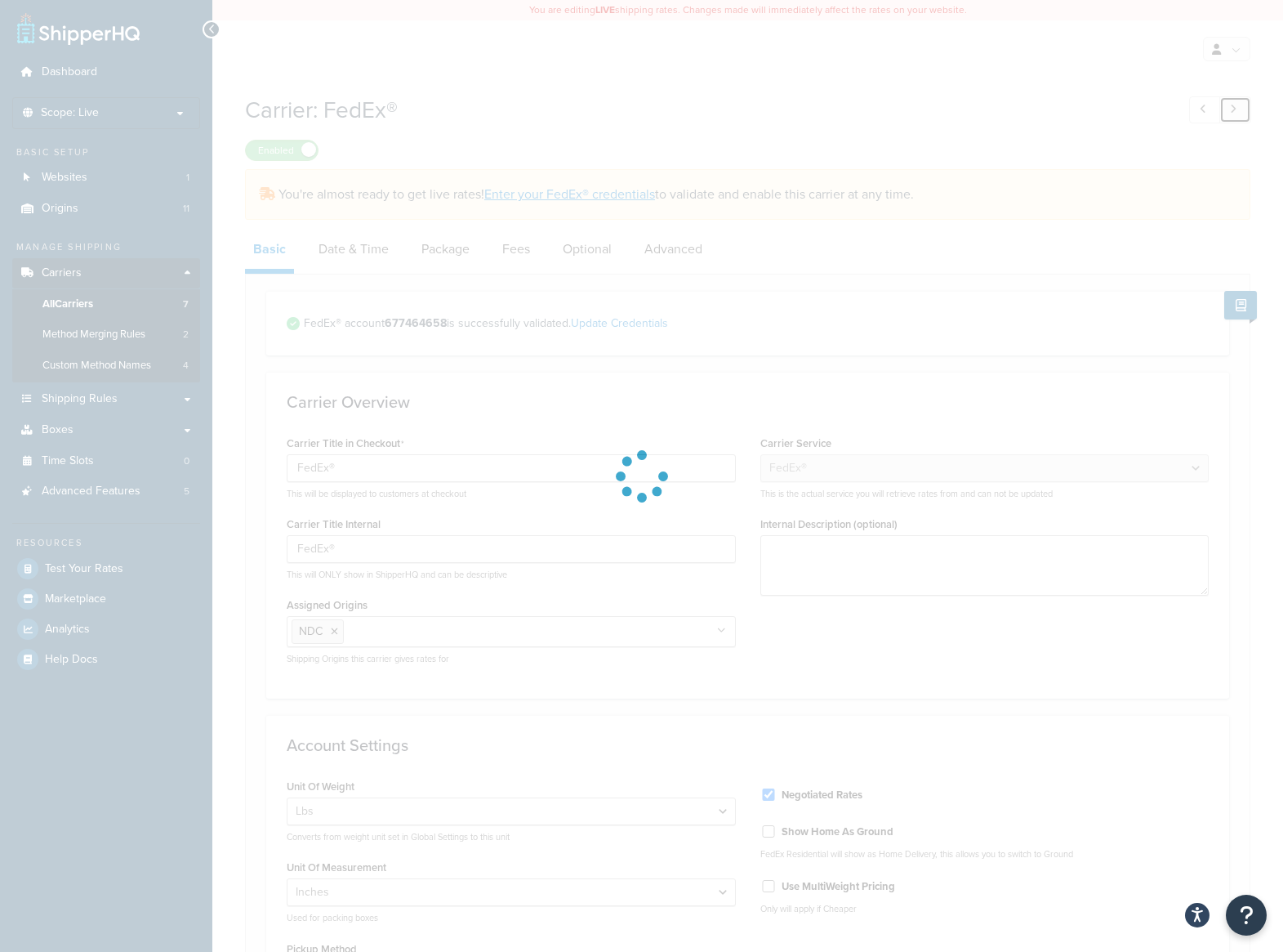
type input "FedEx"
type input "FedEx Ground Economy"
select select "smartPost"
select select "REGULAR_PICKUP"
select select "YOUR_PACKAGING"
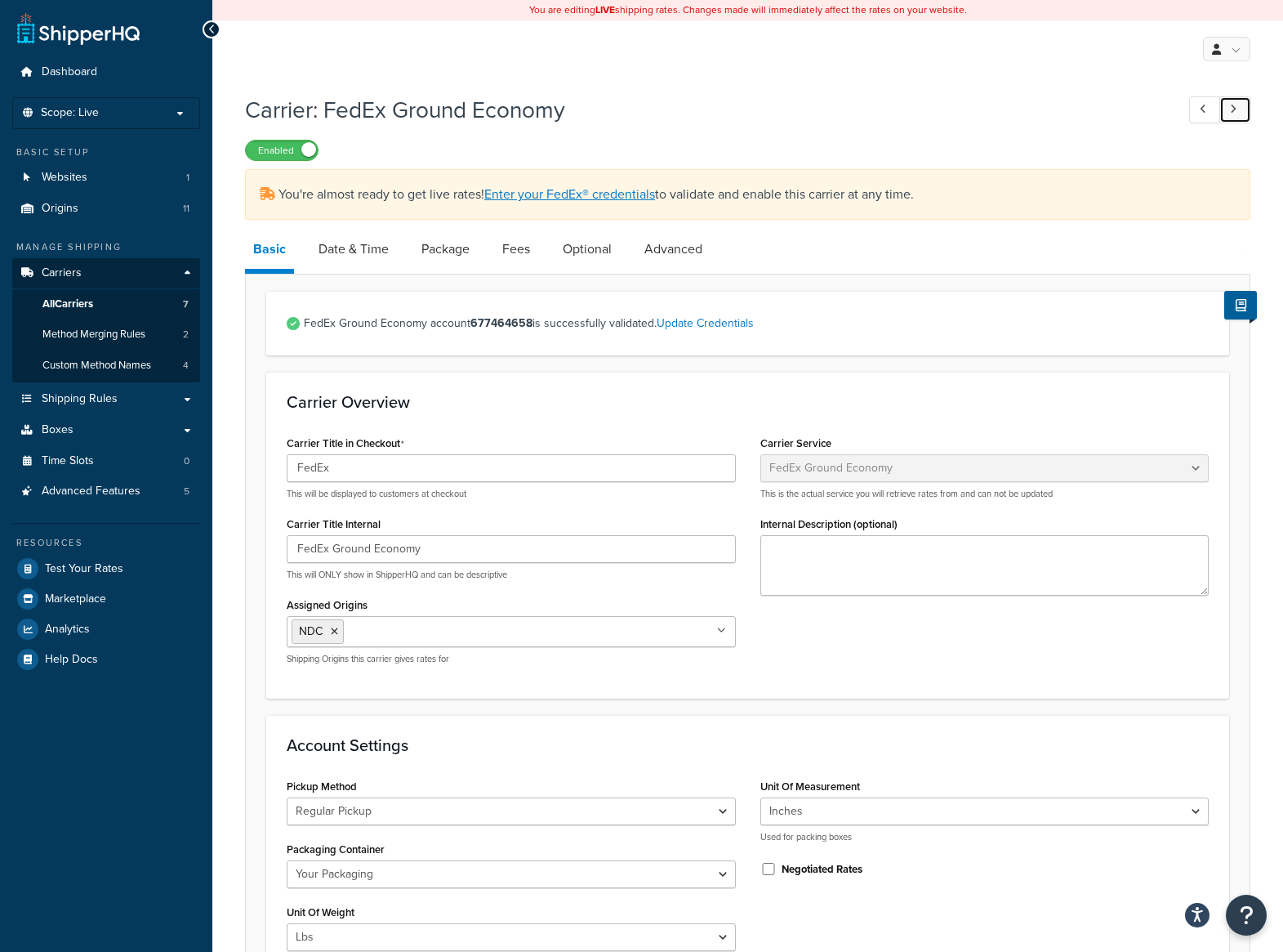
click at [1232, 115] on icon at bounding box center [1233, 109] width 7 height 11
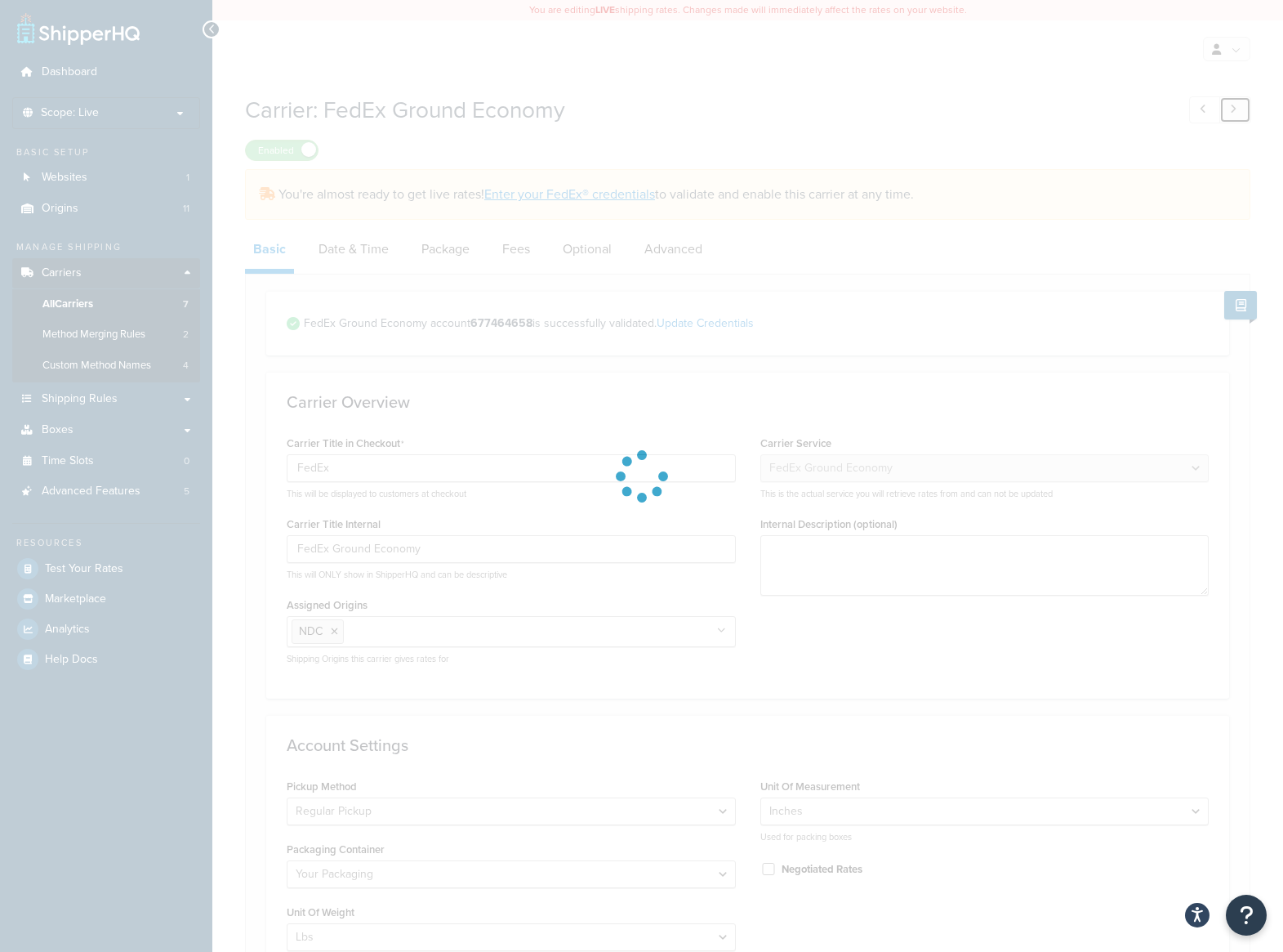
type input "Virtual Delivery"
select select "free"
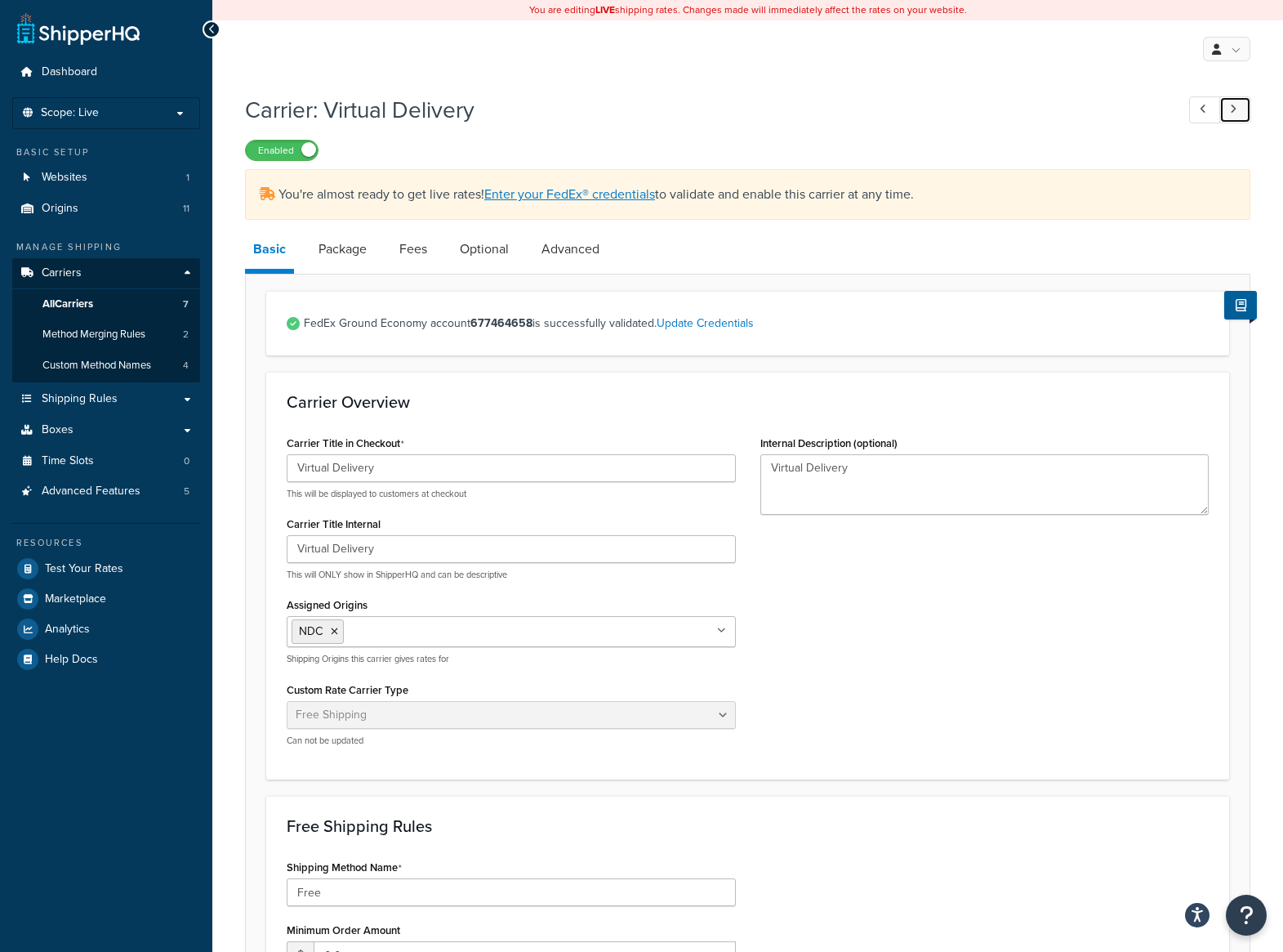
click at [1232, 115] on icon at bounding box center [1233, 109] width 7 height 11
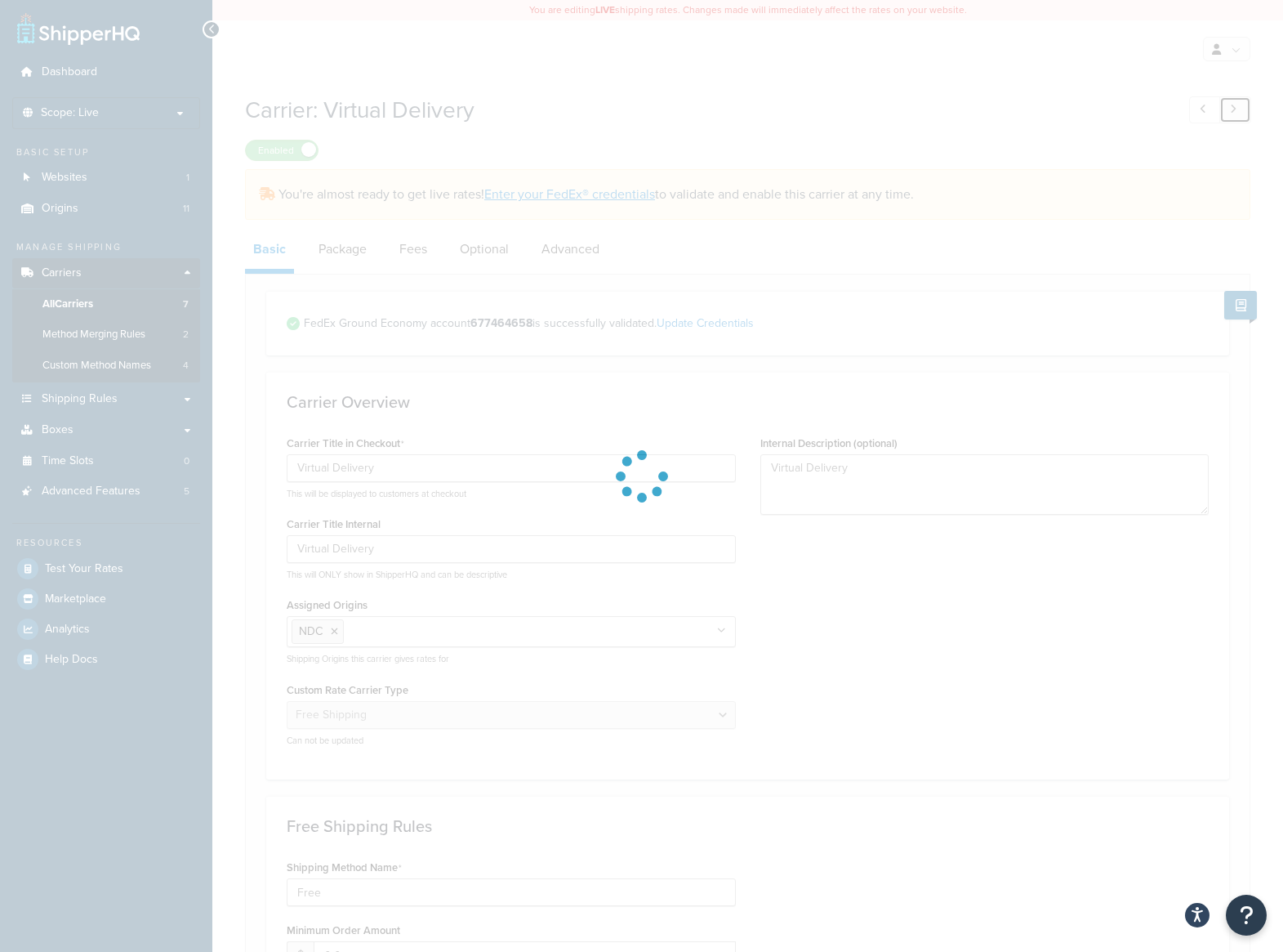
type input "FedEx®"
type input "FedEx® Express"
select select "fedEx"
select select "REGULAR_PICKUP"
select select "YOUR_PACKAGING"
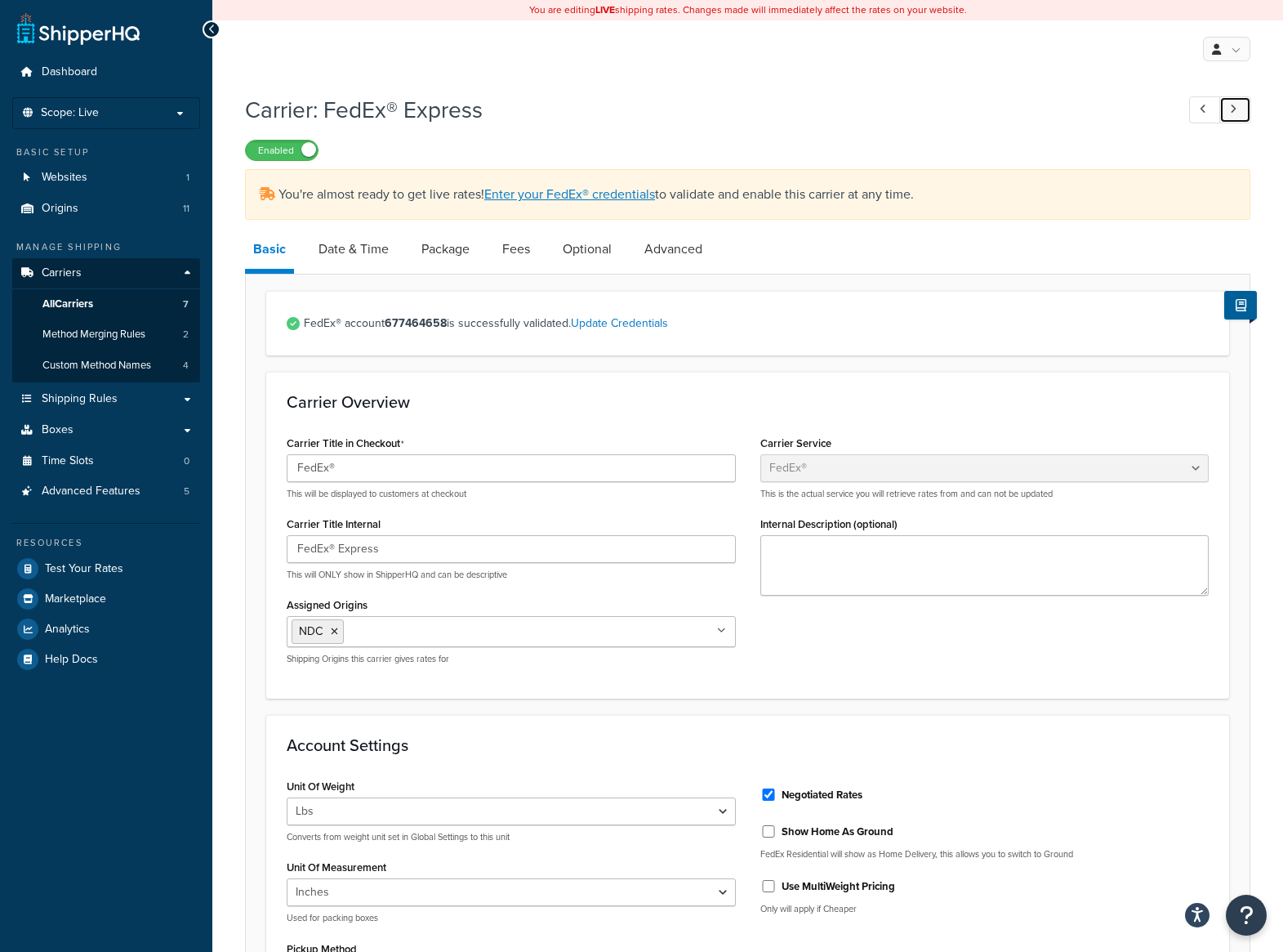
click at [1232, 115] on icon at bounding box center [1233, 109] width 7 height 11
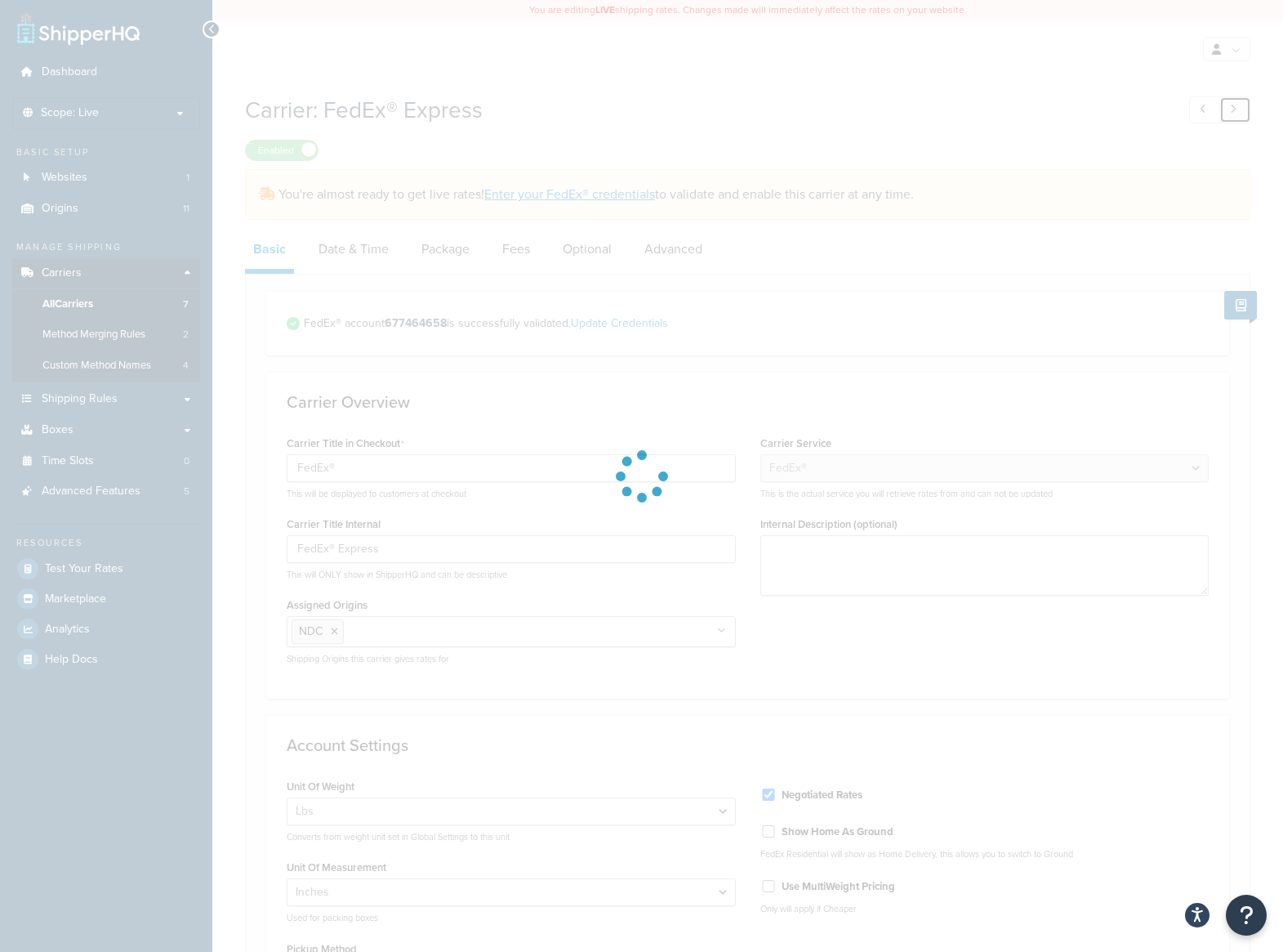
type input "FedEx"
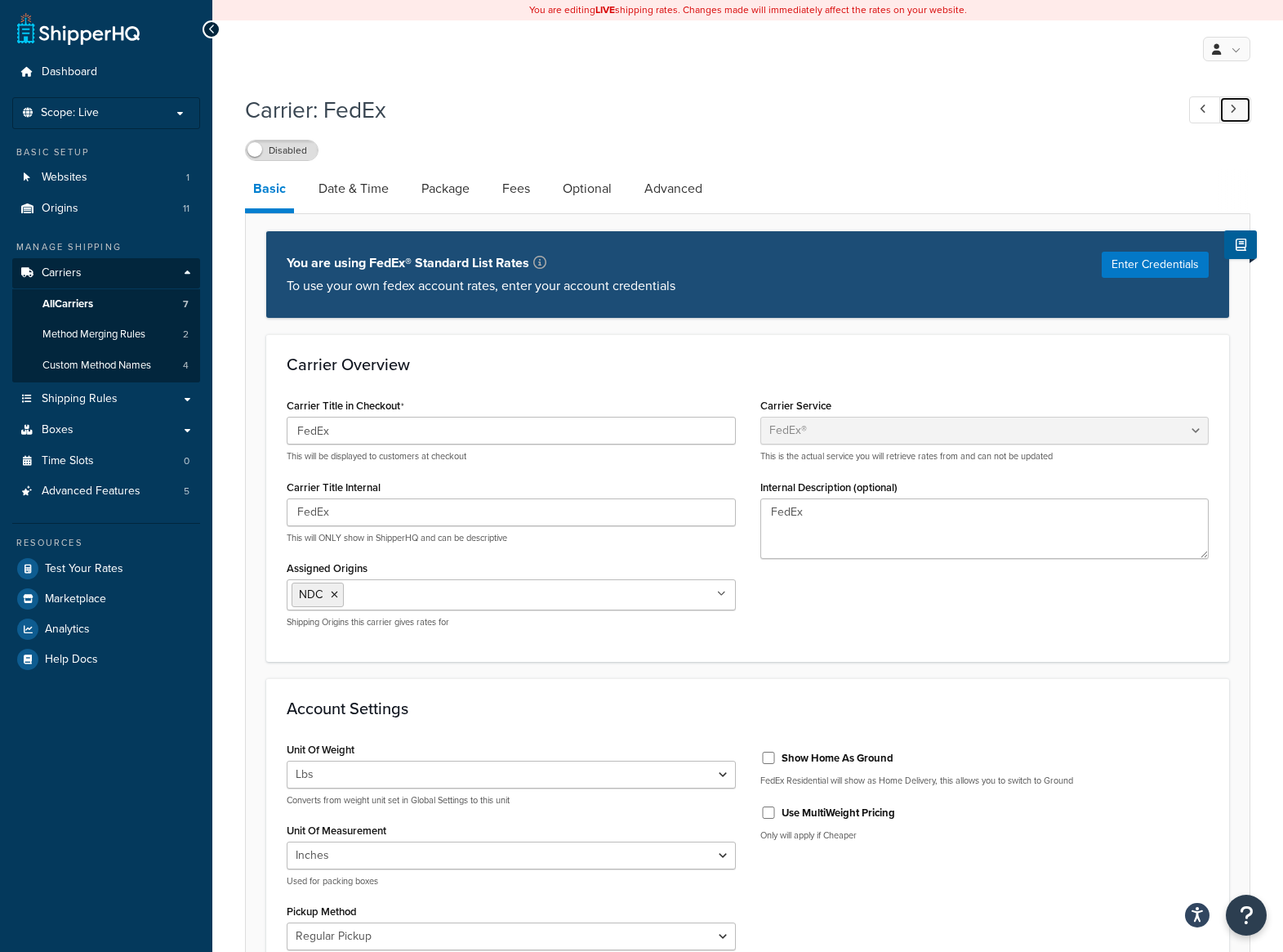
click at [1232, 115] on icon at bounding box center [1233, 109] width 7 height 11
type input "FedEx (2)"
click at [1232, 115] on icon at bounding box center [1233, 109] width 7 height 11
type input "USPS"
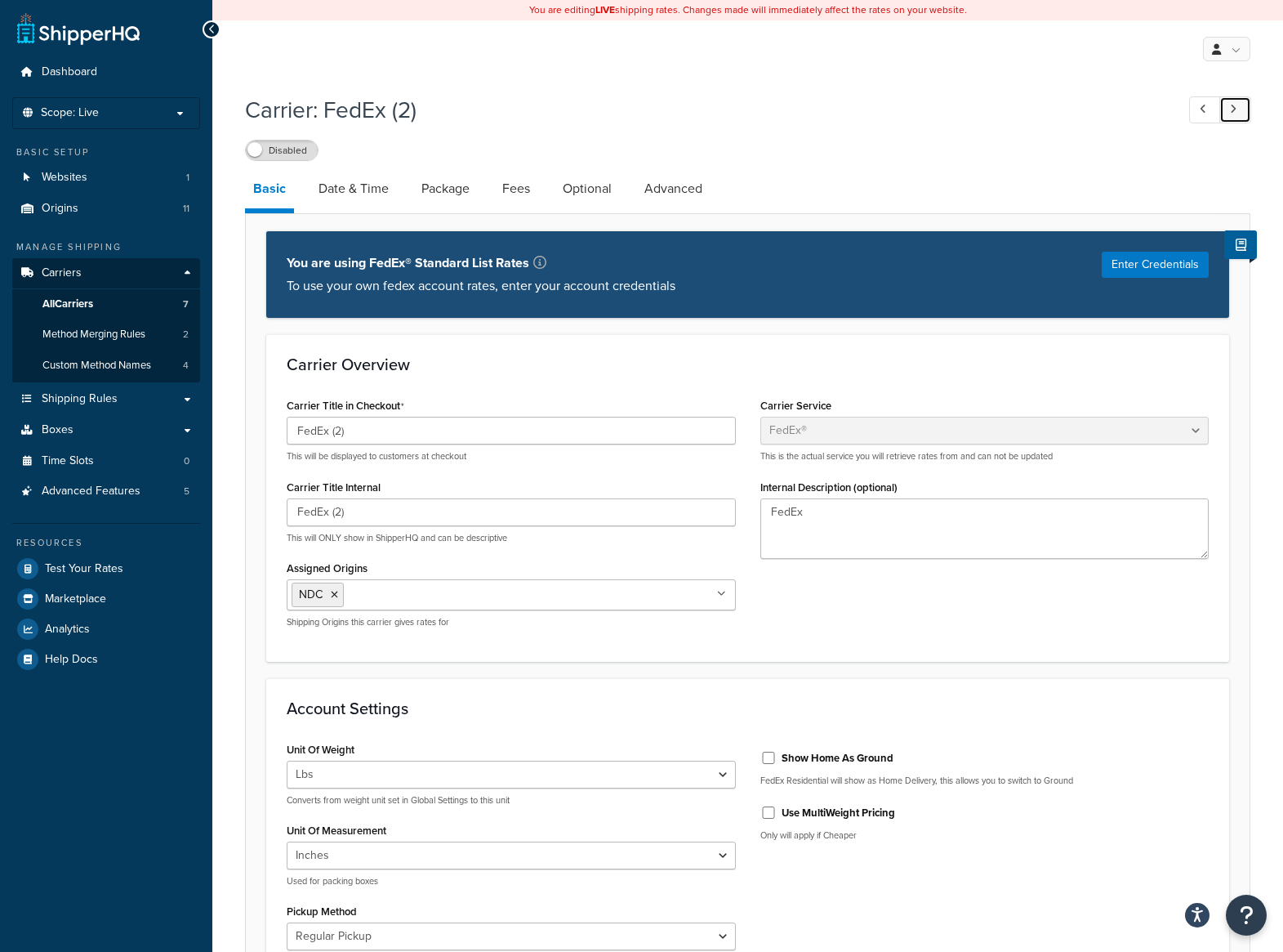
type input "USPS"
select select "usps"
select select "PLUS"
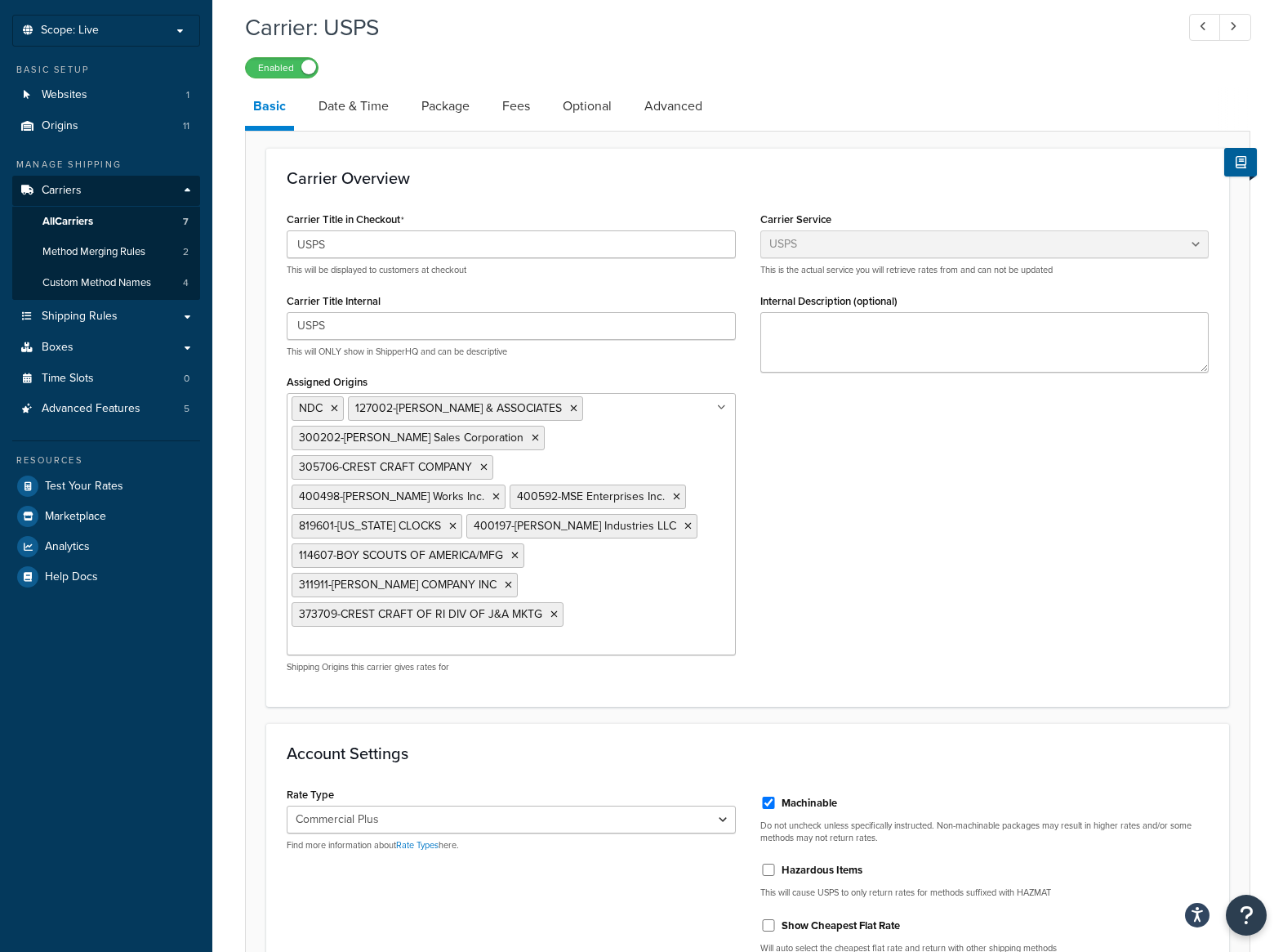
scroll to position [81, 0]
drag, startPoint x: 912, startPoint y: 521, endPoint x: 883, endPoint y: 521, distance: 29.0
click at [912, 521] on div "Carrier Title in Checkout USPS This will be displayed to customers at checkout …" at bounding box center [748, 447] width 947 height 478
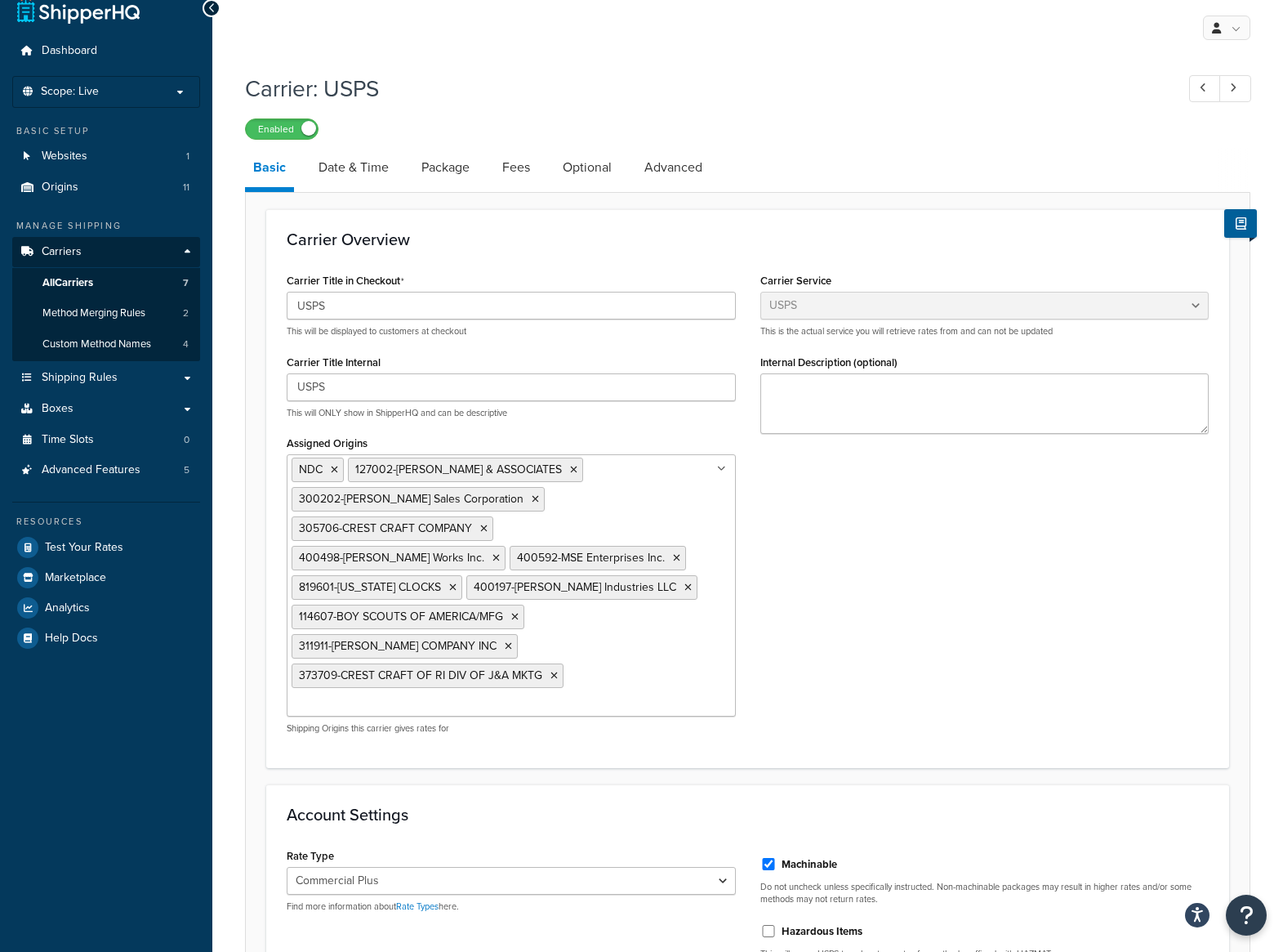
scroll to position [0, 0]
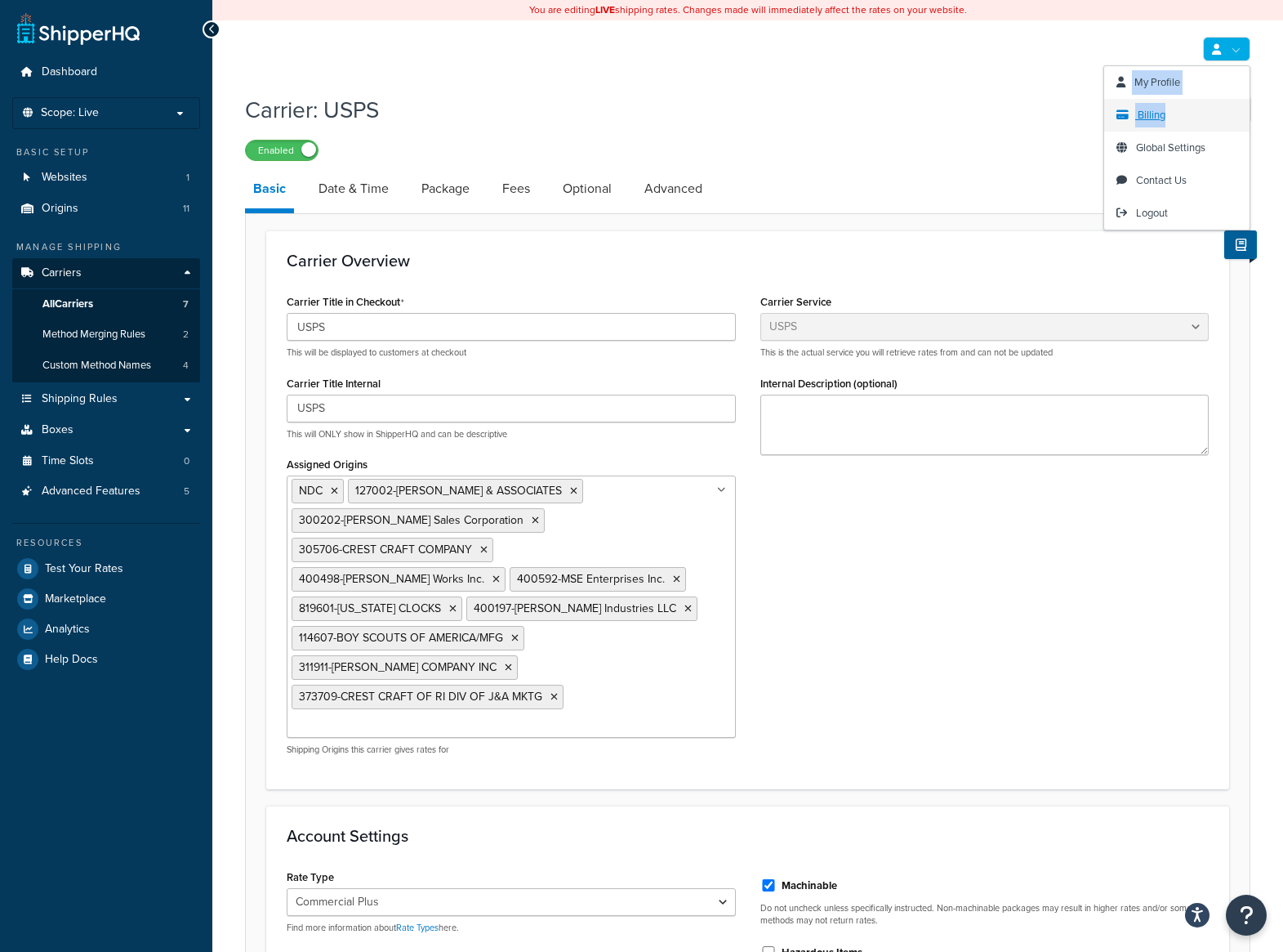
drag, startPoint x: 1240, startPoint y: 45, endPoint x: 1234, endPoint y: 127, distance: 82.2
click at [1234, 61] on li "My Profile Billing Global Settings Contact Us Logout" at bounding box center [1227, 48] width 47 height 25
drag, startPoint x: 1234, startPoint y: 127, endPoint x: 558, endPoint y: 119, distance: 676.0
click at [949, 126] on h1 "Carrier: USPS" at bounding box center [702, 110] width 914 height 31
